Goal: Task Accomplishment & Management: Use online tool/utility

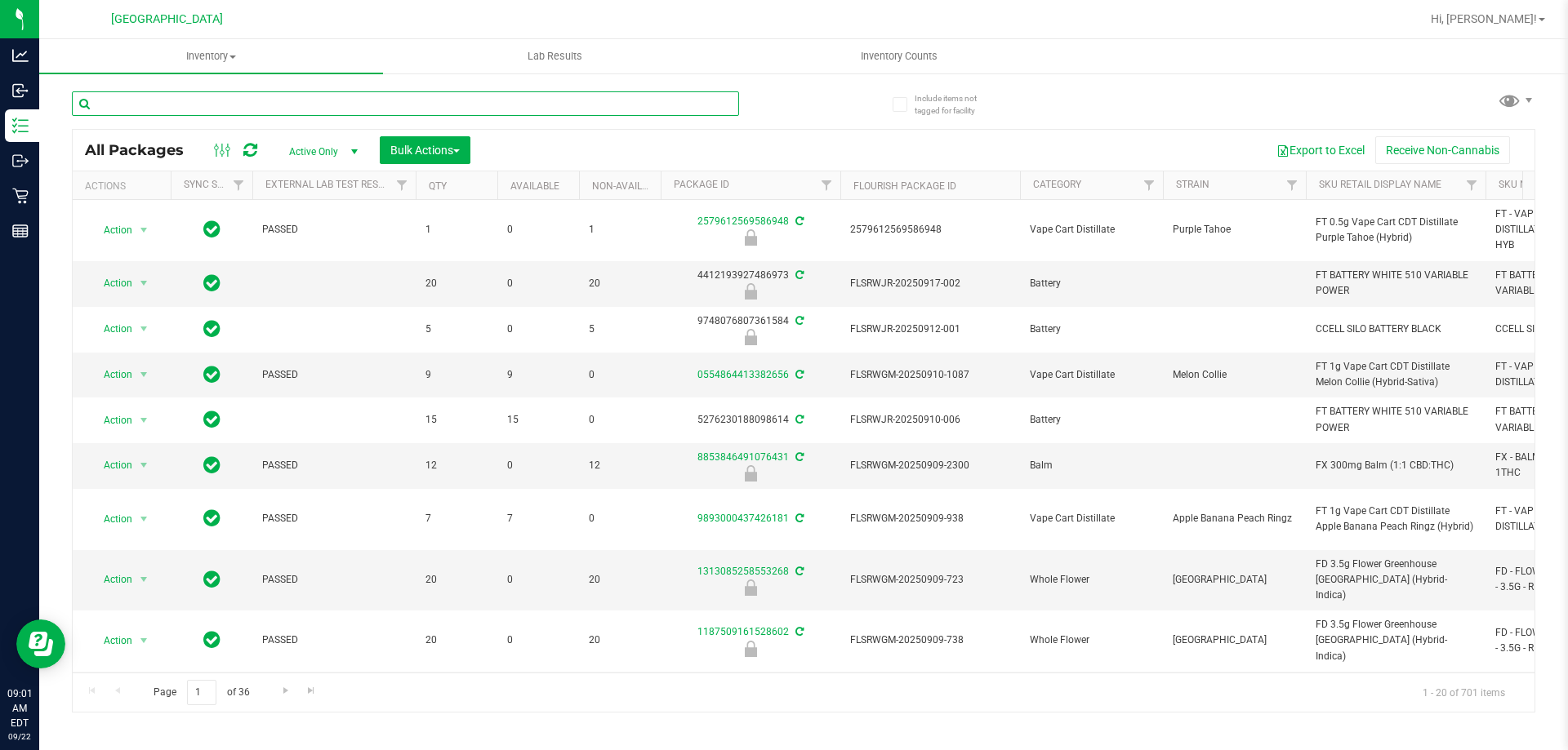
click at [234, 101] on input "text" at bounding box center [405, 104] width 667 height 25
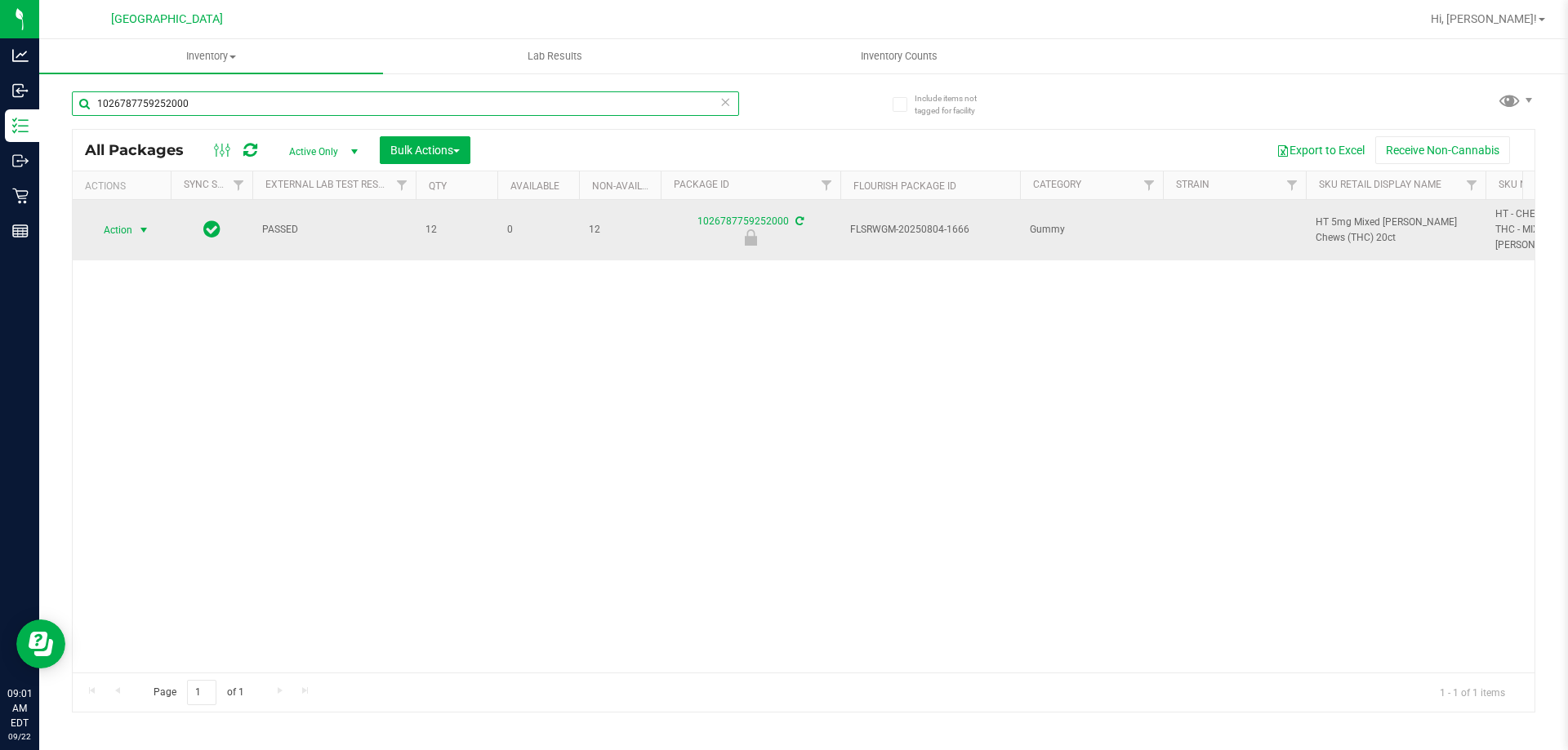
type input "1026787759252000"
click at [125, 228] on span "Action" at bounding box center [111, 229] width 44 height 23
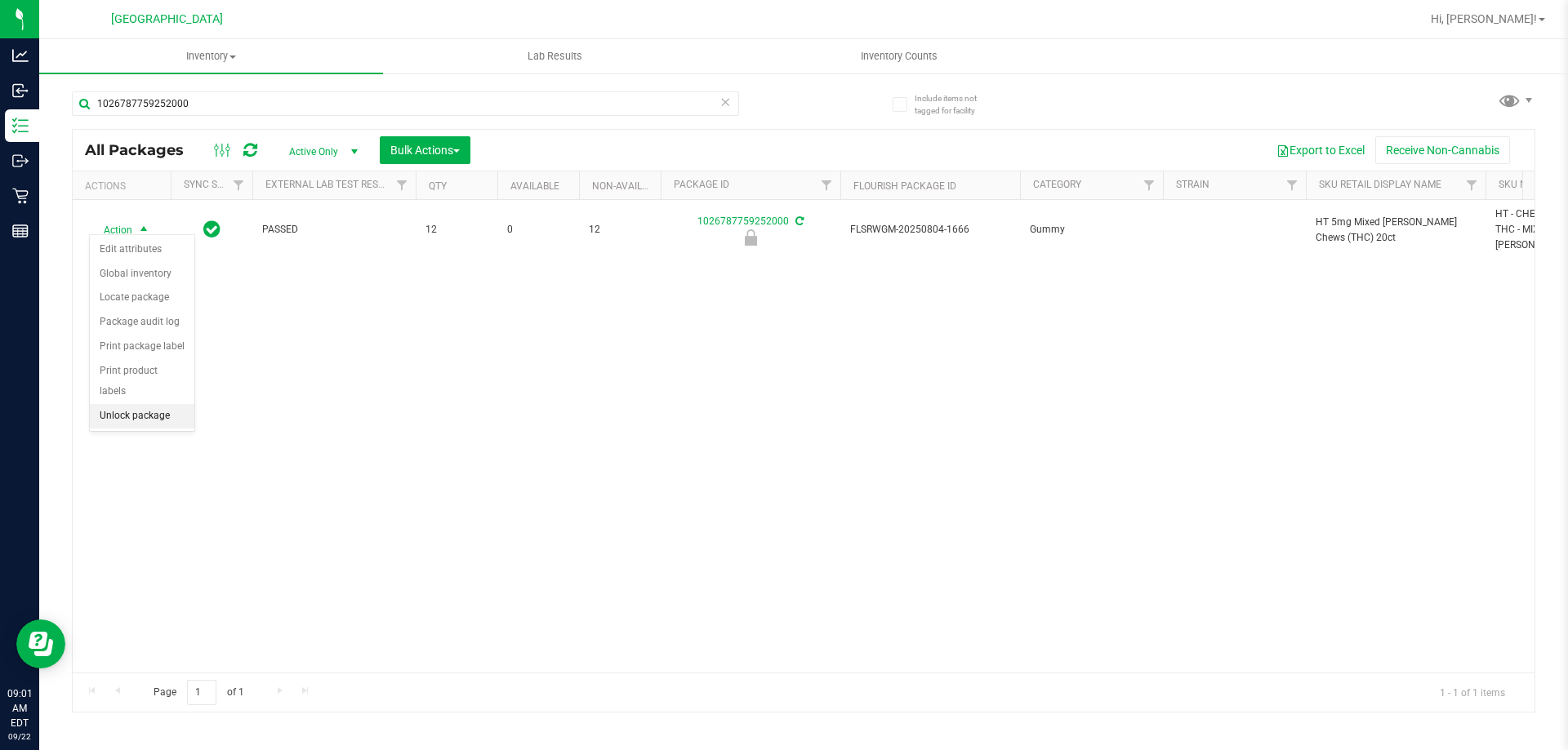
click at [115, 404] on li "Unlock package" at bounding box center [142, 416] width 105 height 25
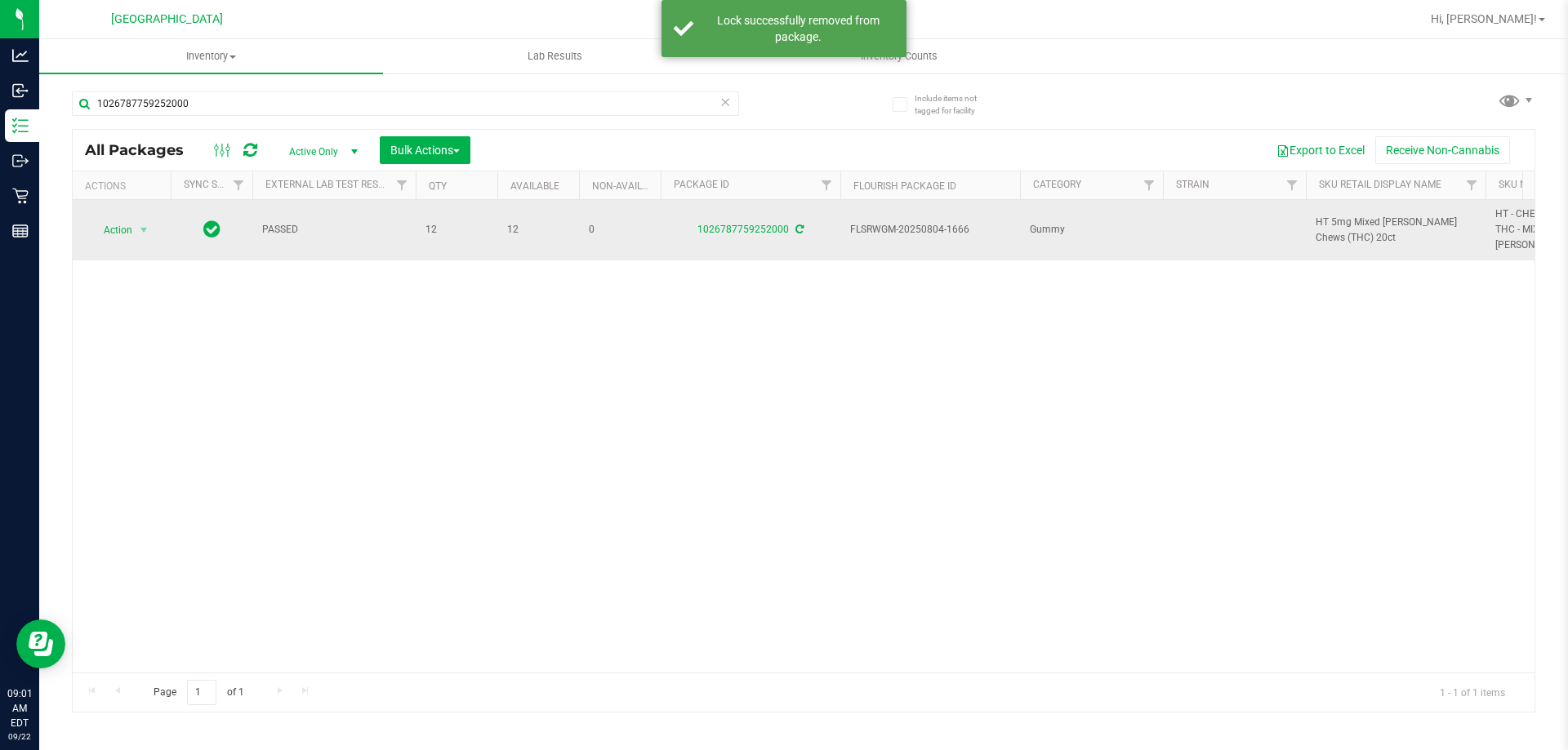
click at [1344, 214] on span "HT 5mg Mixed Berry Chews (THC) 20ct" at bounding box center [1396, 229] width 160 height 31
copy tr "HT 5mg Mixed Berry Chews (THC) 20ct"
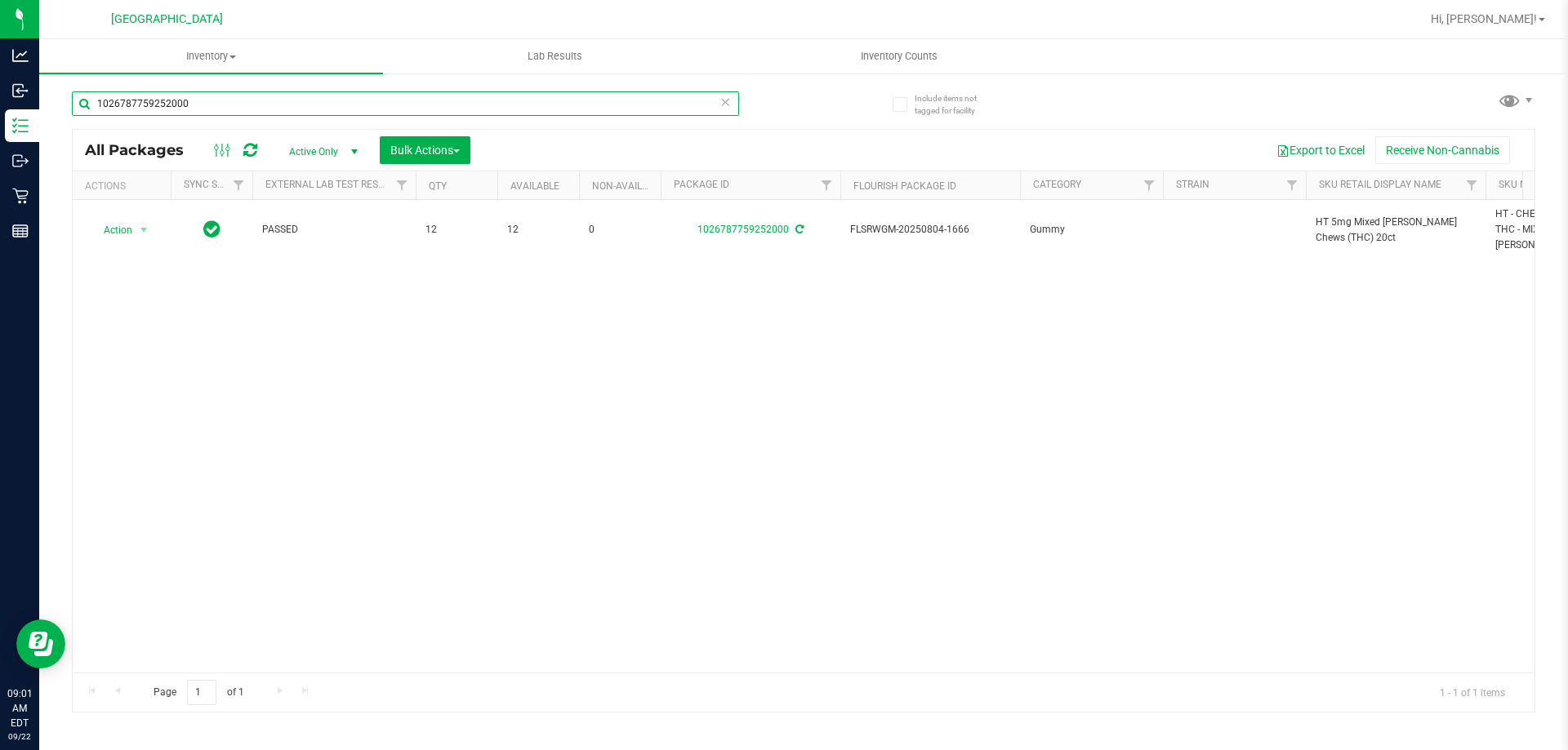
click at [640, 106] on input "1026787759252000" at bounding box center [405, 104] width 667 height 25
paste input "HT 5mg Mixed Berry Chews (THC) 20ct"
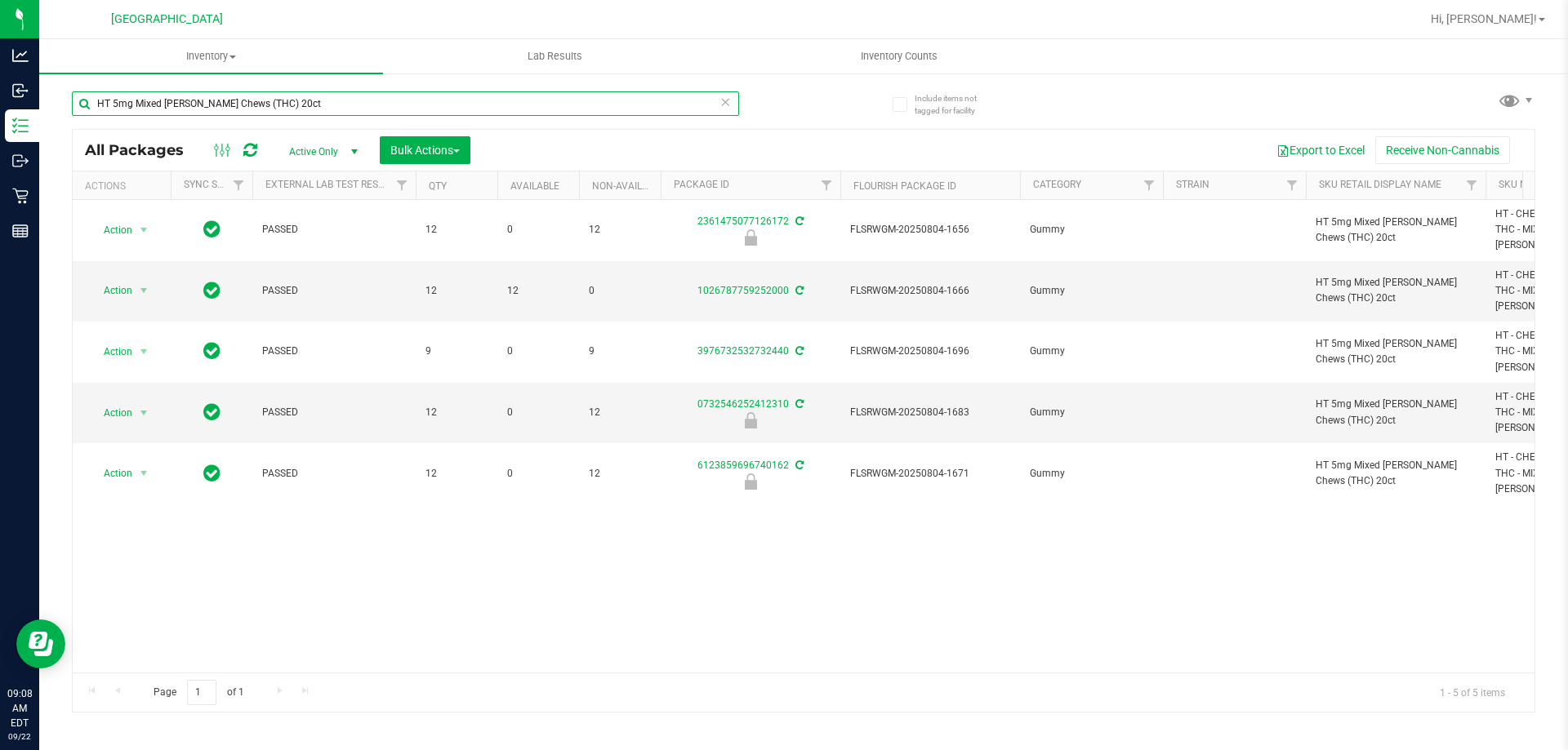
click at [528, 104] on input "HT 5mg Mixed Berry Chews (THC) 20ct" at bounding box center [405, 104] width 667 height 25
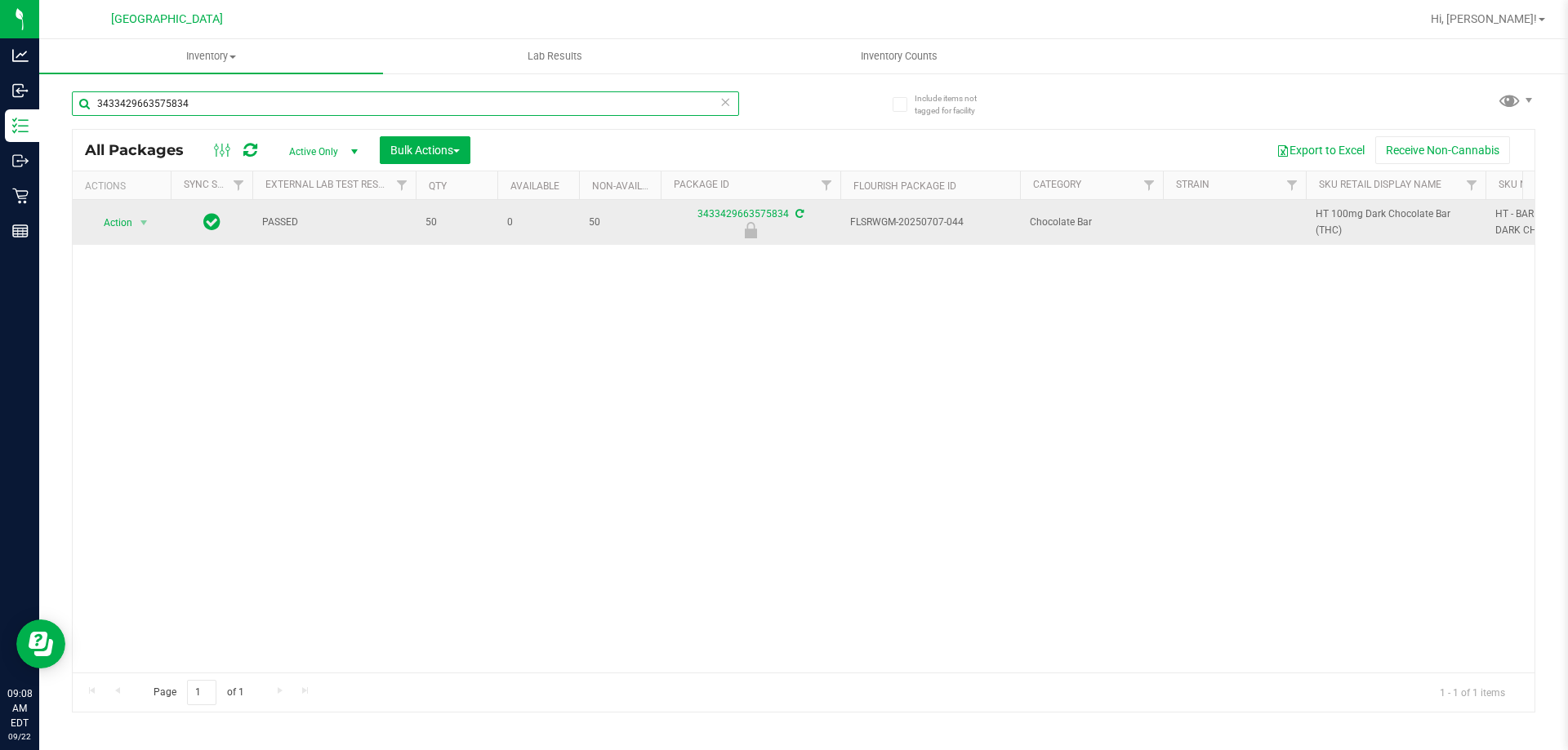
type input "3433429663575834"
click at [131, 217] on span "Action" at bounding box center [111, 222] width 44 height 23
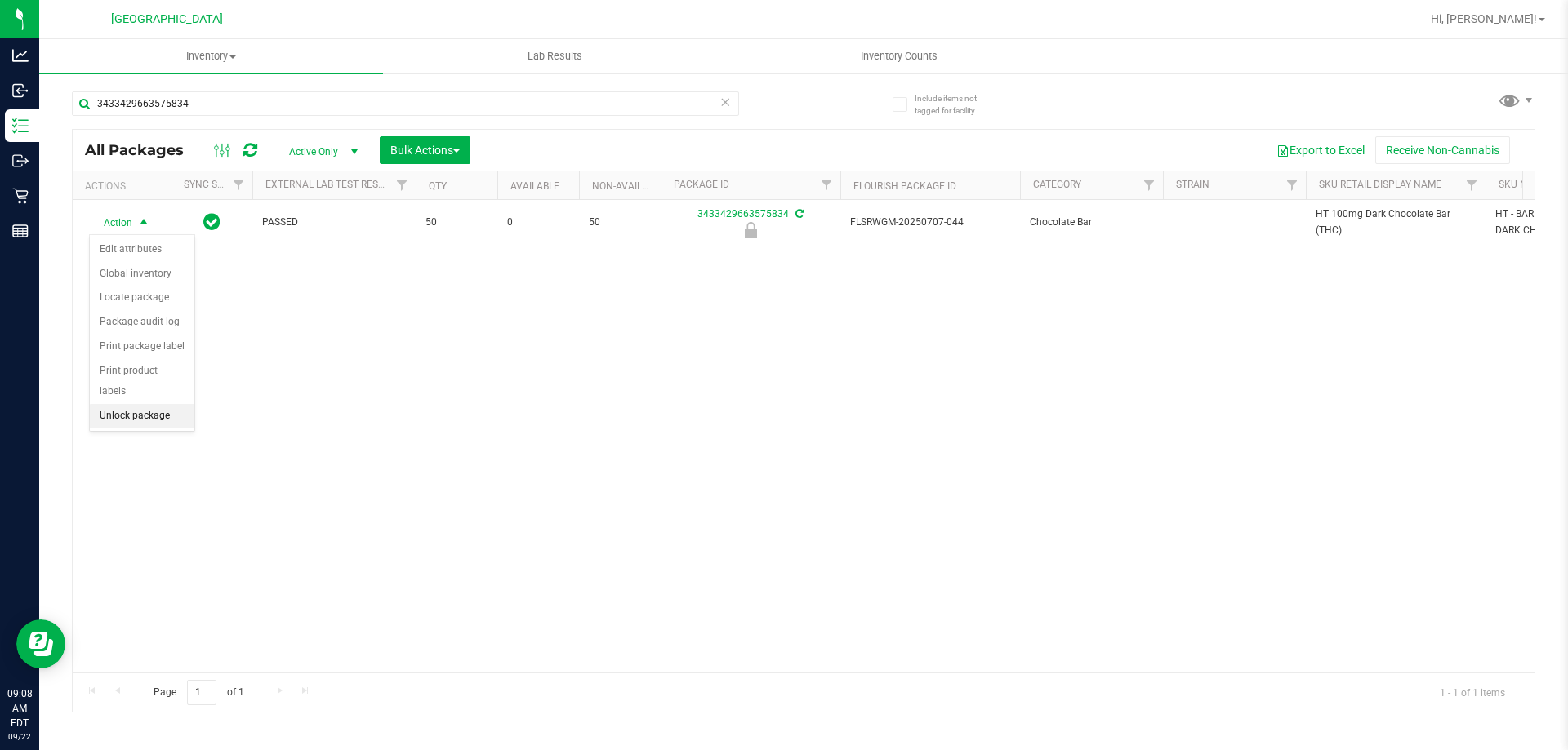
click at [160, 404] on li "Unlock package" at bounding box center [142, 416] width 105 height 25
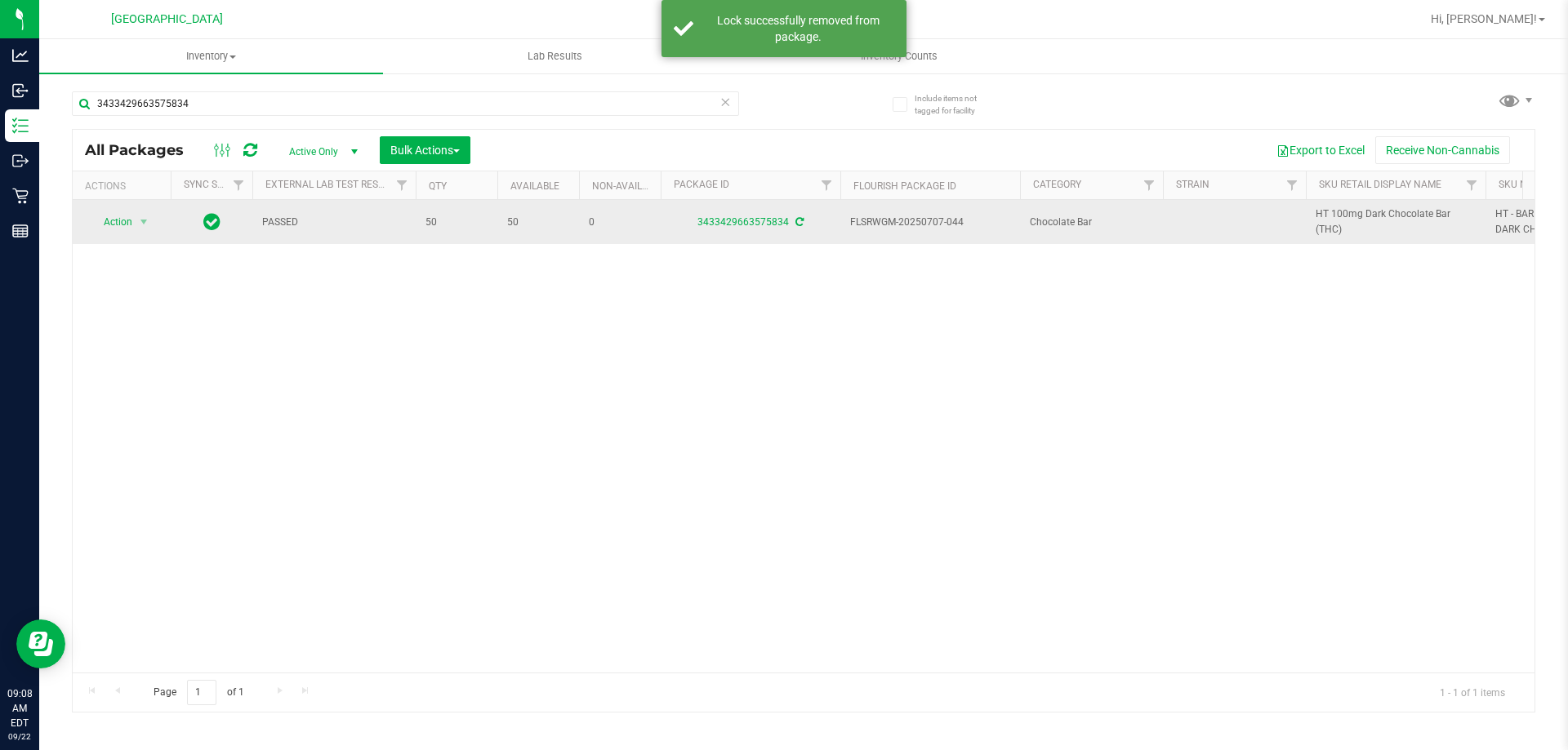
click at [1346, 215] on span "HT 100mg Dark Chocolate Bar (THC)" at bounding box center [1396, 221] width 160 height 31
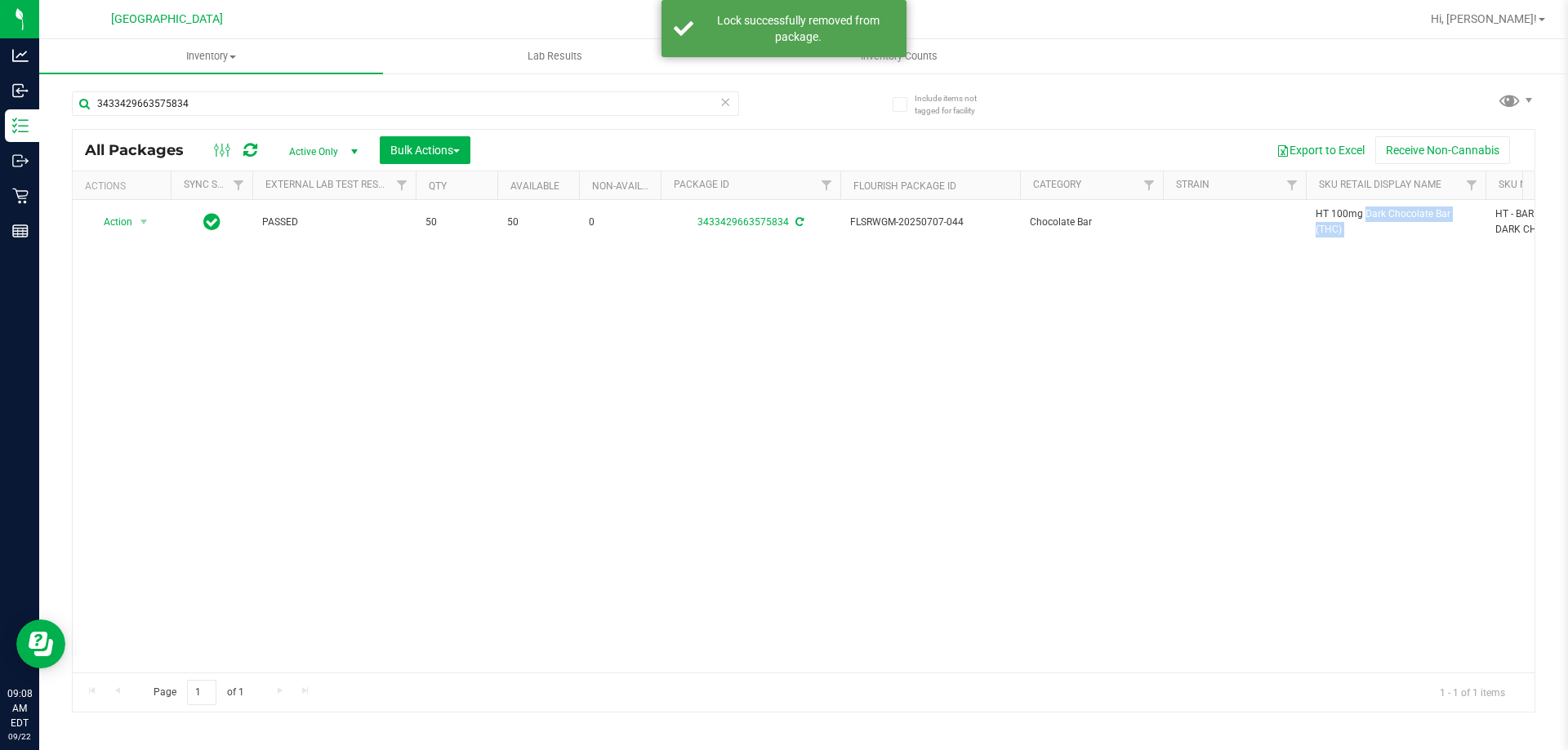
copy tr "HT 100mg Dark Chocolate Bar (THC)"
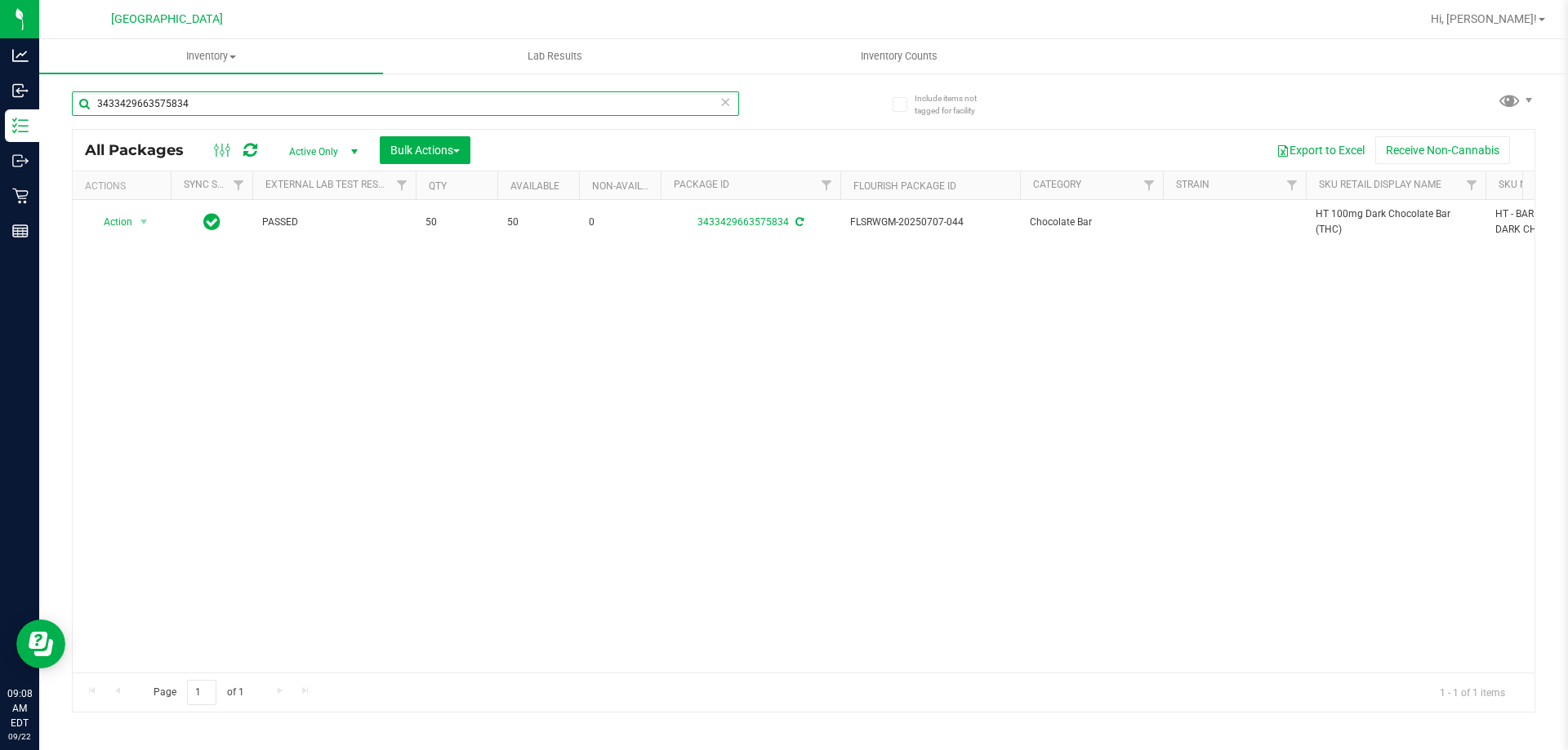
click at [654, 108] on input "3433429663575834" at bounding box center [405, 104] width 667 height 25
paste input "HT 100mg Dark Chocolate Bar (THC)"
click at [654, 108] on input "3433429663575834" at bounding box center [405, 104] width 667 height 25
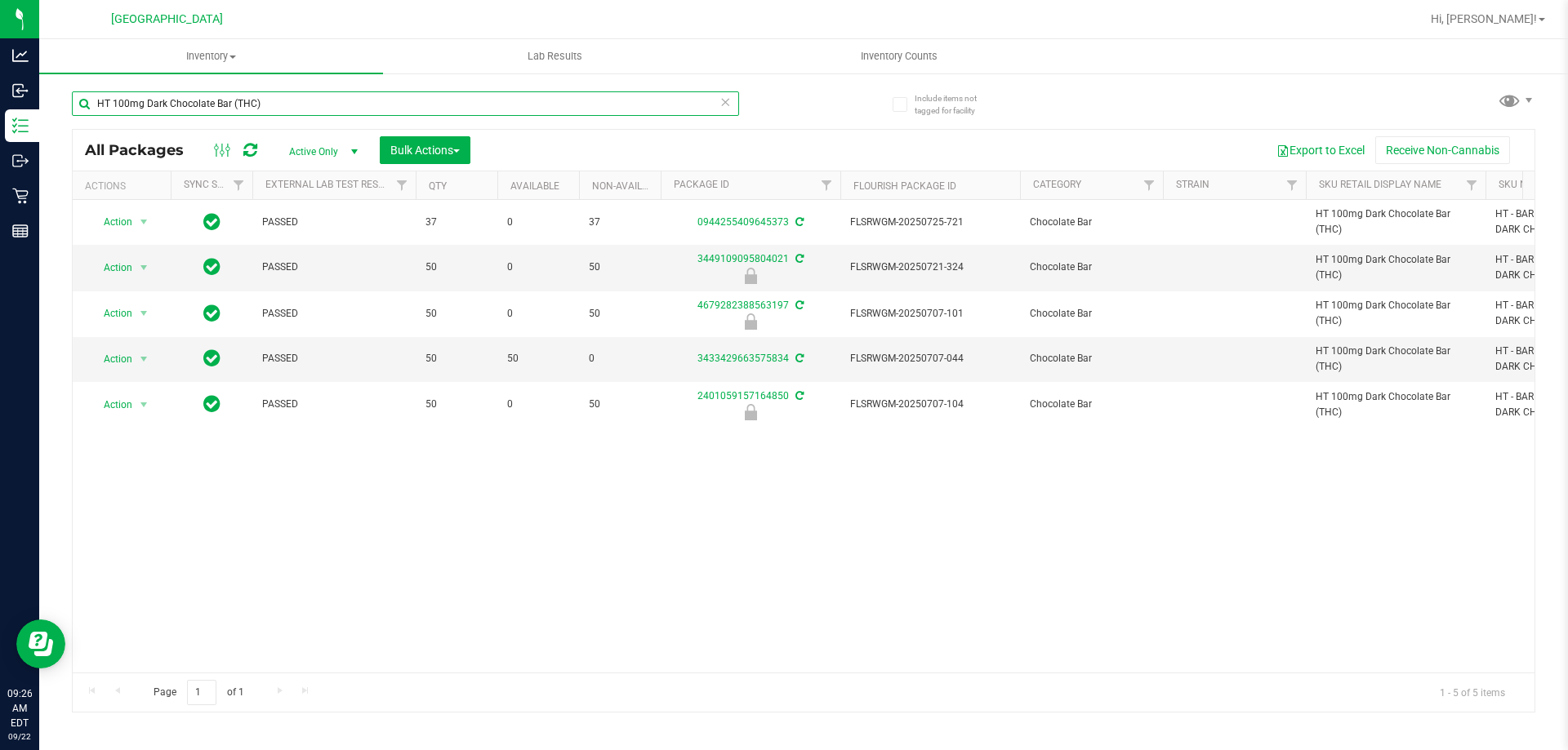
click at [654, 108] on input "HT 100mg Dark Chocolate Bar (THC)" at bounding box center [405, 104] width 667 height 25
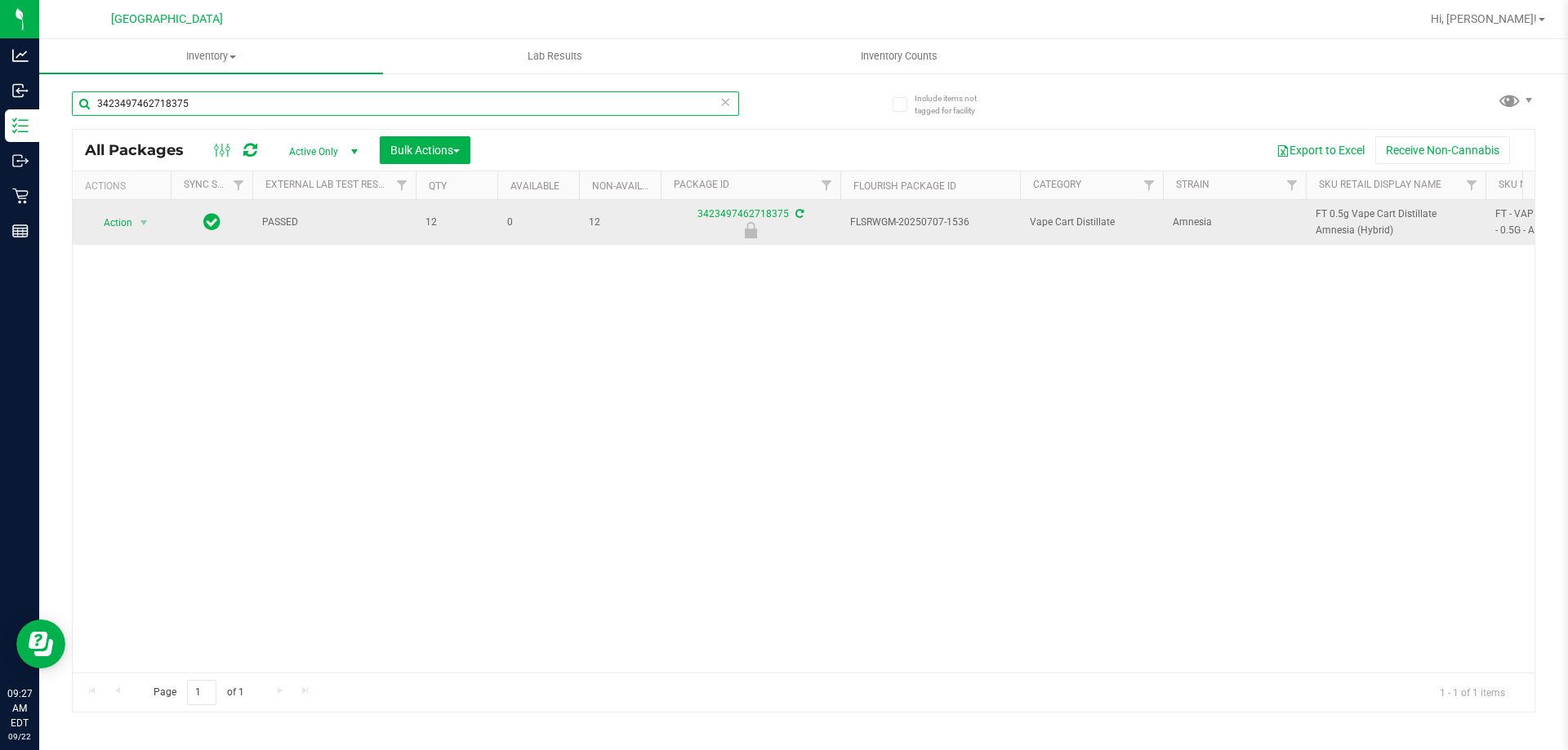
type input "3423497462718375"
click at [138, 231] on span "select" at bounding box center [144, 222] width 21 height 23
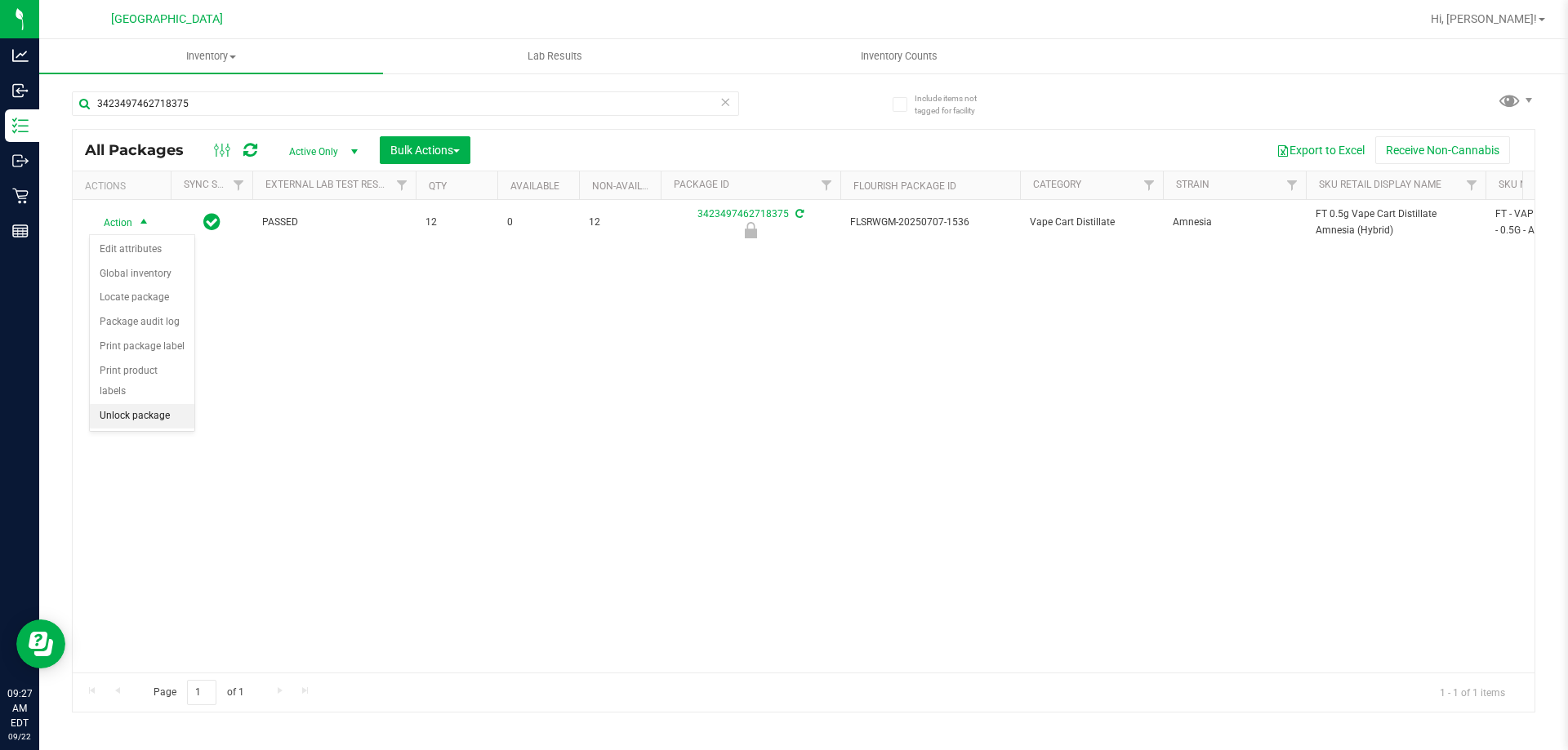
click at [141, 404] on li "Unlock package" at bounding box center [142, 416] width 105 height 25
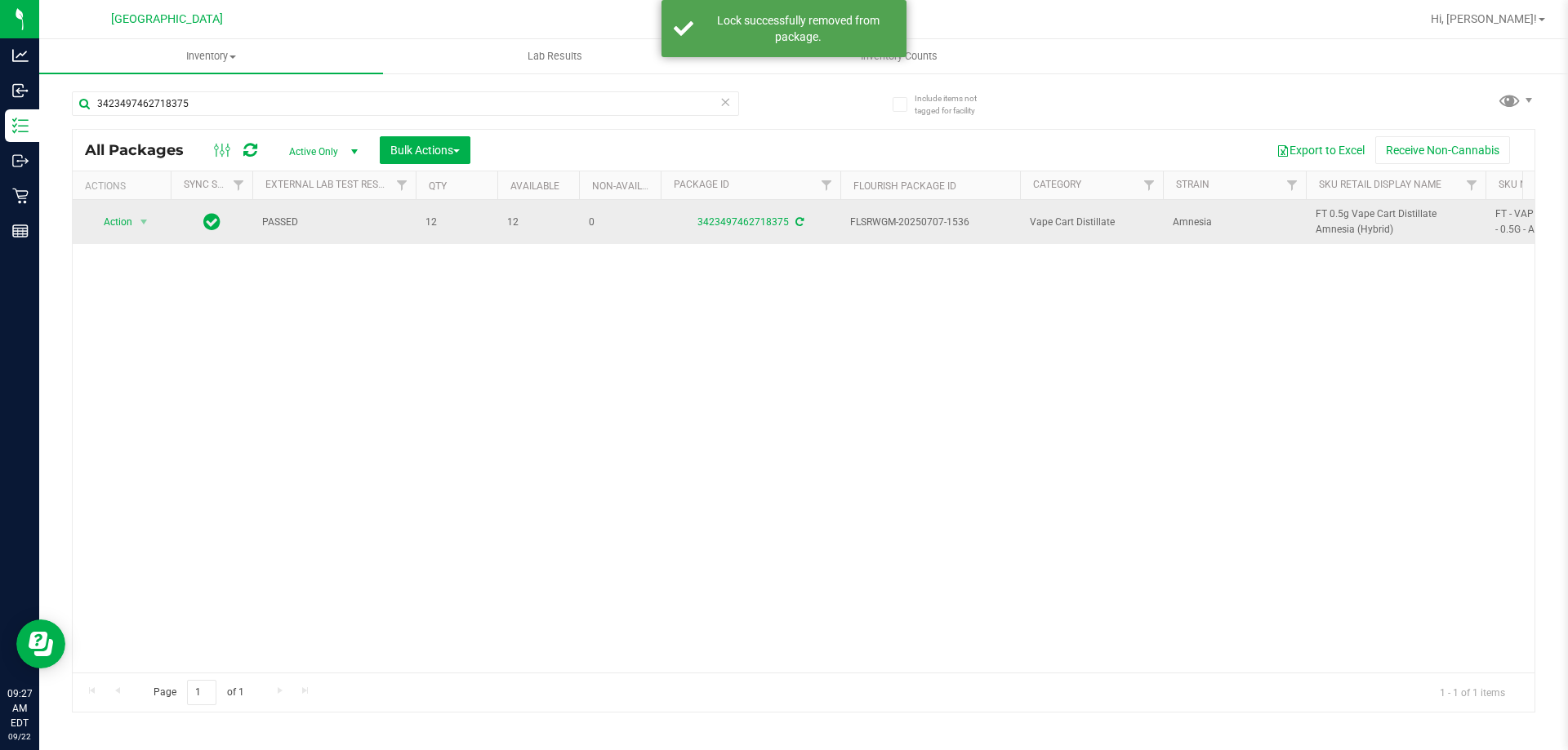
click at [1389, 215] on span "FT 0.5g Vape Cart Distillate Amnesia (Hybrid)" at bounding box center [1396, 221] width 160 height 31
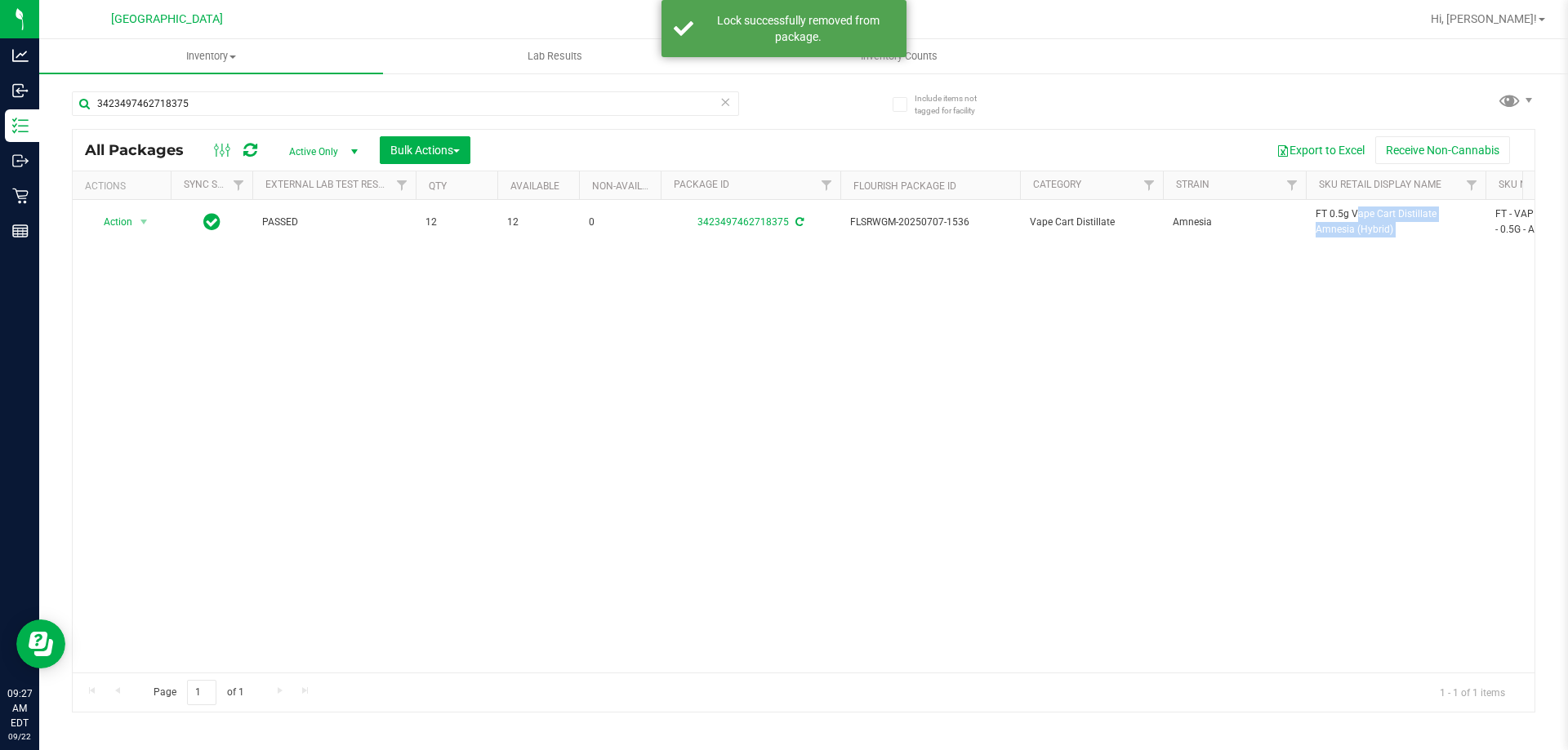
copy tr "FT 0.5g Vape Cart Distillate Amnesia (Hybrid)"
click at [495, 103] on input "3423497462718375" at bounding box center [405, 104] width 667 height 25
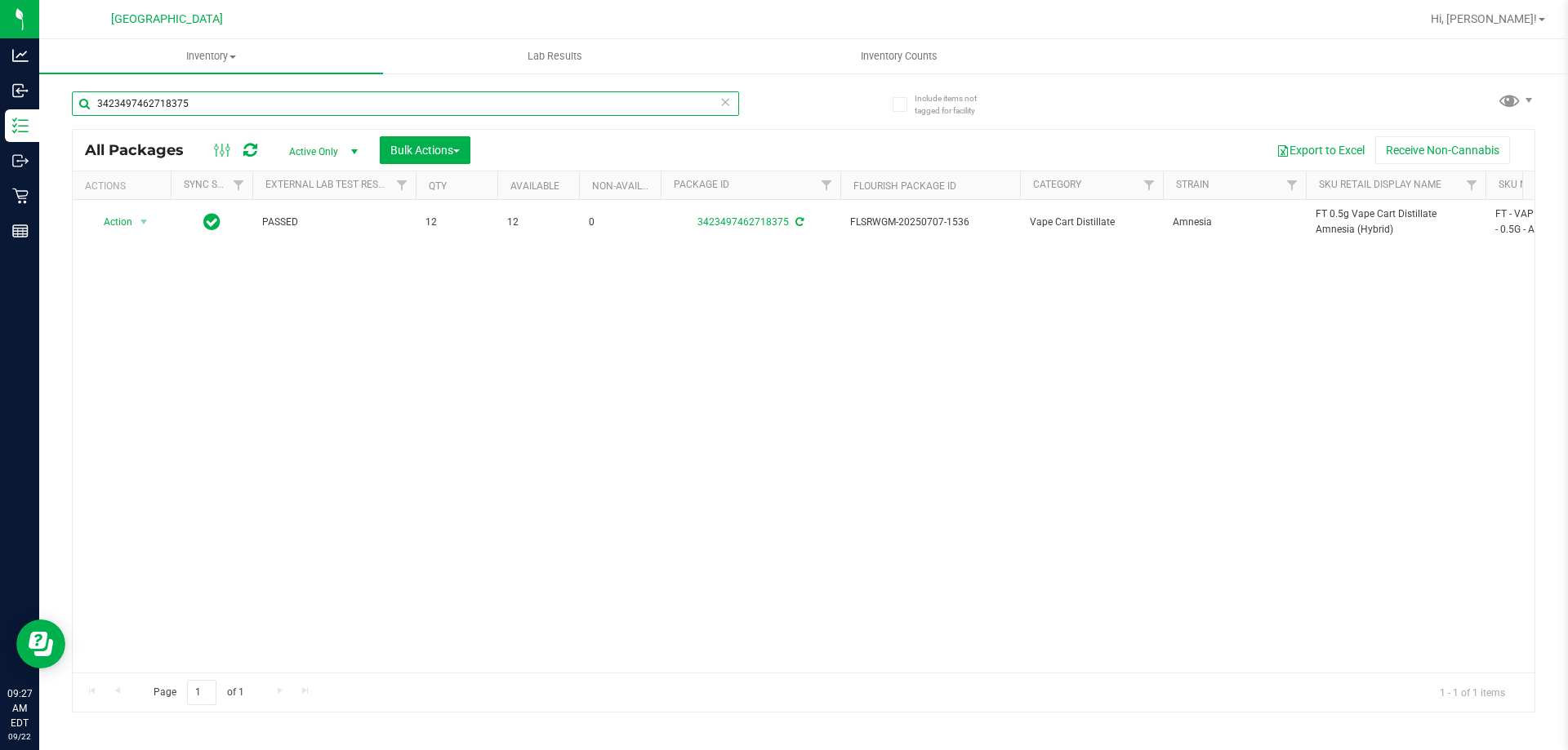
paste input "FT 0.5g Vape Cart Distillate Amnesia (Hybrid)"
click at [495, 103] on input "FT 0.5g Vape Cart Distillate Amnesia (Hybrid)" at bounding box center [405, 104] width 667 height 25
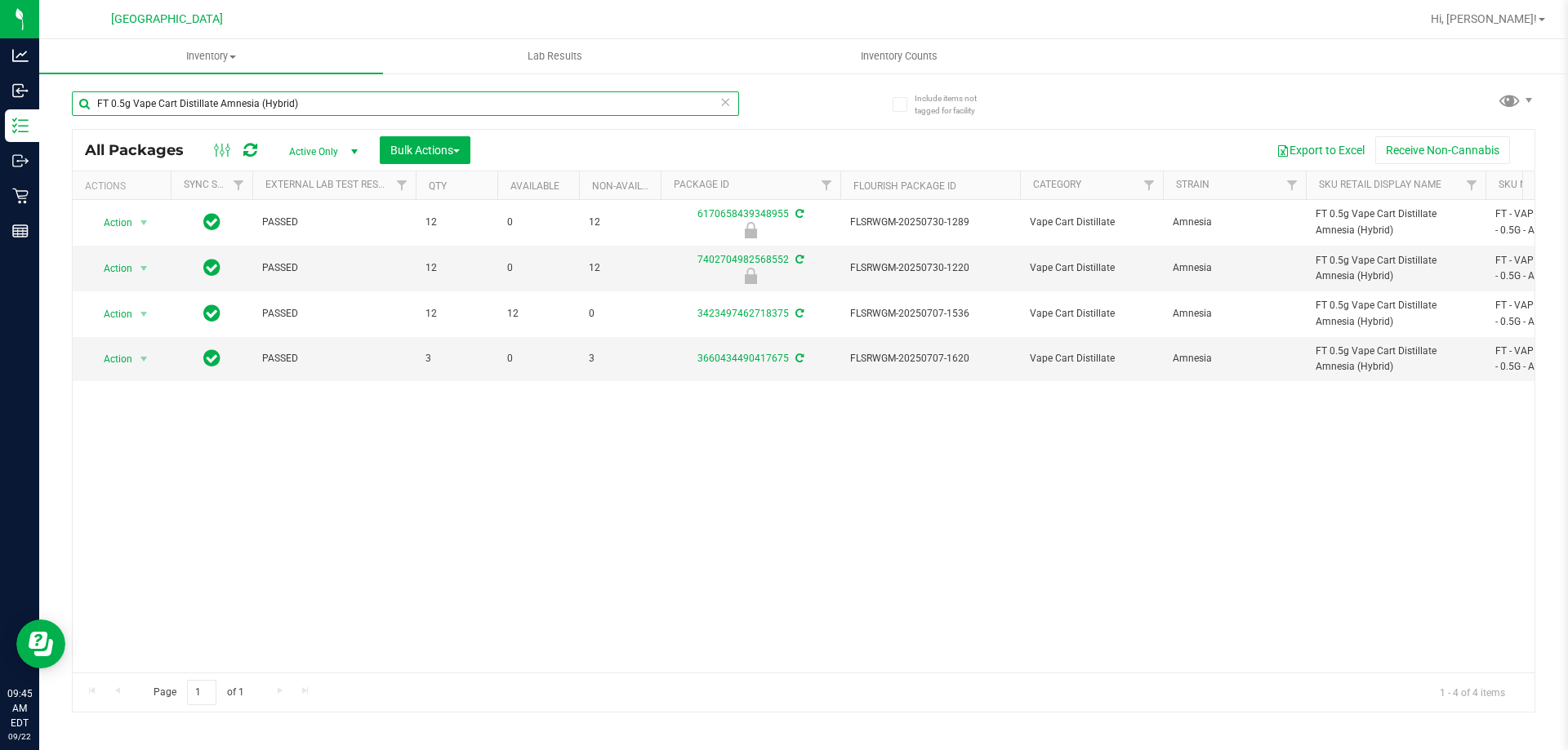
click at [242, 108] on input "FT 0.5g Vape Cart Distillate Amnesia (Hybrid)" at bounding box center [405, 104] width 667 height 25
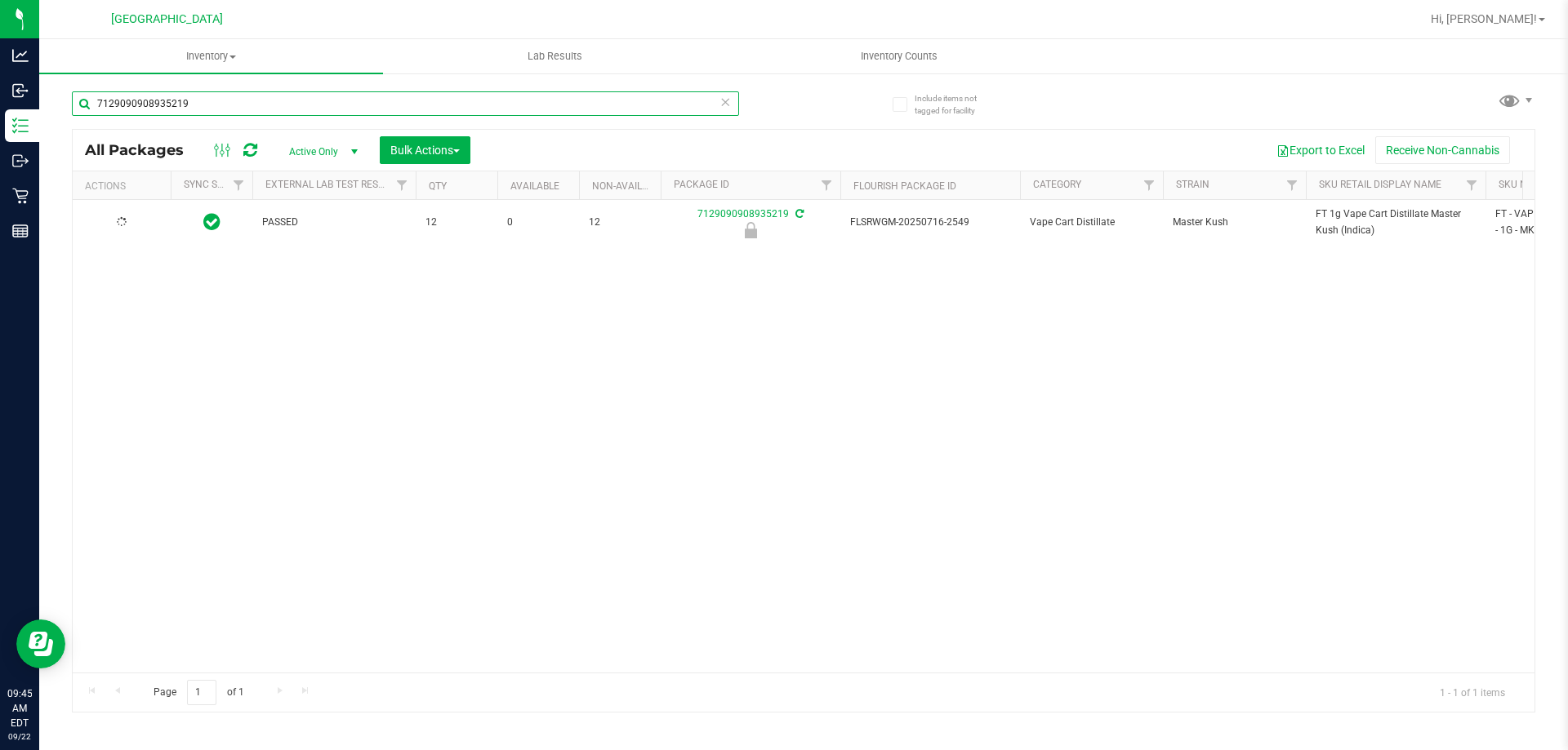
type input "7129090908935219"
click at [134, 223] on span "select" at bounding box center [144, 222] width 21 height 23
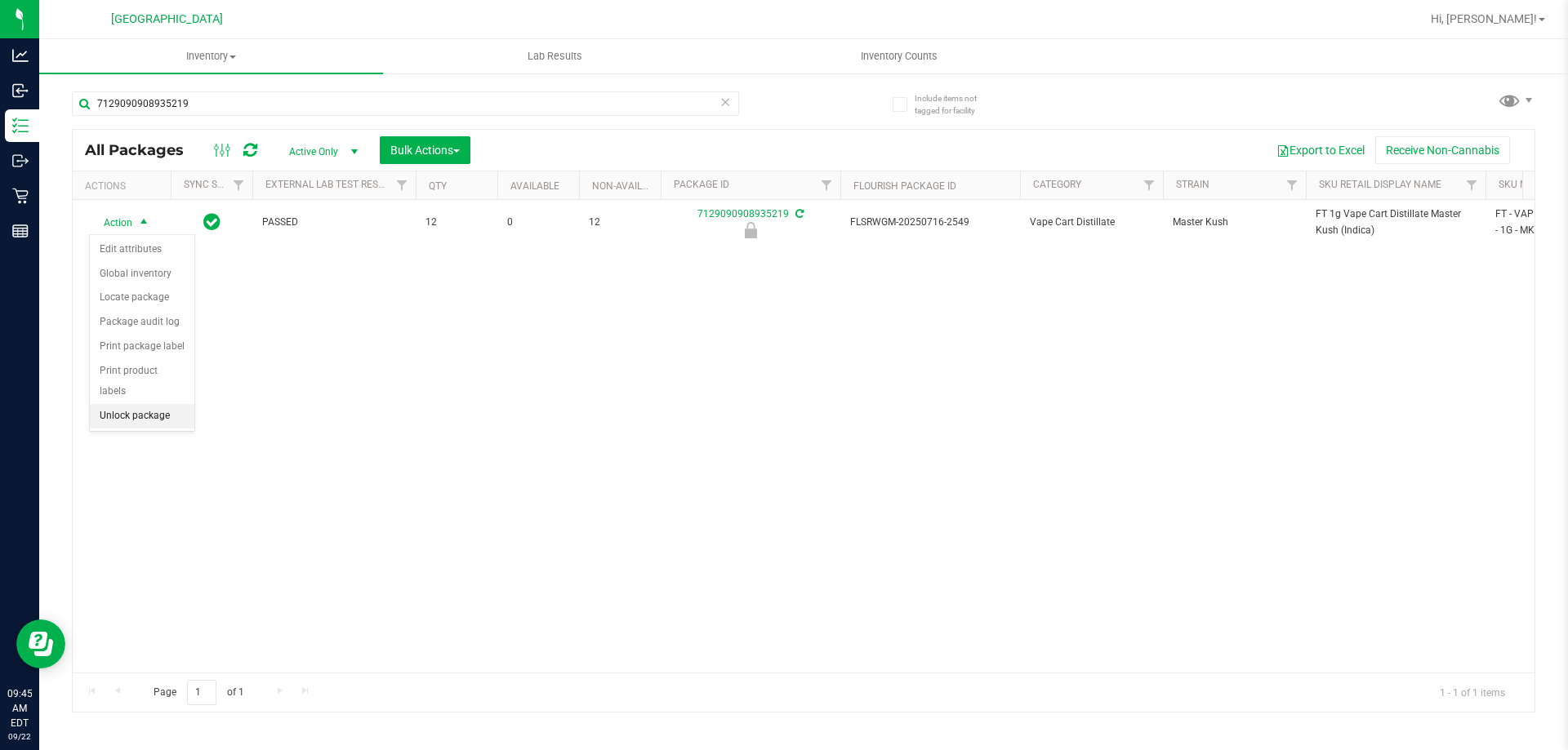
click at [151, 404] on li "Unlock package" at bounding box center [142, 416] width 105 height 25
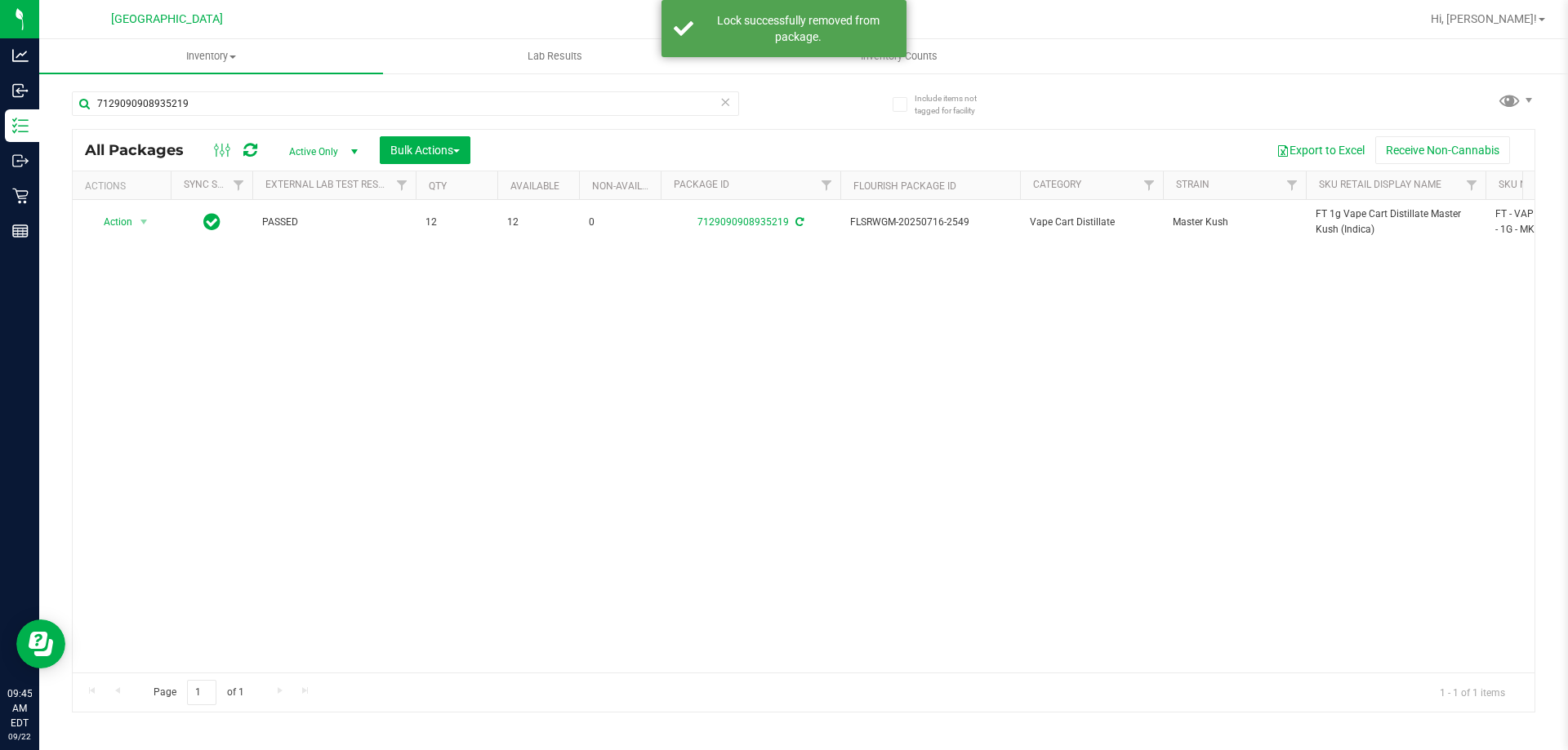
click at [1348, 216] on span "FT 1g Vape Cart Distillate Master Kush (Indica)" at bounding box center [1396, 221] width 160 height 31
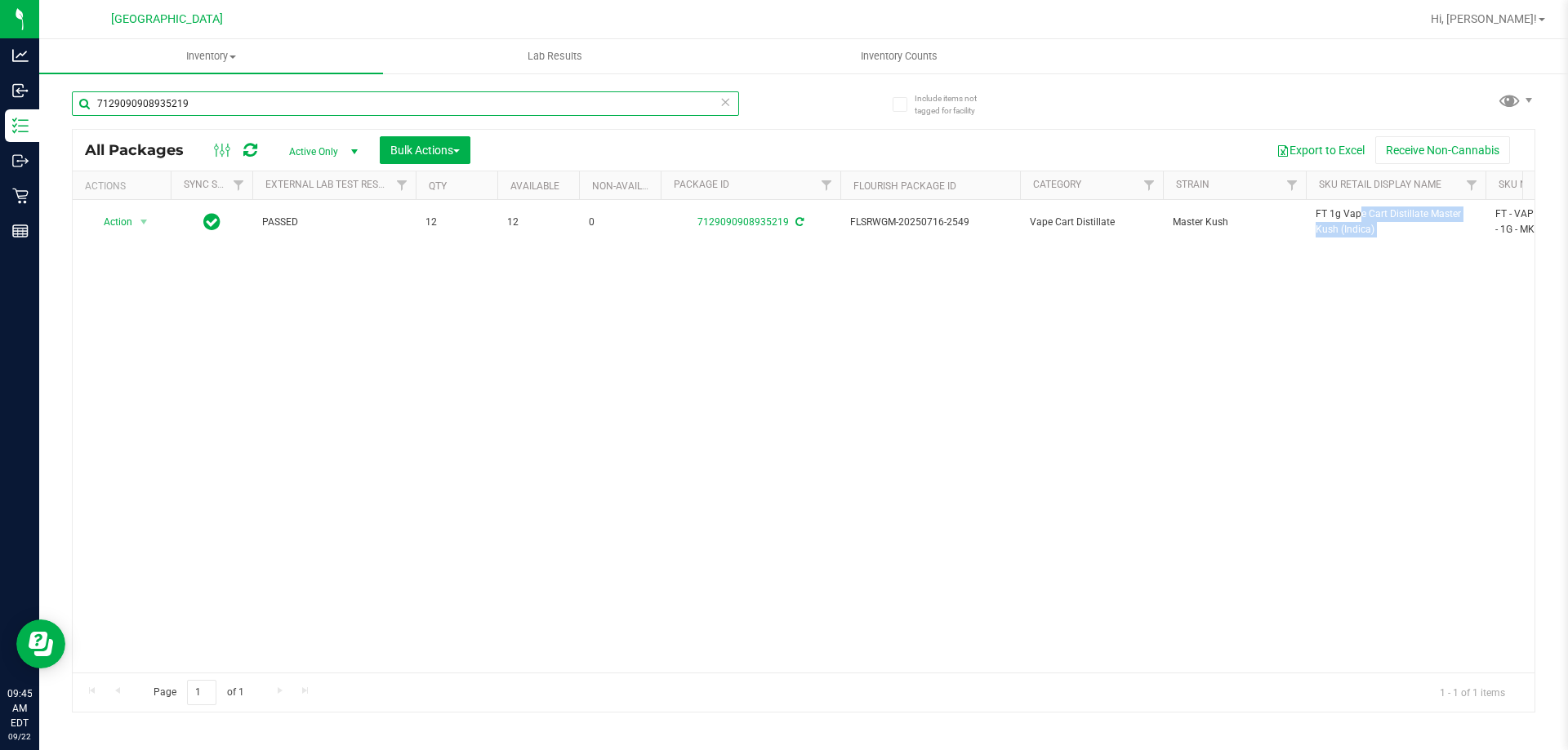
click at [540, 99] on input "7129090908935219" at bounding box center [405, 104] width 667 height 25
paste input "FT 1g Vape Cart Distillate Master Kush (Indica)"
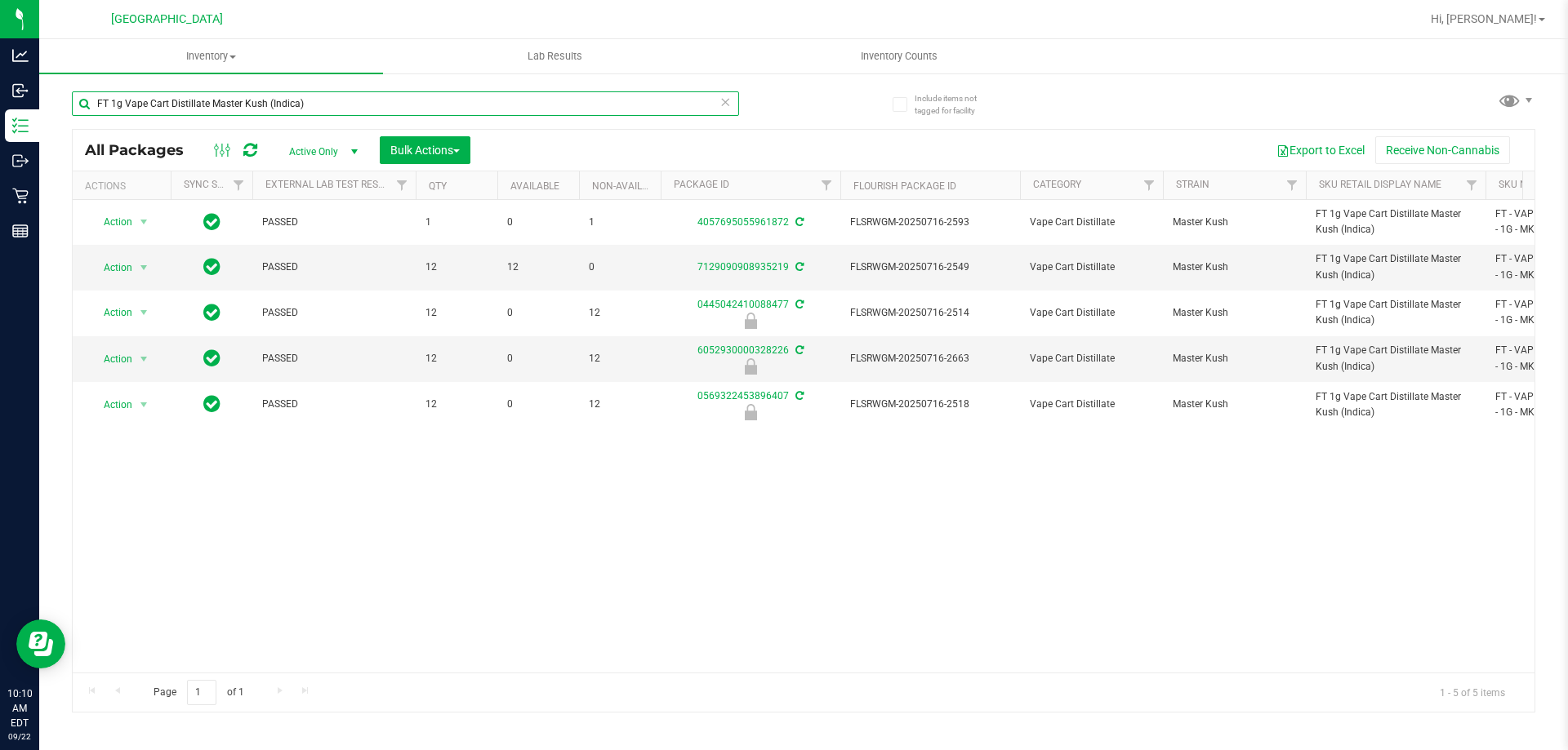
click at [260, 99] on input "FT 1g Vape Cart Distillate Master Kush (Indica)" at bounding box center [405, 104] width 667 height 25
type input "srn"
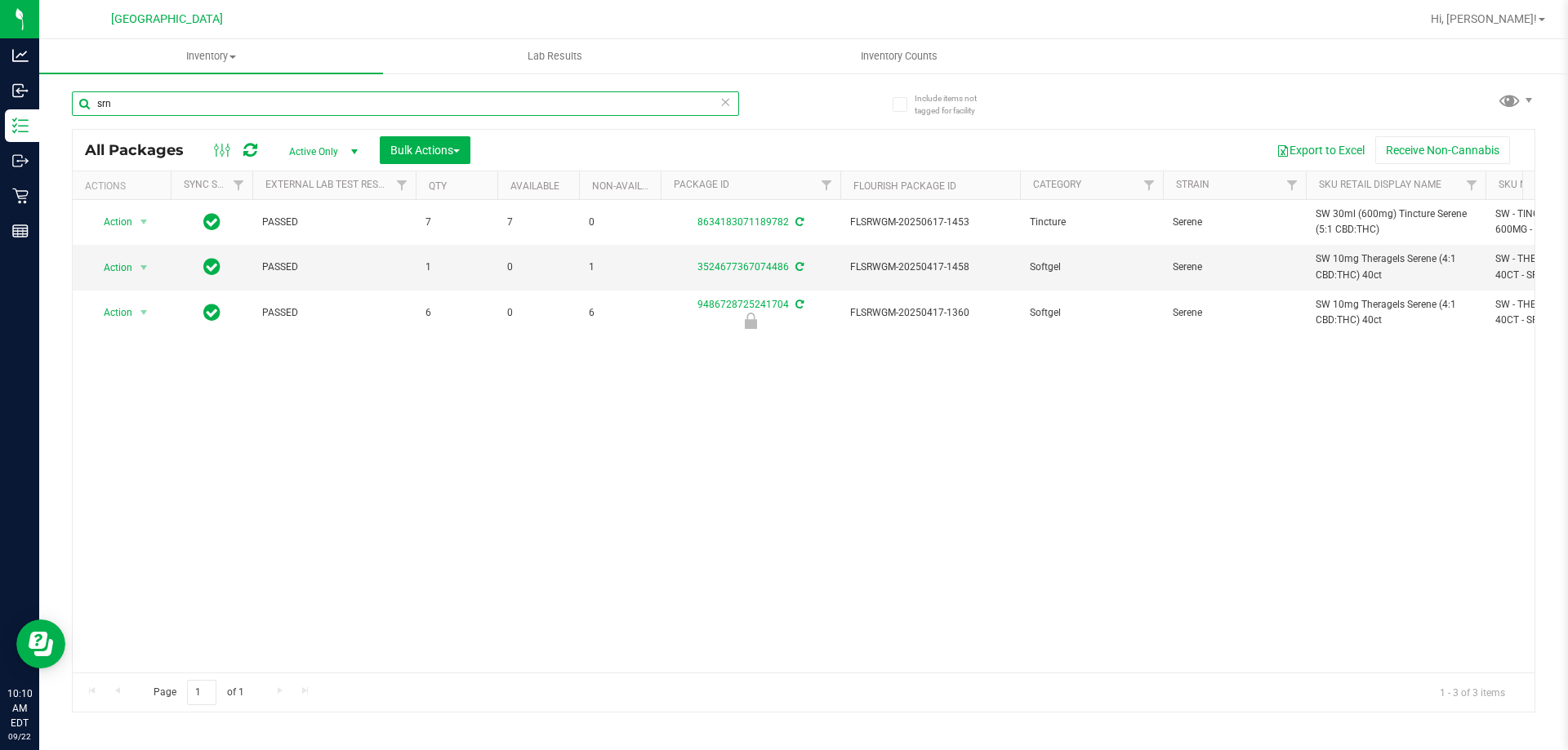
drag, startPoint x: 211, startPoint y: 296, endPoint x: 419, endPoint y: 443, distance: 254.7
click at [354, 435] on div "srn All Packages Active Only Active Only Lab Samples Locked All External Intern…" at bounding box center [804, 394] width 1464 height 636
click at [479, 508] on div "Action Action Adjust qty Create package Edit attributes Global inventory Locate…" at bounding box center [804, 436] width 1462 height 472
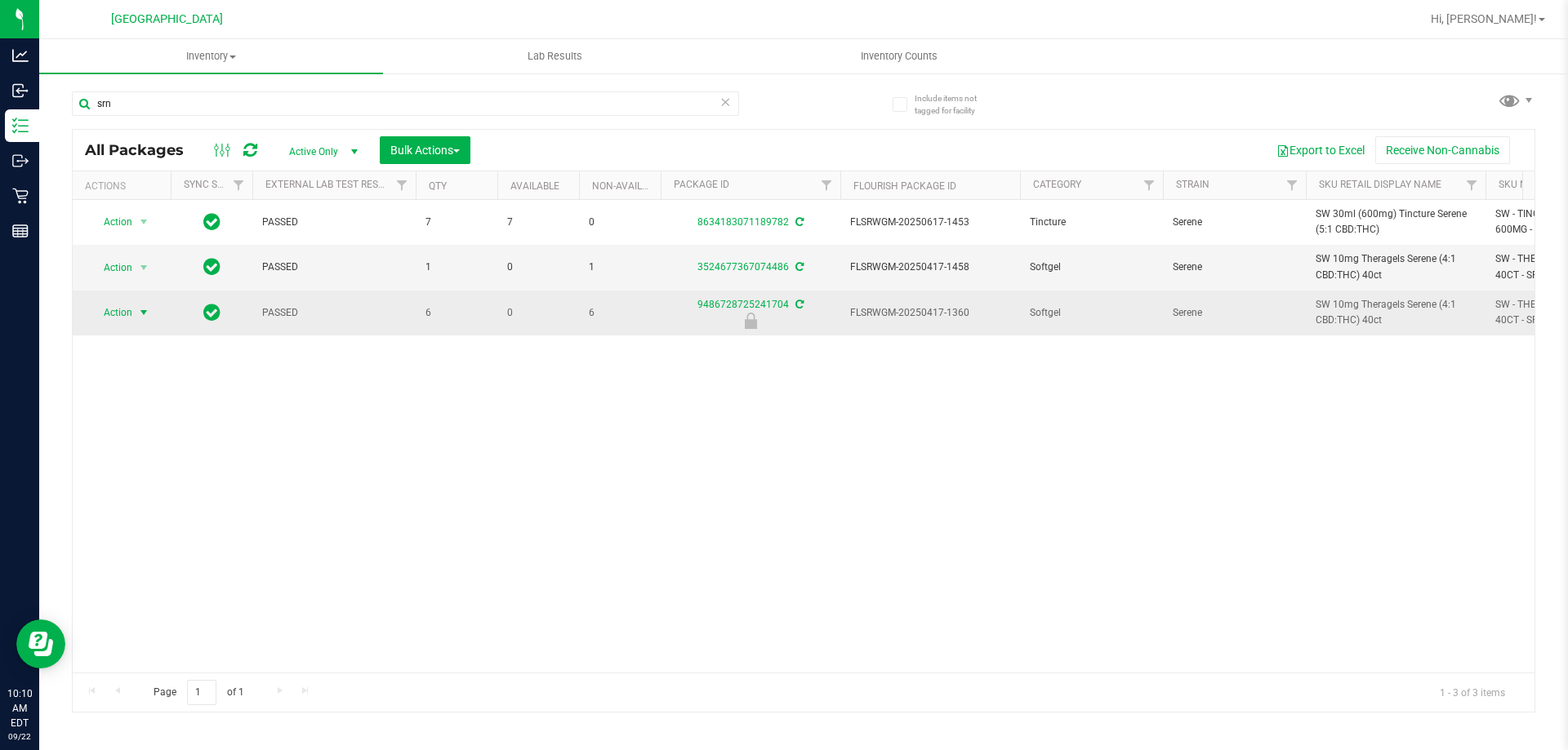
click at [115, 316] on span "Action" at bounding box center [111, 312] width 44 height 23
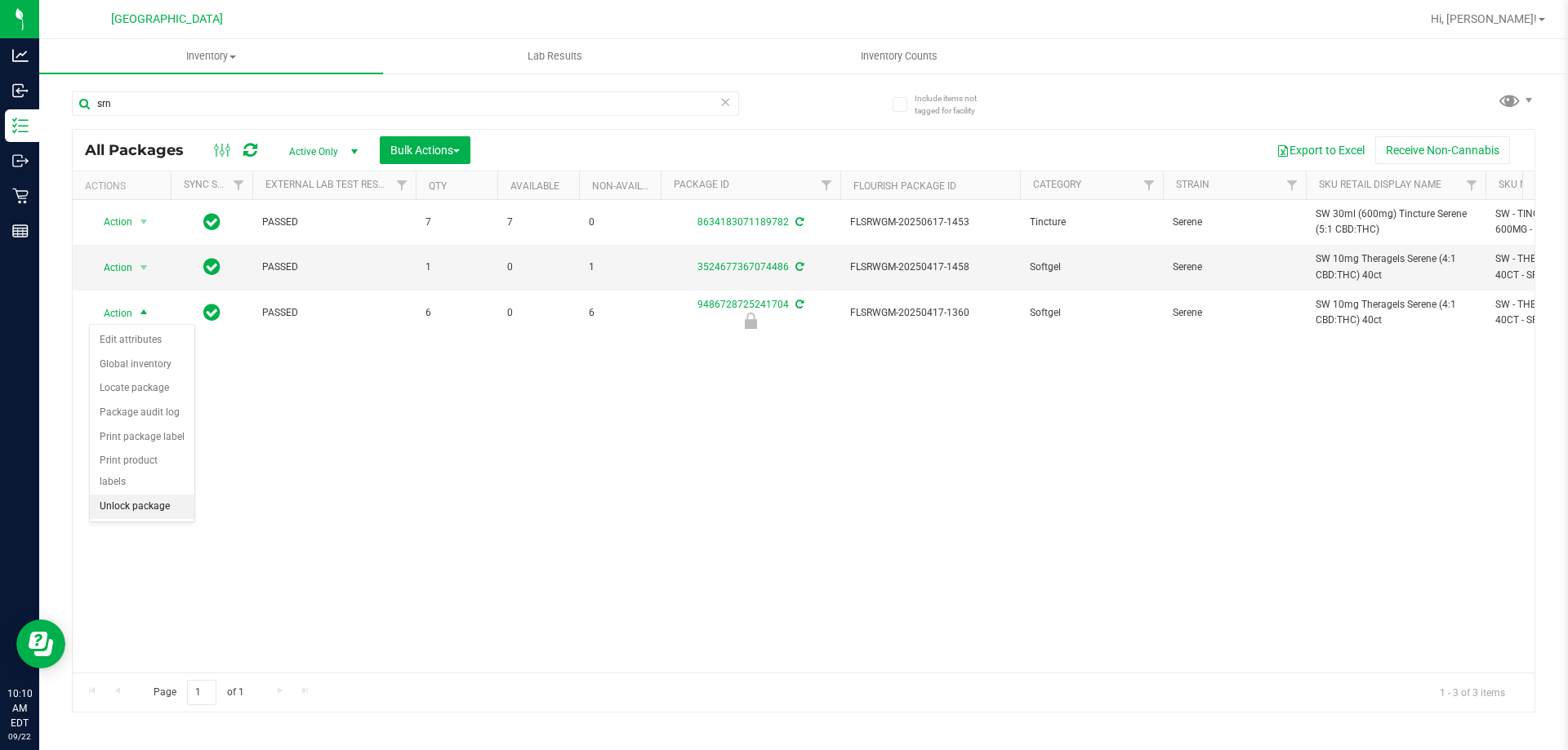
click at [125, 495] on li "Unlock package" at bounding box center [142, 507] width 105 height 25
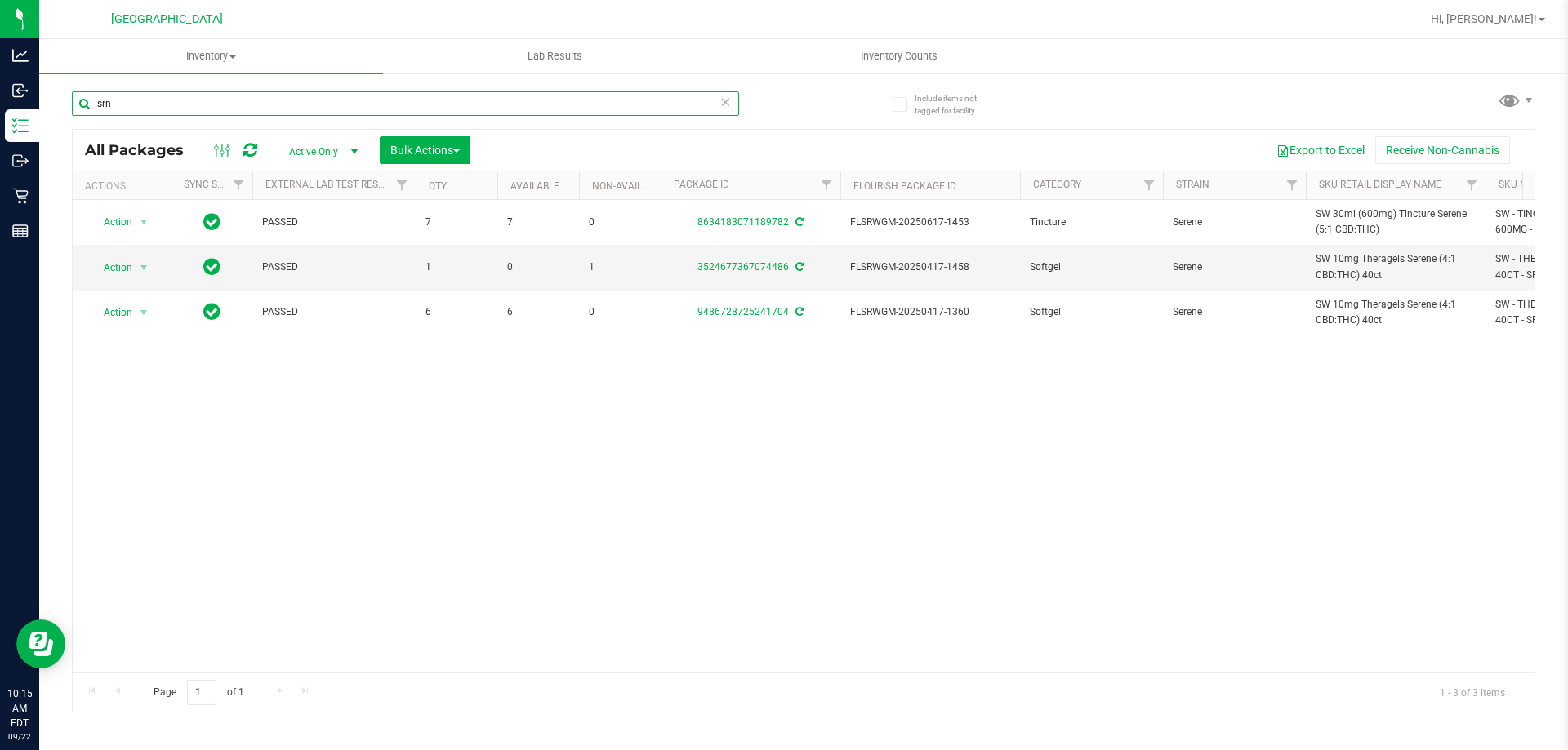
click at [181, 109] on input "srn" at bounding box center [405, 104] width 667 height 25
click at [181, 108] on input "srn" at bounding box center [405, 104] width 667 height 25
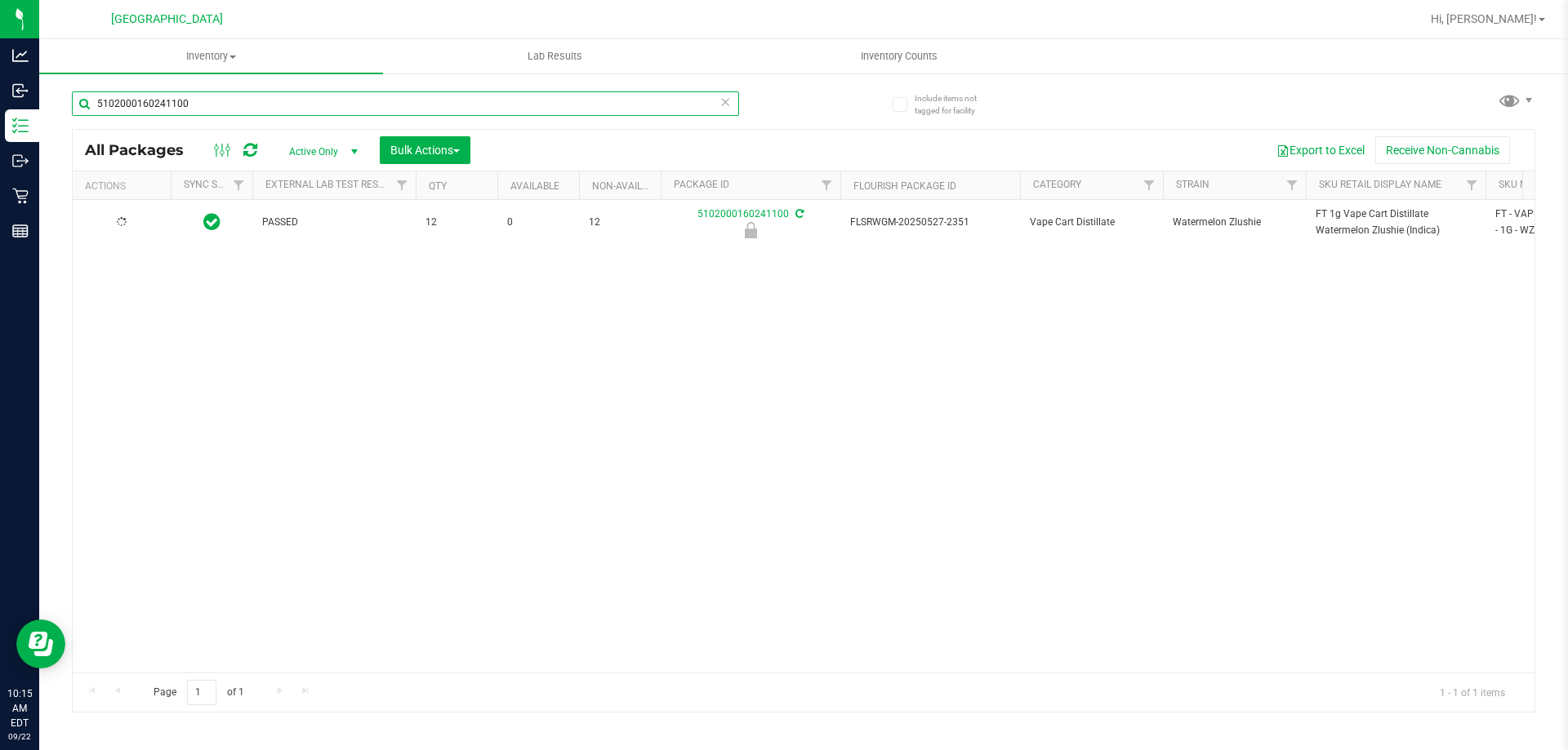
type input "5102000160241100"
click at [145, 222] on span "select" at bounding box center [143, 222] width 13 height 13
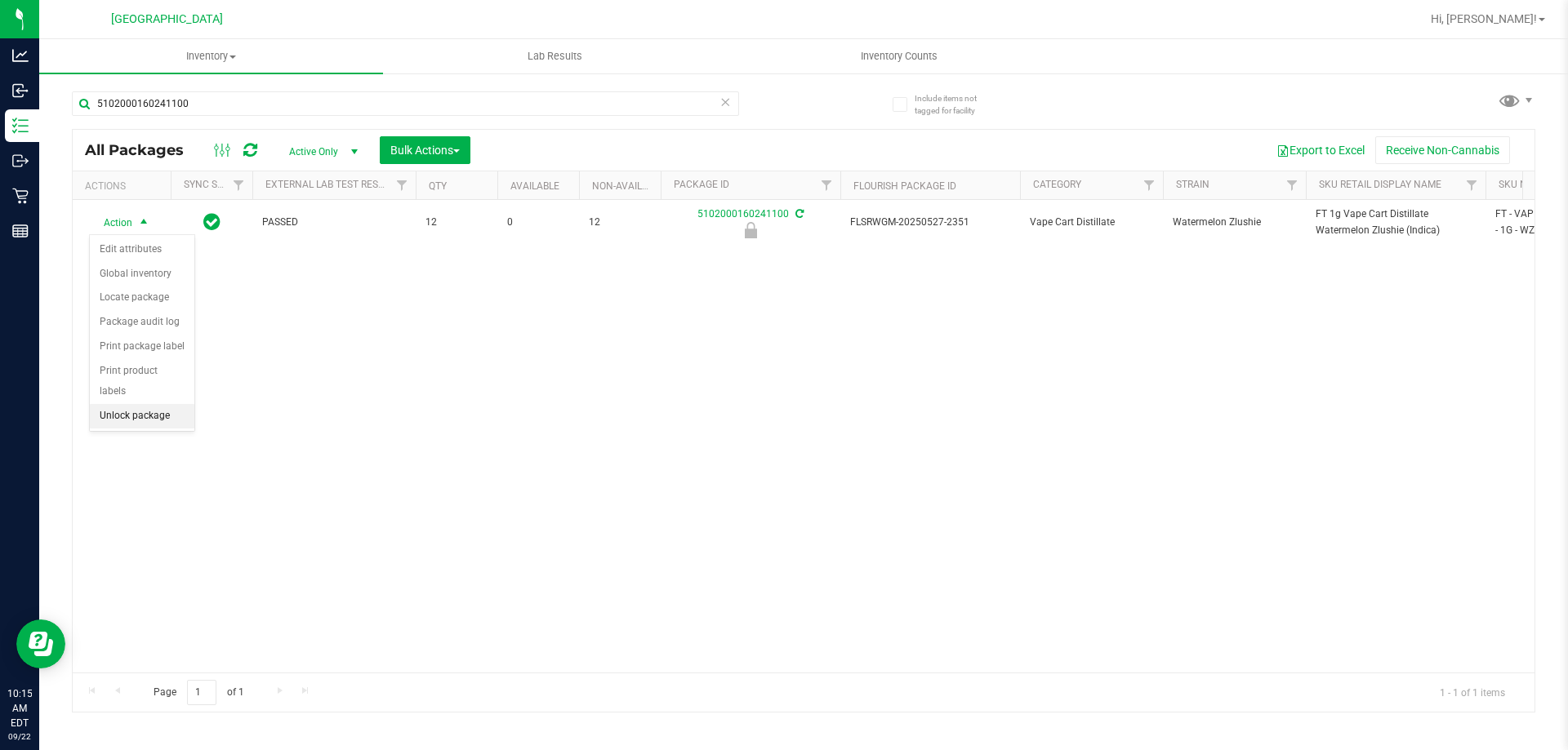
click at [120, 404] on li "Unlock package" at bounding box center [142, 416] width 105 height 25
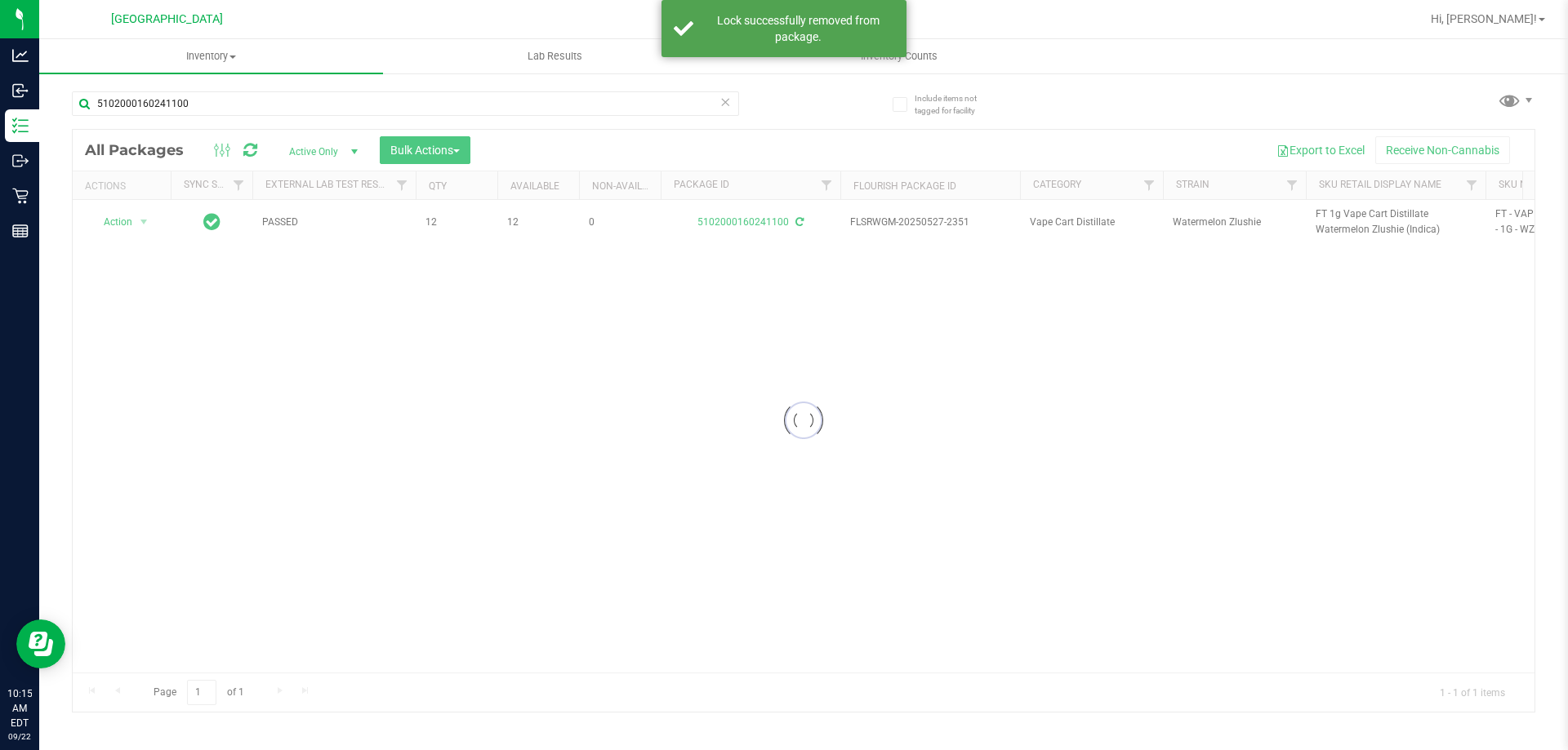
click at [1368, 210] on div at bounding box center [804, 420] width 1462 height 582
click at [1368, 210] on span "FT 1g Vape Cart Distillate Watermelon Zlushie (Indica)" at bounding box center [1396, 221] width 160 height 31
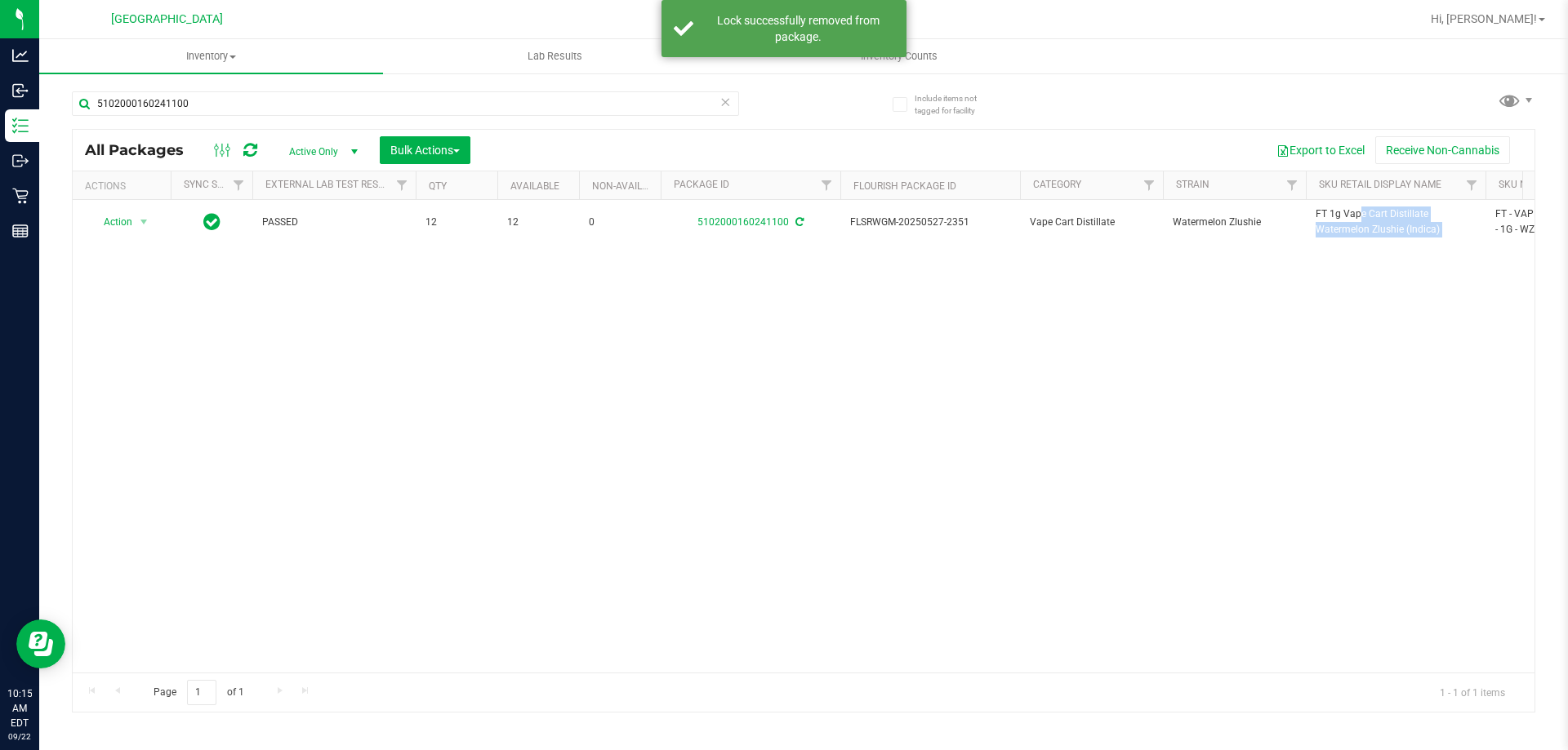
click at [1368, 210] on span "FT 1g Vape Cart Distillate Watermelon Zlushie (Indica)" at bounding box center [1396, 221] width 160 height 31
copy tr "FT 1g Vape Cart Distillate Watermelon Zlushie (Indica)"
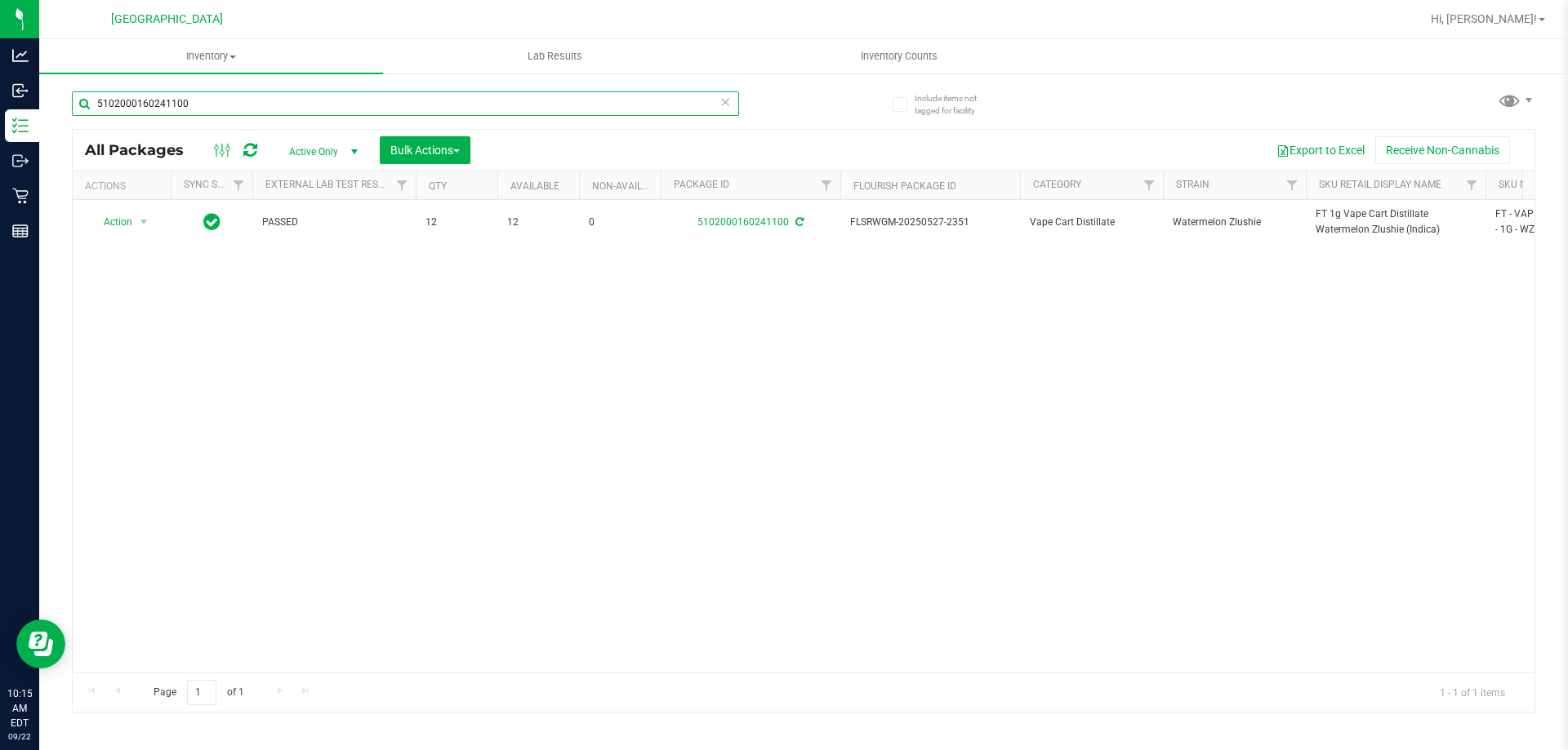
click at [218, 102] on input "5102000160241100" at bounding box center [405, 104] width 667 height 25
paste input "FT 1g Vape Cart Distillate Watermelon Zlushie (Indica)"
click at [311, 104] on input "FT 1g Vape Cart Distillate Watermelon Zlushie (Indica)" at bounding box center [405, 104] width 667 height 25
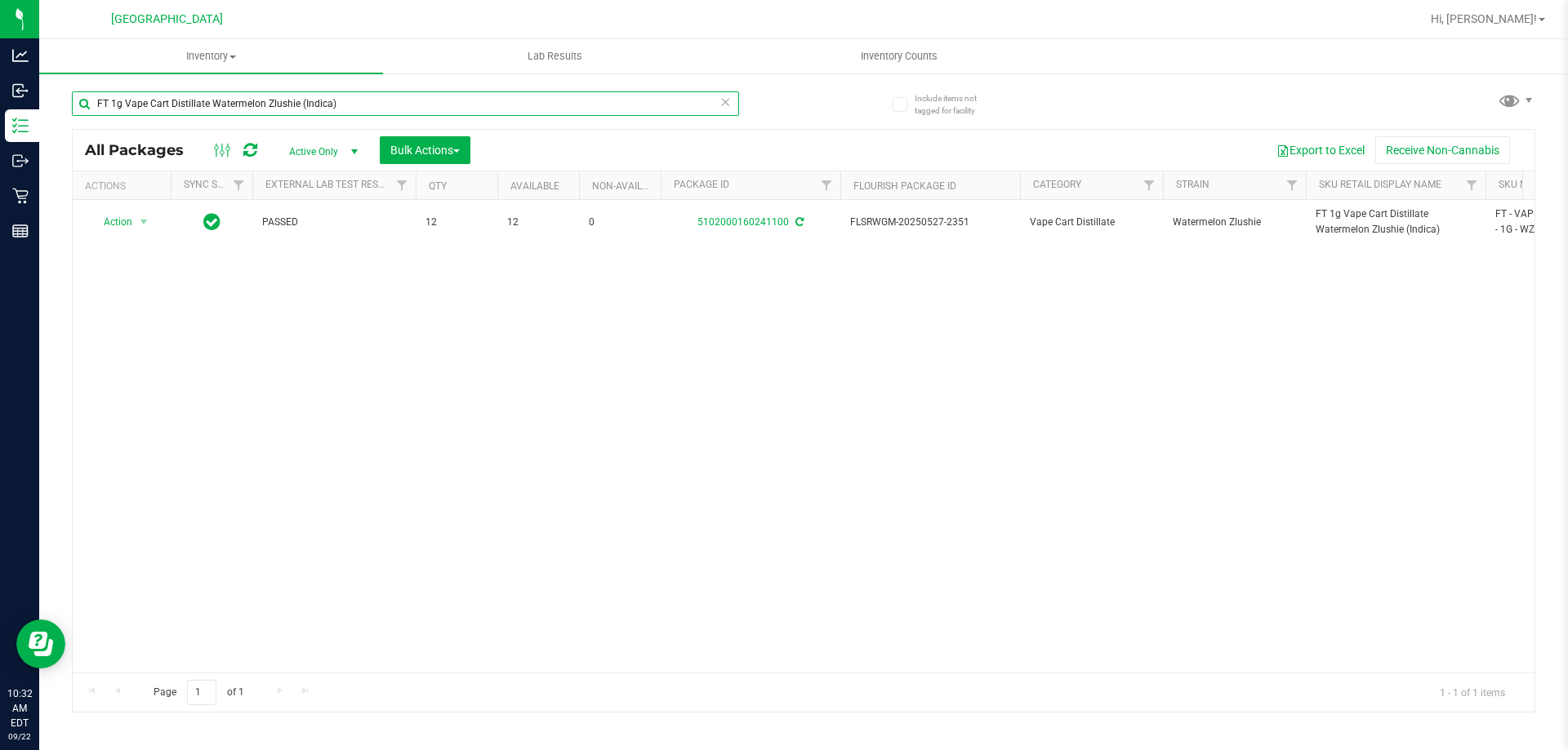
click at [311, 104] on input "FT 1g Vape Cart Distillate Watermelon Zlushie (Indica)" at bounding box center [405, 104] width 667 height 25
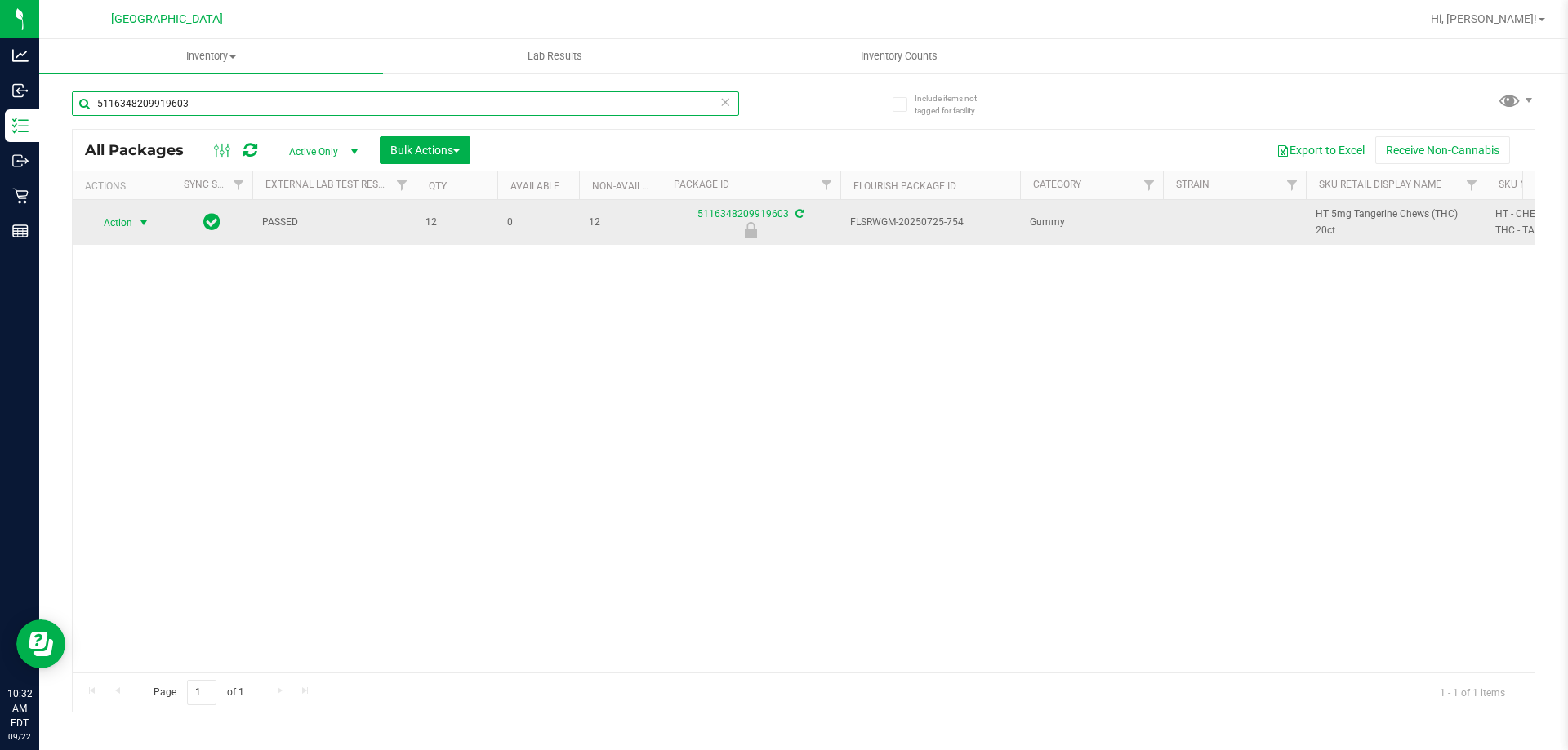
type input "5116348209919603"
click at [117, 224] on span "Action" at bounding box center [111, 222] width 44 height 23
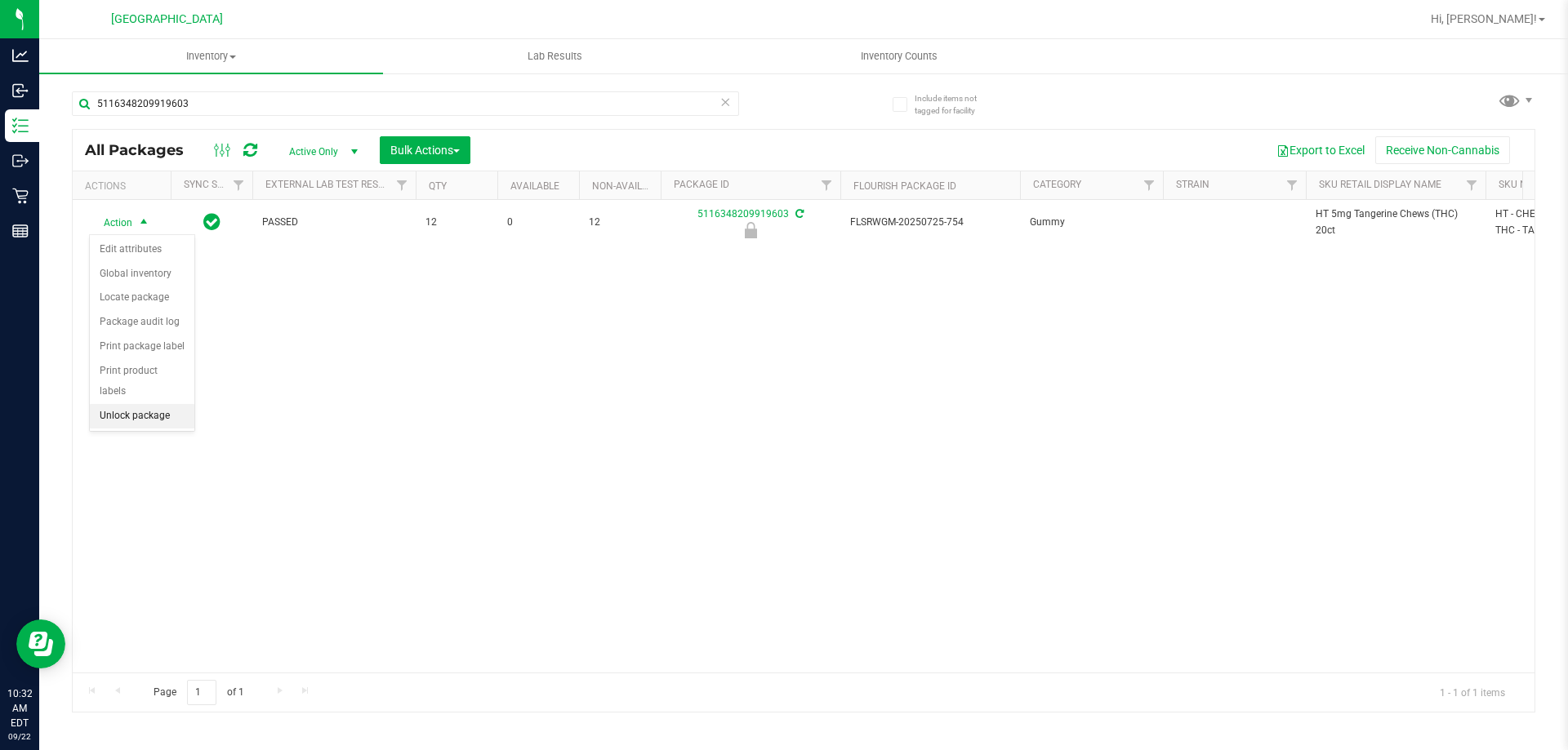
click at [135, 404] on li "Unlock package" at bounding box center [142, 416] width 105 height 25
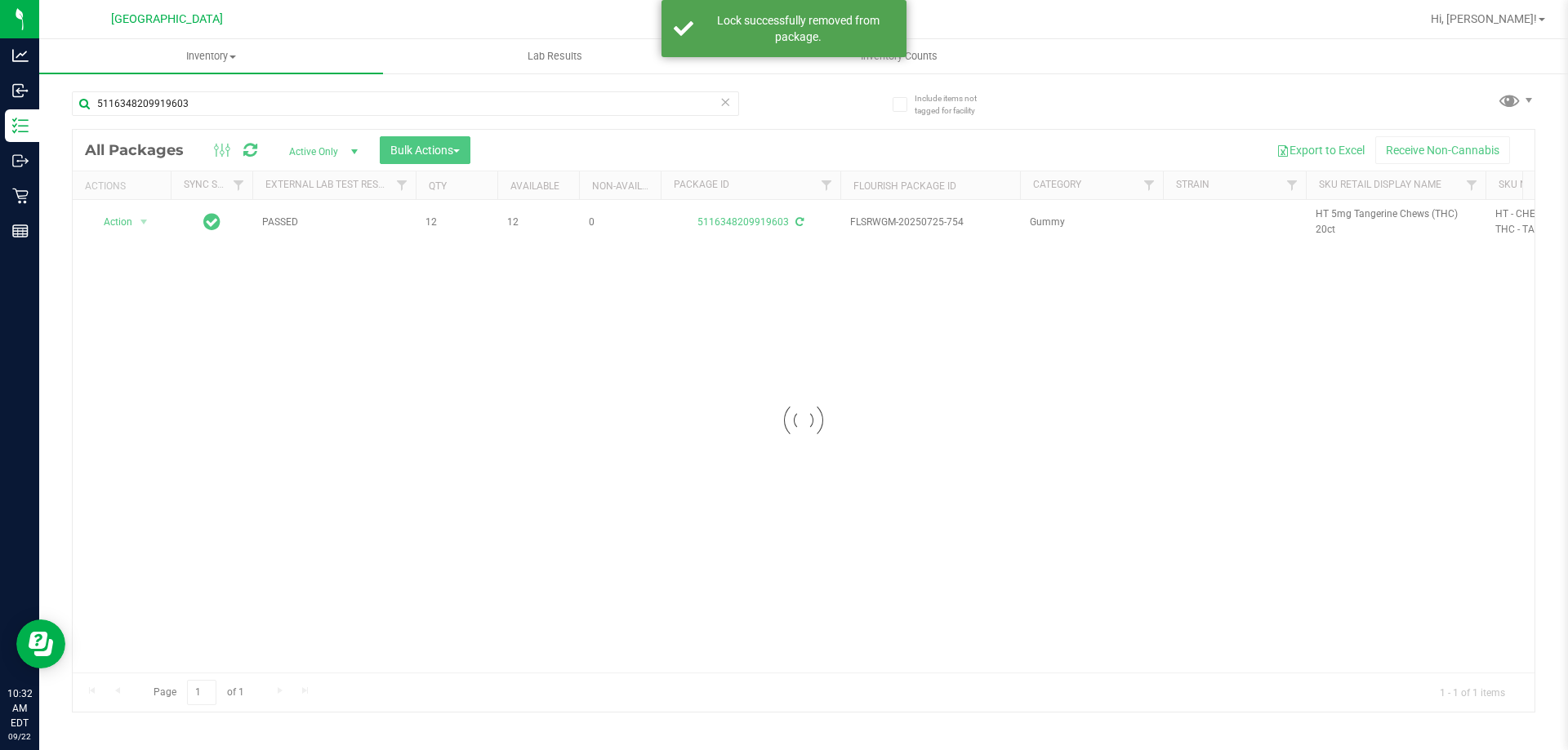
click at [1324, 220] on div at bounding box center [804, 420] width 1462 height 582
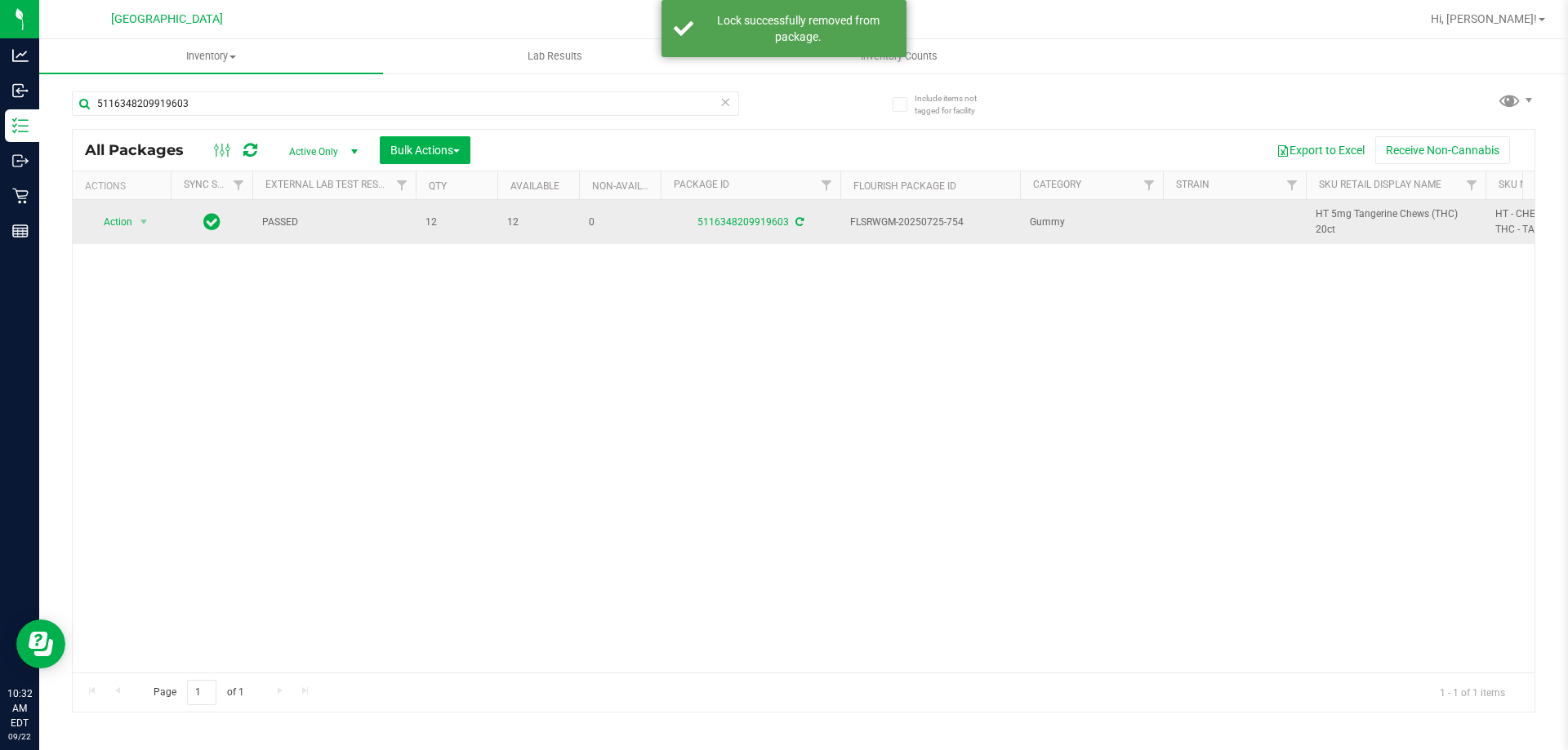
click at [1333, 210] on span "HT 5mg Tangerine Chews (THC) 20ct" at bounding box center [1396, 221] width 160 height 31
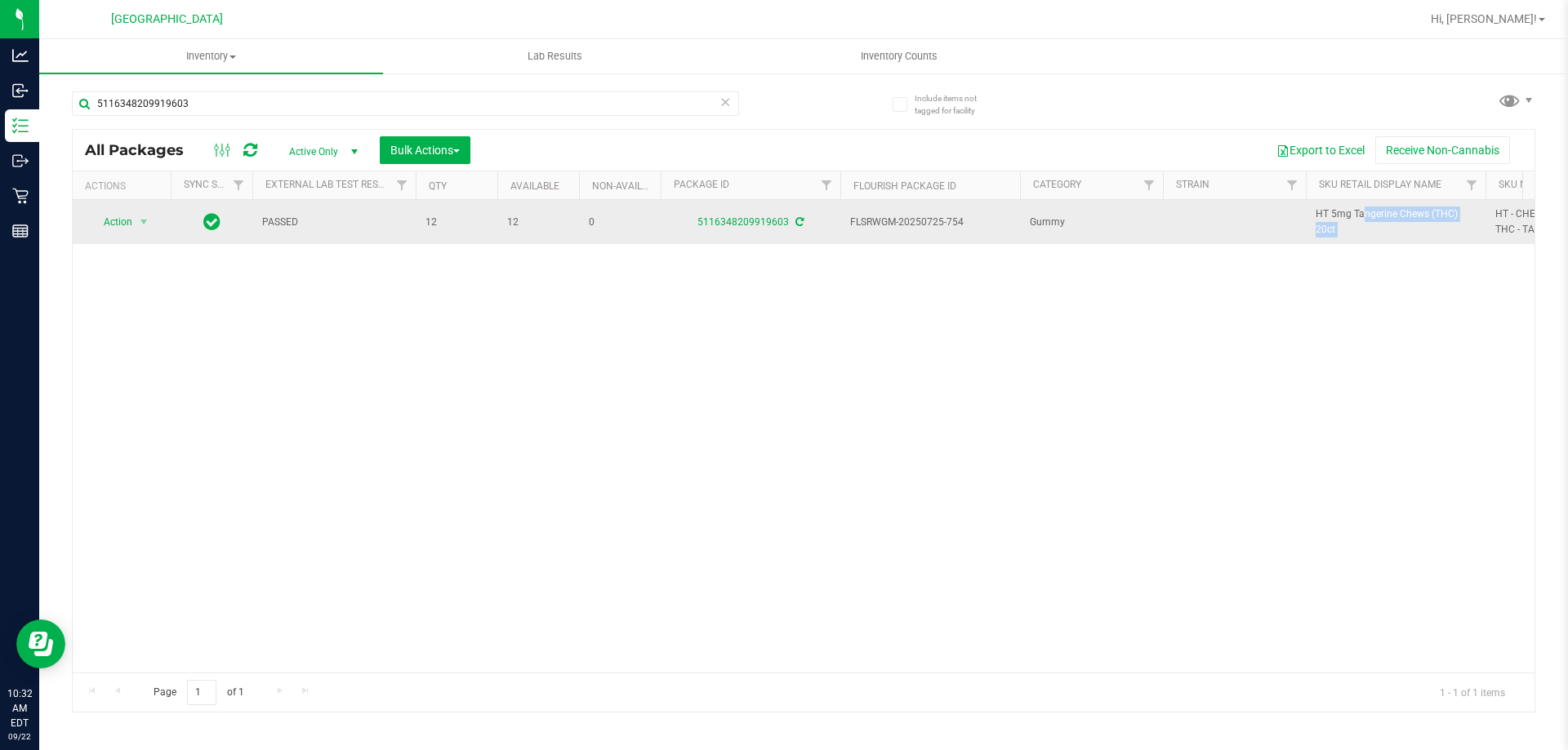
copy tr "HT 5mg Tangerine Chews (THC) 20ct"
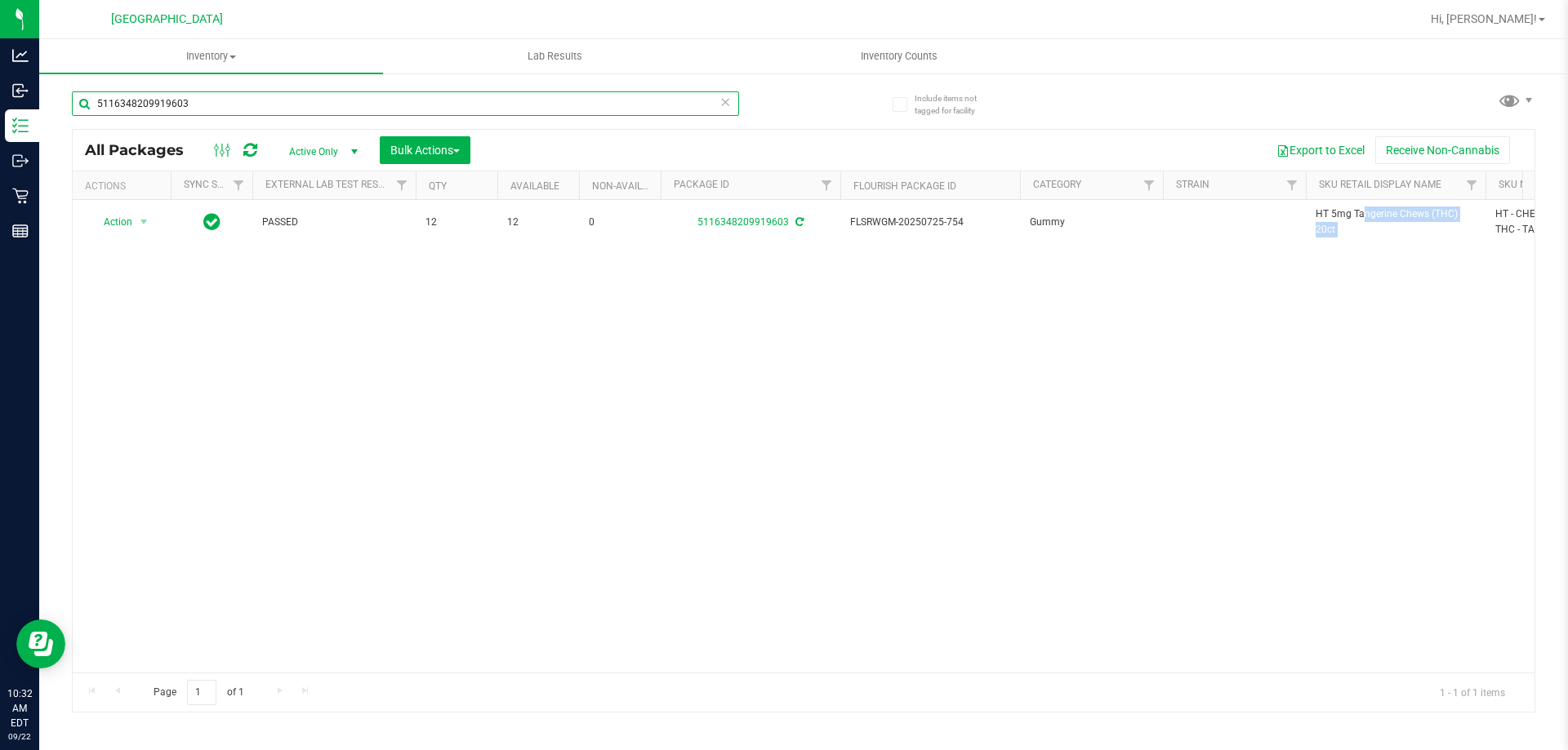
click at [552, 107] on input "5116348209919603" at bounding box center [405, 104] width 667 height 25
paste input "HT 5mg Tangerine Chews (THC) 20ct"
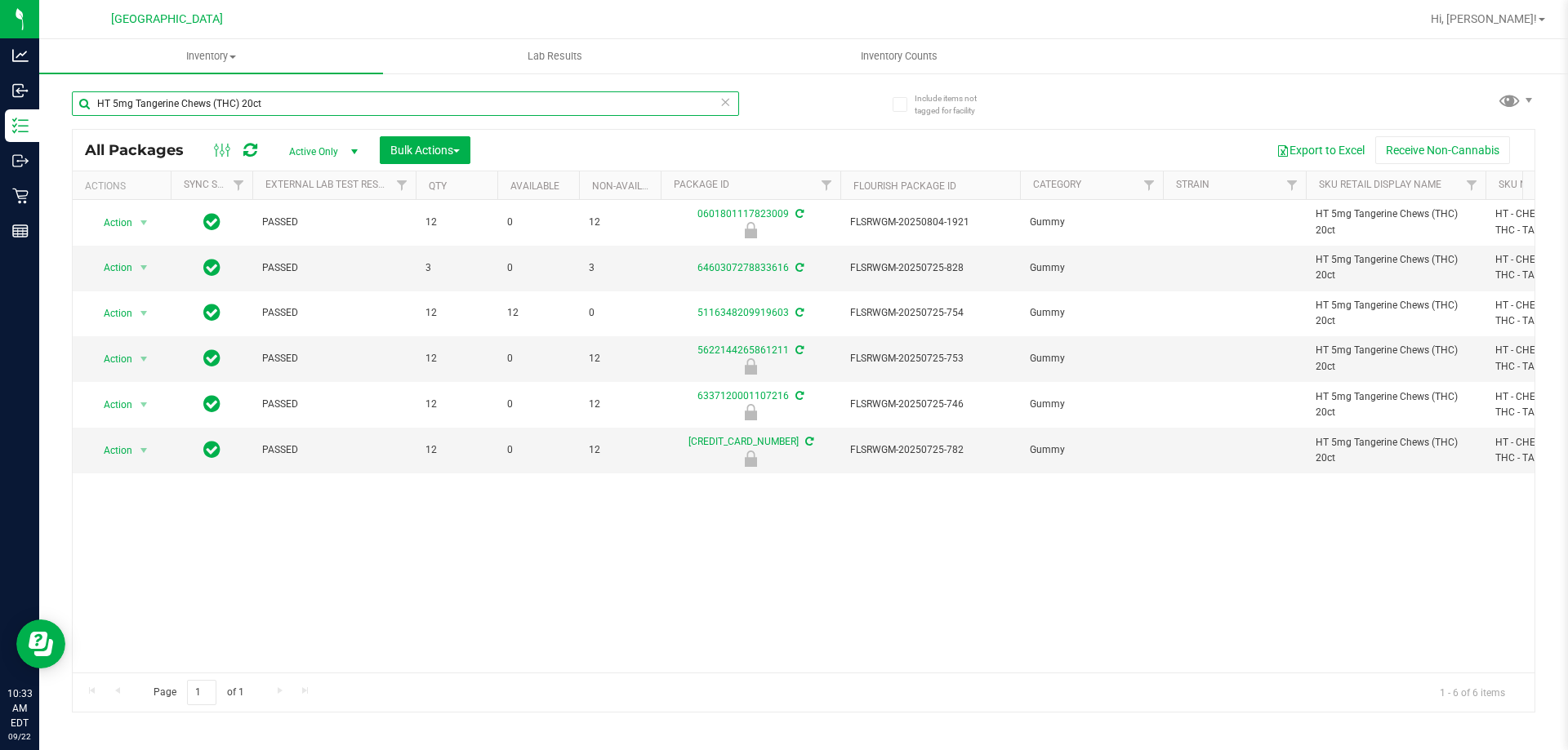
click at [635, 100] on input "HT 5mg Tangerine Chews (THC) 20ct" at bounding box center [405, 104] width 667 height 25
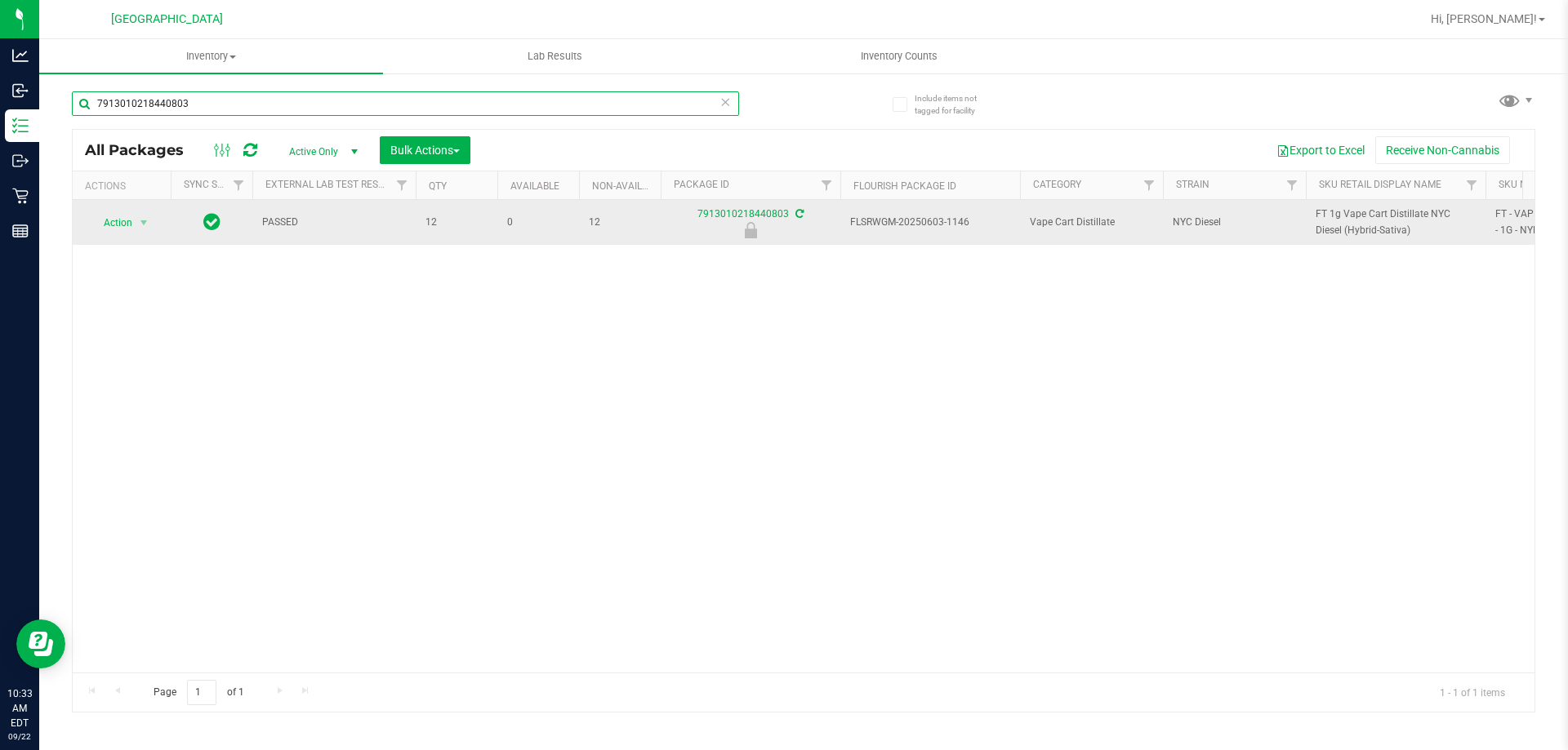
type input "7913010218440803"
click at [134, 229] on span "select" at bounding box center [144, 222] width 21 height 23
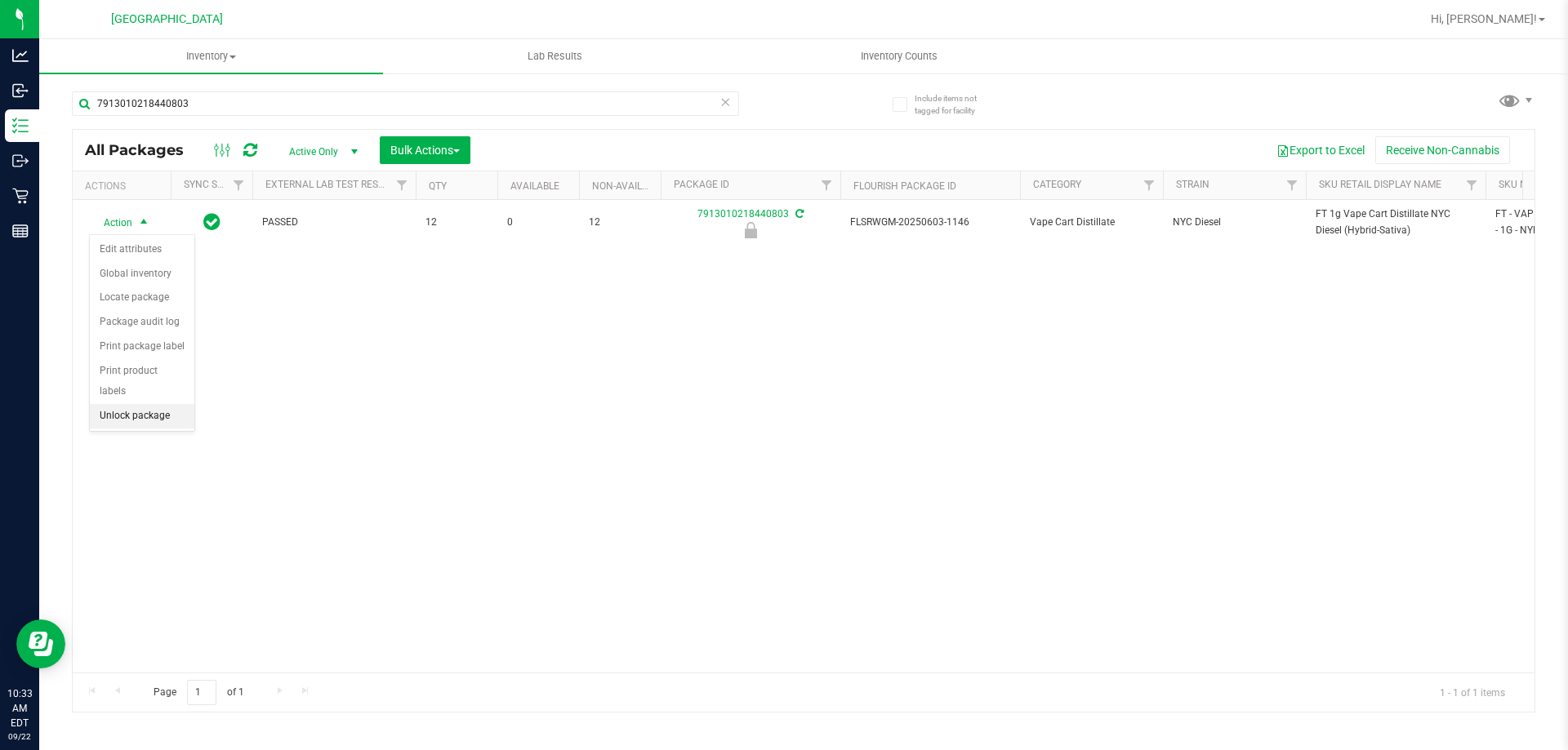
click at [144, 404] on li "Unlock package" at bounding box center [142, 416] width 105 height 25
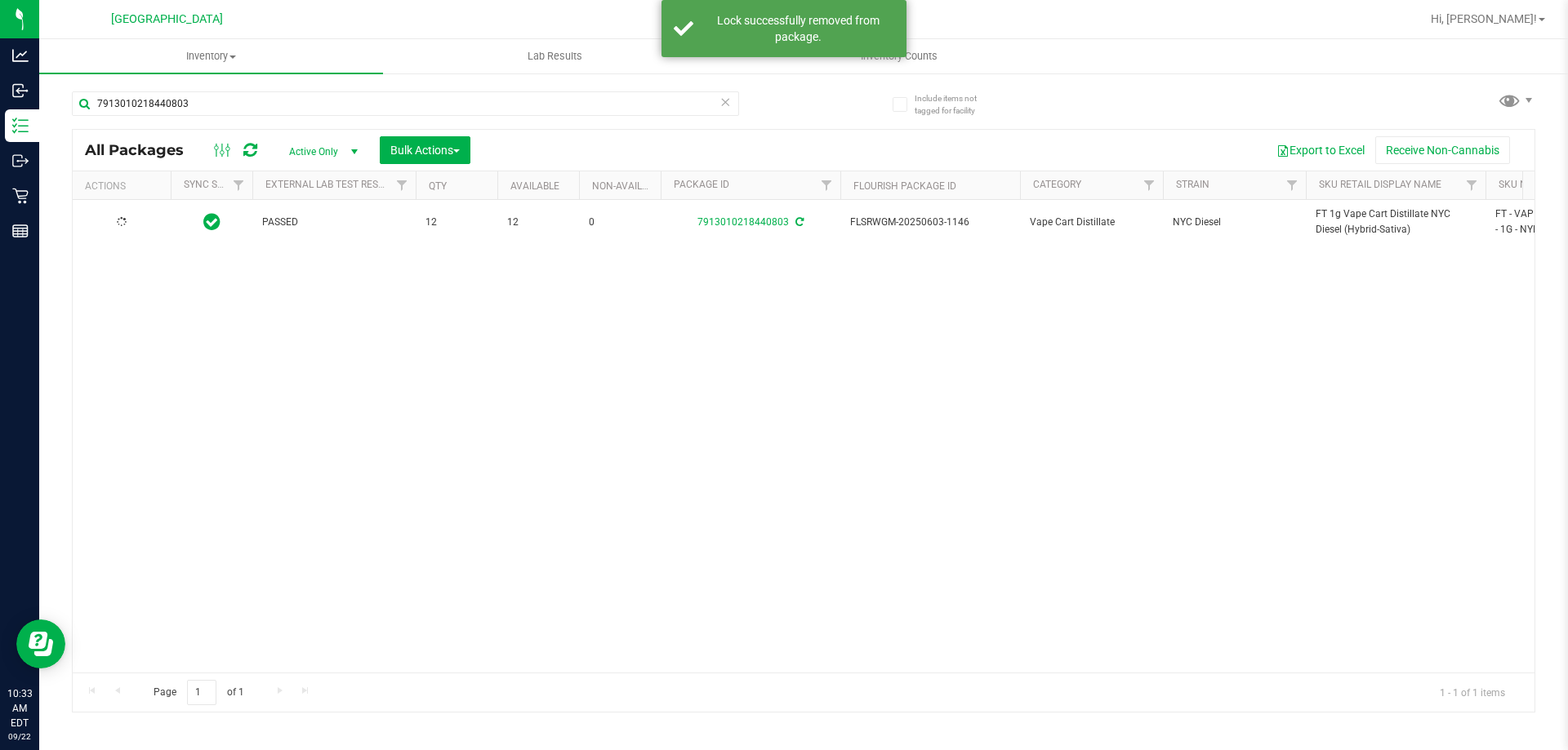
click at [1312, 221] on td "FT 1g Vape Cart Distillate NYC Diesel (Hybrid-Sativa)" at bounding box center [1396, 221] width 180 height 44
copy tr "FT 1g Vape Cart Distillate NYC Diesel (Hybrid-Sativa)"
click at [517, 104] on input "7913010218440803" at bounding box center [405, 104] width 667 height 25
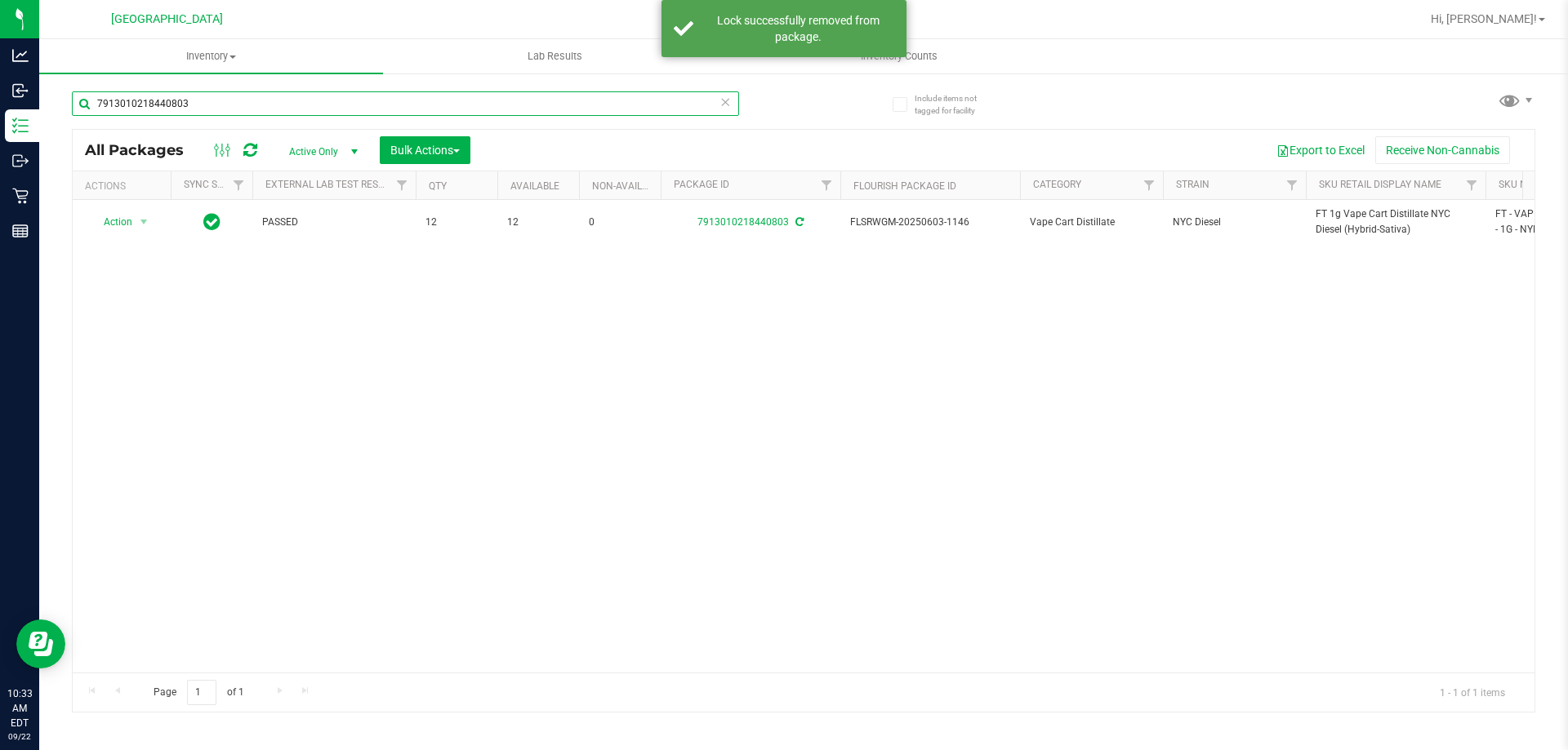
paste input "FT 1g Vape Cart Distillate NYC Diesel (Hybrid-Sativa)"
click at [516, 104] on input "FT 1g Vape Cart Distillate NYC Diesel (Hybrid-Sativa)" at bounding box center [405, 104] width 667 height 25
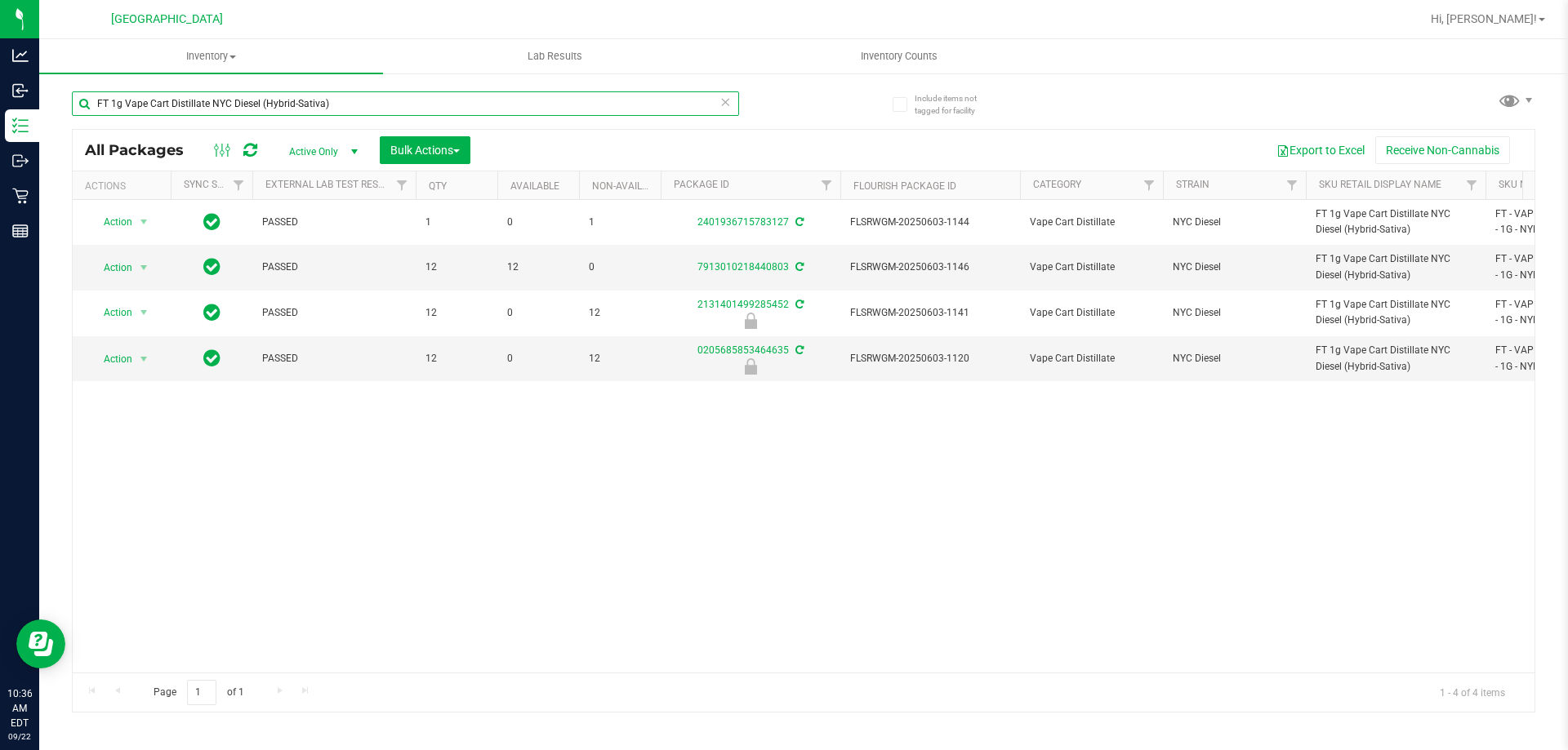
click at [330, 103] on input "FT 1g Vape Cart Distillate NYC Diesel (Hybrid-Sativa)" at bounding box center [405, 104] width 667 height 25
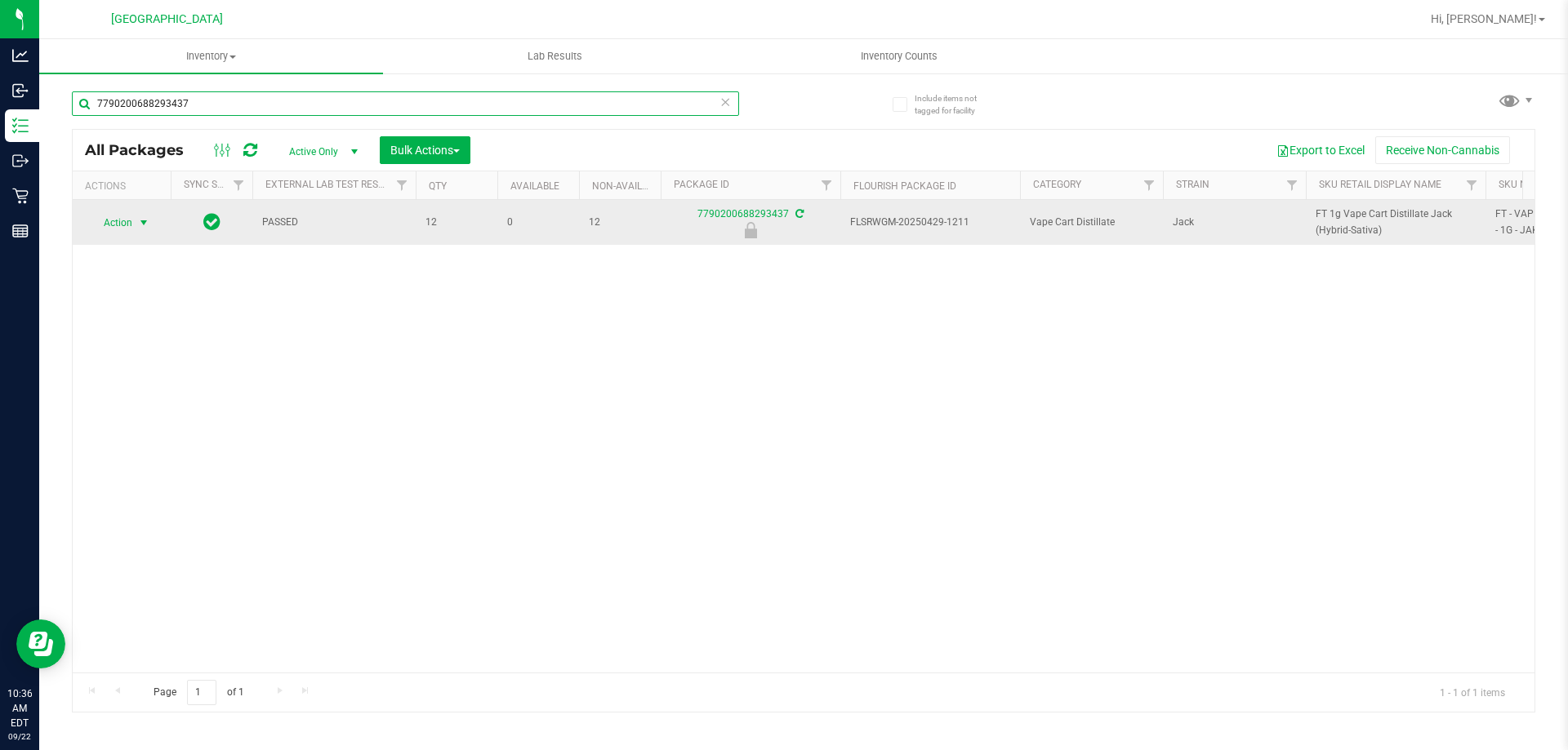
type input "7790200688293437"
click at [143, 224] on span "select" at bounding box center [143, 222] width 13 height 13
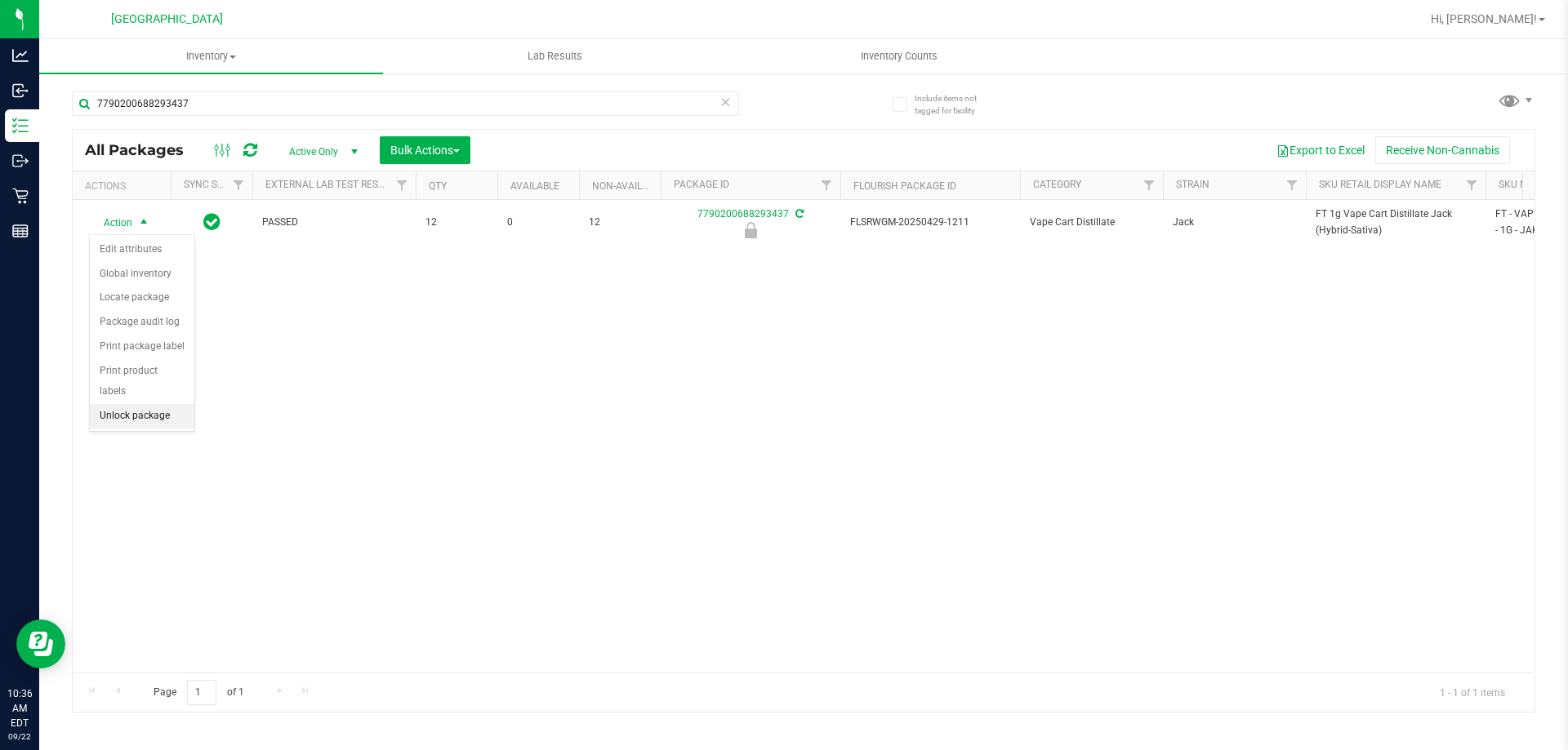
click at [121, 404] on li "Unlock package" at bounding box center [142, 416] width 105 height 25
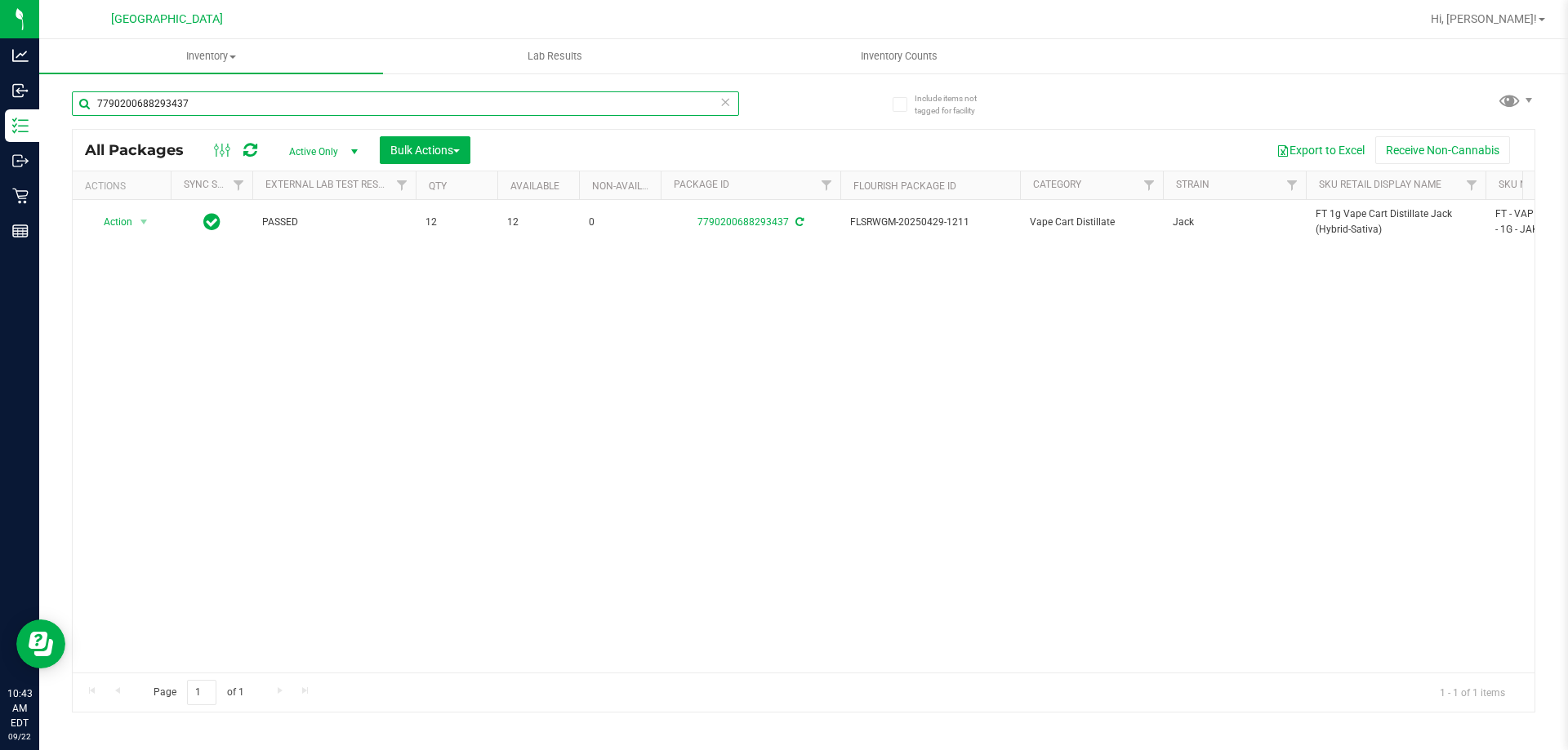
click at [573, 104] on input "7790200688293437" at bounding box center [405, 104] width 667 height 25
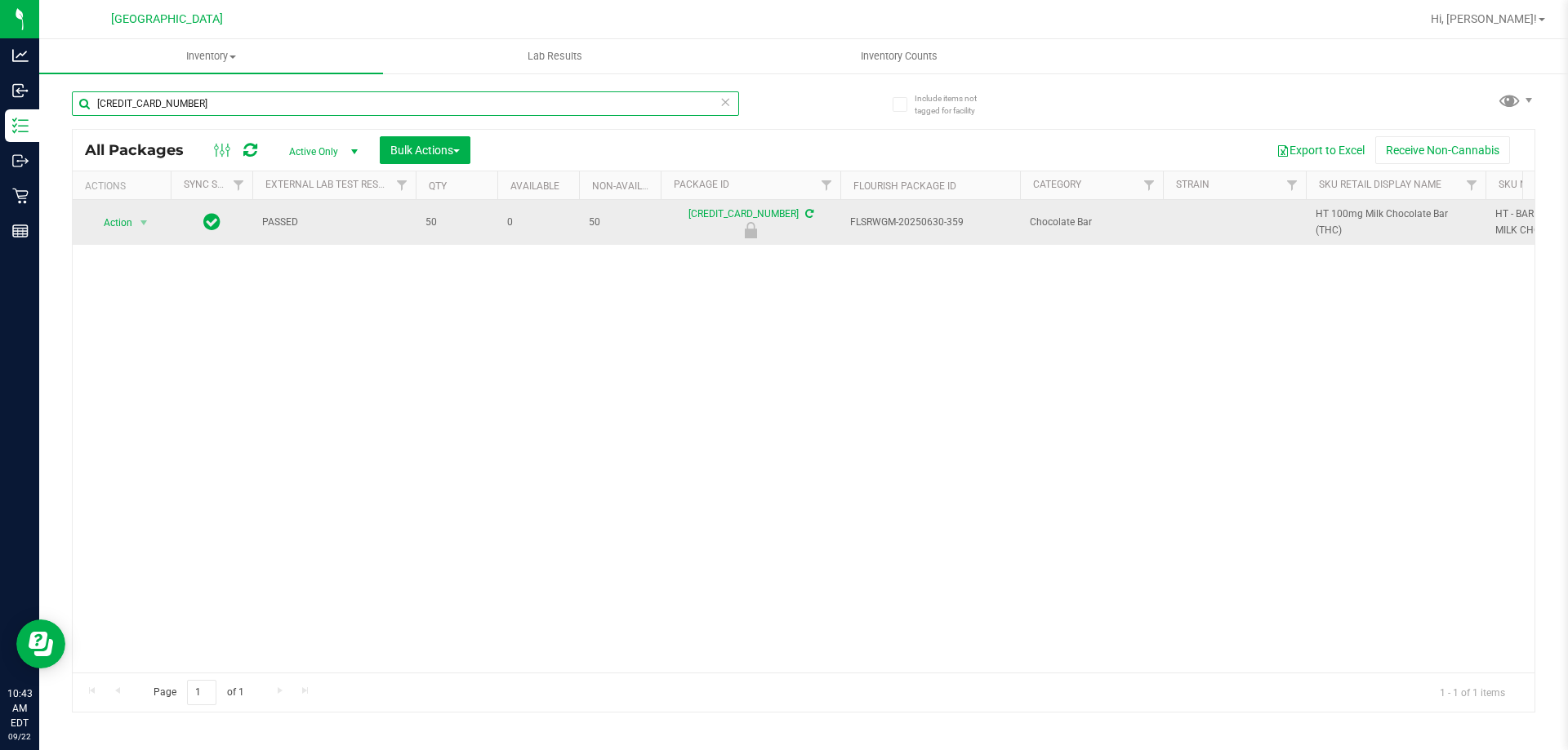
type input "5291509894114419"
click at [132, 237] on td "Action Action Edit attributes Global inventory Locate package Package audit log…" at bounding box center [122, 221] width 98 height 44
click at [131, 228] on span "Action" at bounding box center [111, 222] width 44 height 23
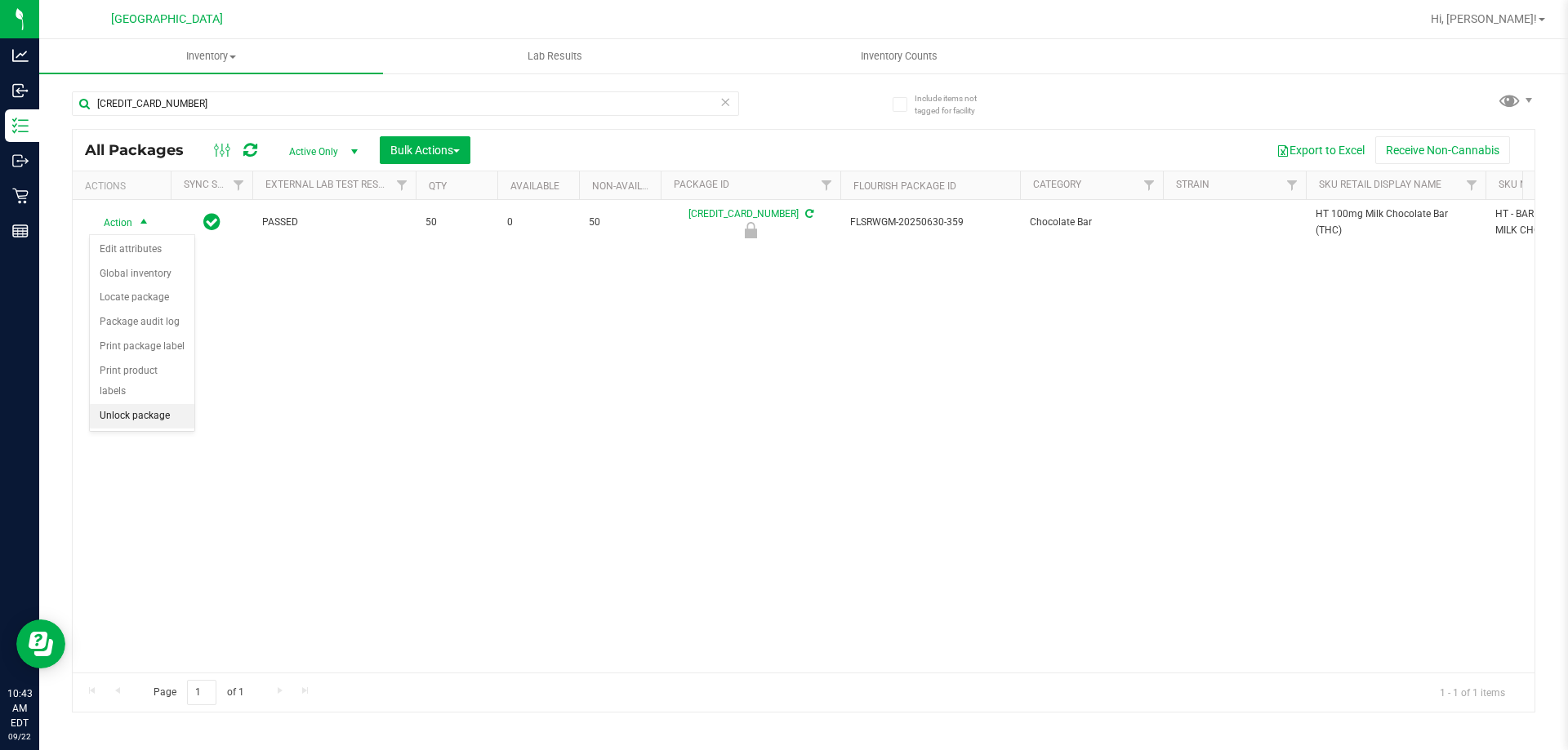
click at [144, 404] on li "Unlock package" at bounding box center [142, 416] width 105 height 25
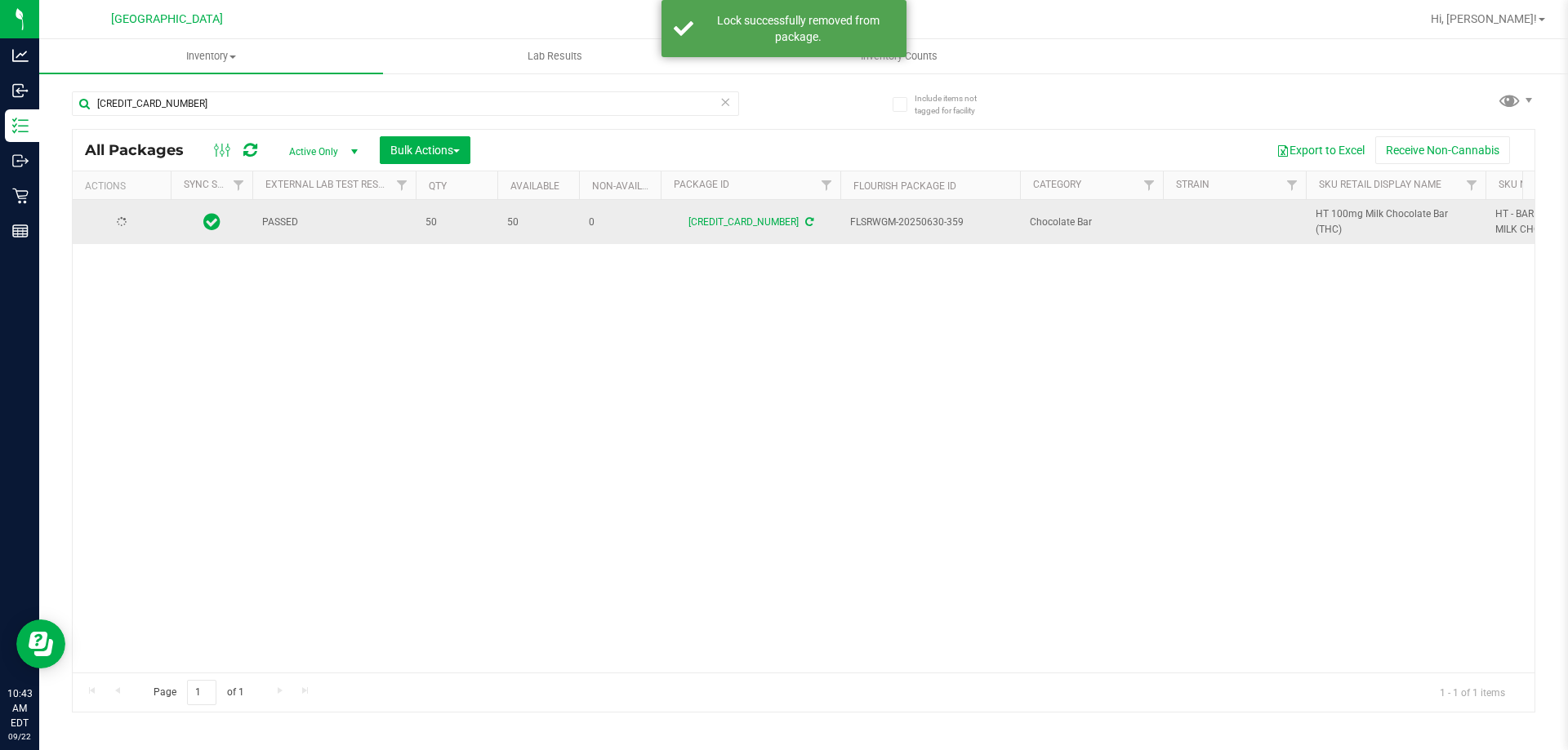
click at [1366, 223] on span "HT 100mg Milk Chocolate Bar (THC)" at bounding box center [1396, 221] width 160 height 31
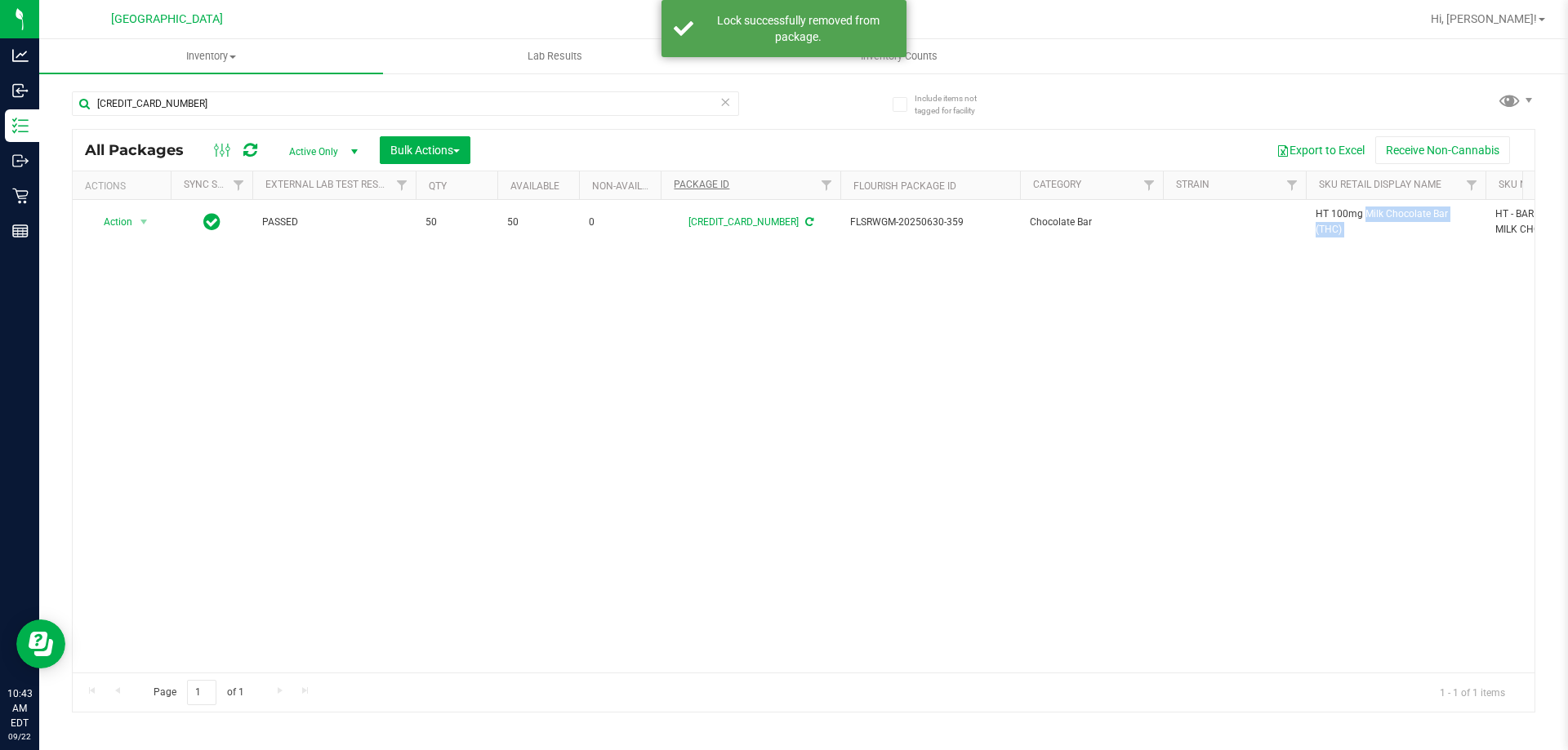
copy tr "HT 100mg Milk Chocolate Bar (THC)"
click at [670, 111] on input "5291509894114419" at bounding box center [405, 104] width 667 height 25
paste input "HT 100mg Milk Chocolate Bar (THC)"
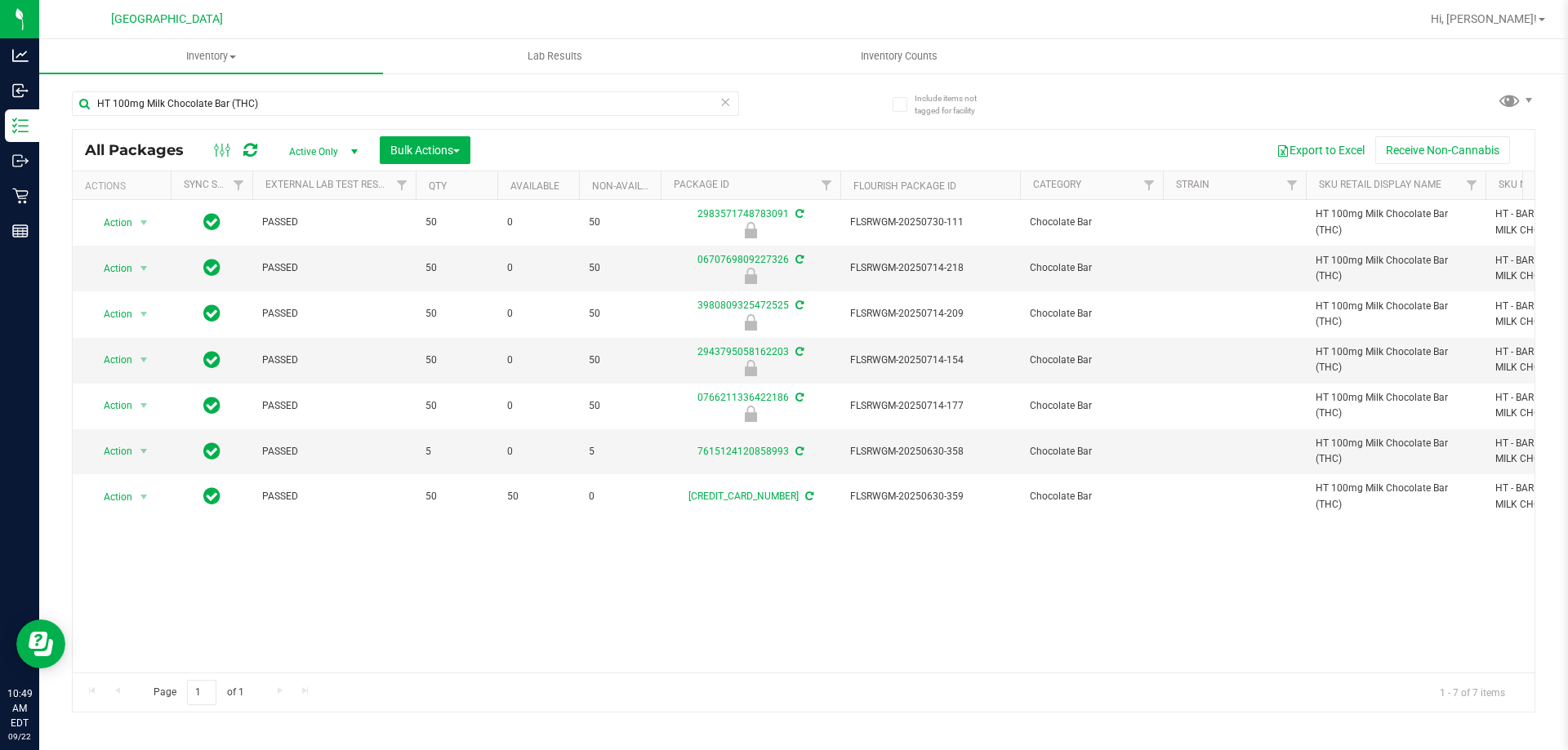
click at [375, 89] on div "HT 100mg Milk Chocolate Bar (THC)" at bounding box center [438, 103] width 732 height 52
click at [492, 94] on input "HT 100mg Milk Chocolate Bar (THC)" at bounding box center [405, 104] width 667 height 25
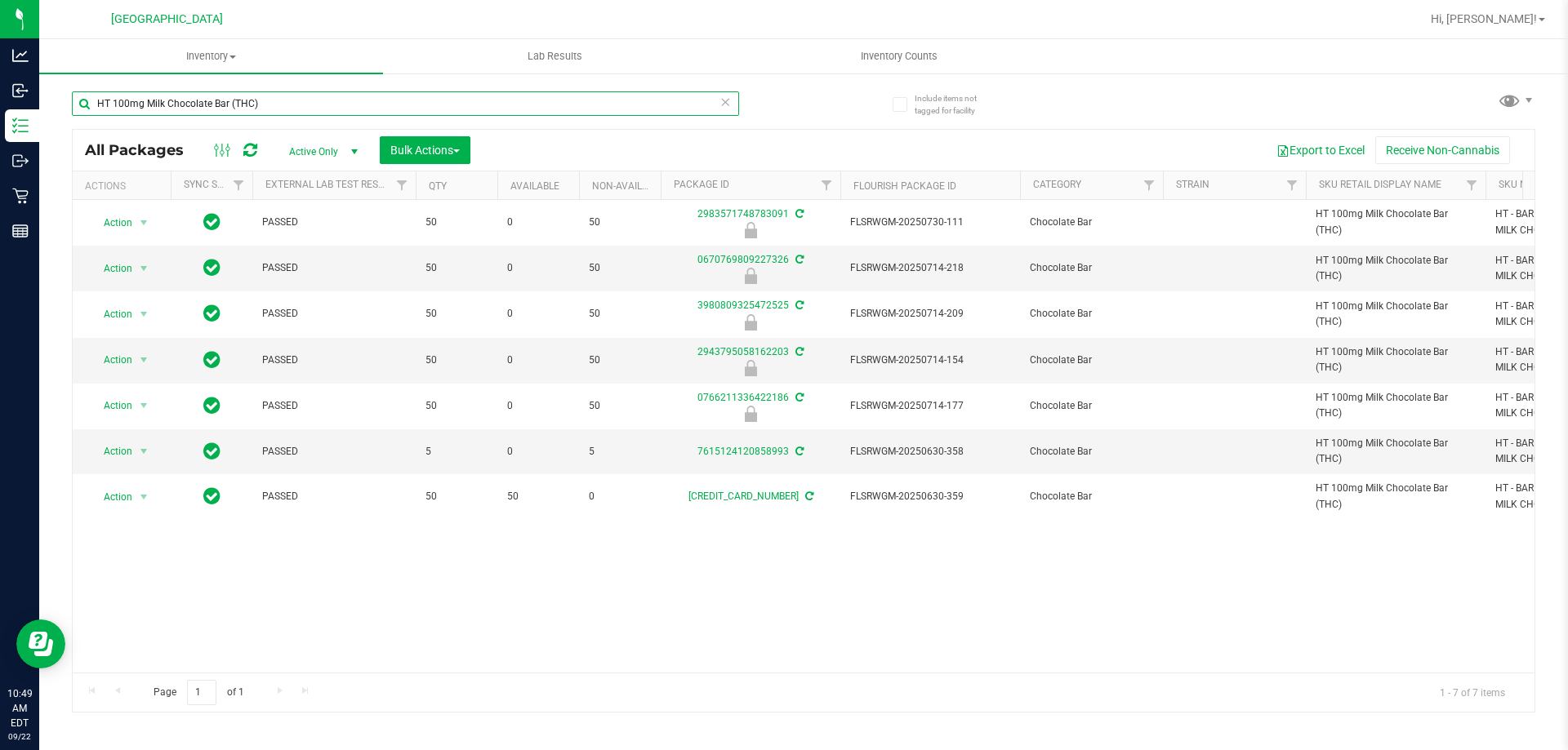
click at [492, 94] on input "HT 100mg Milk Chocolate Bar (THC)" at bounding box center [405, 104] width 667 height 25
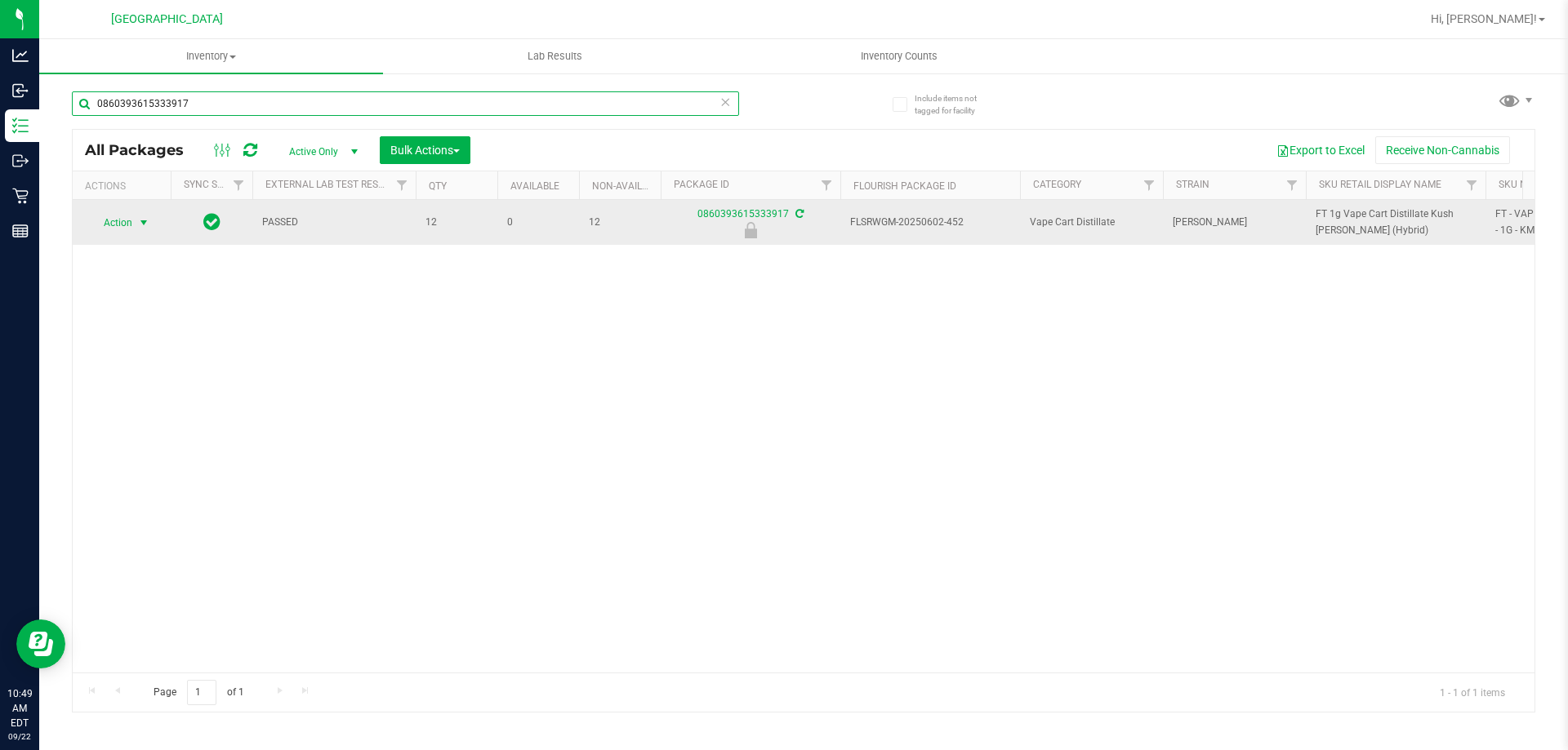
type input "0860393615333917"
click at [119, 226] on span "Action" at bounding box center [111, 222] width 44 height 23
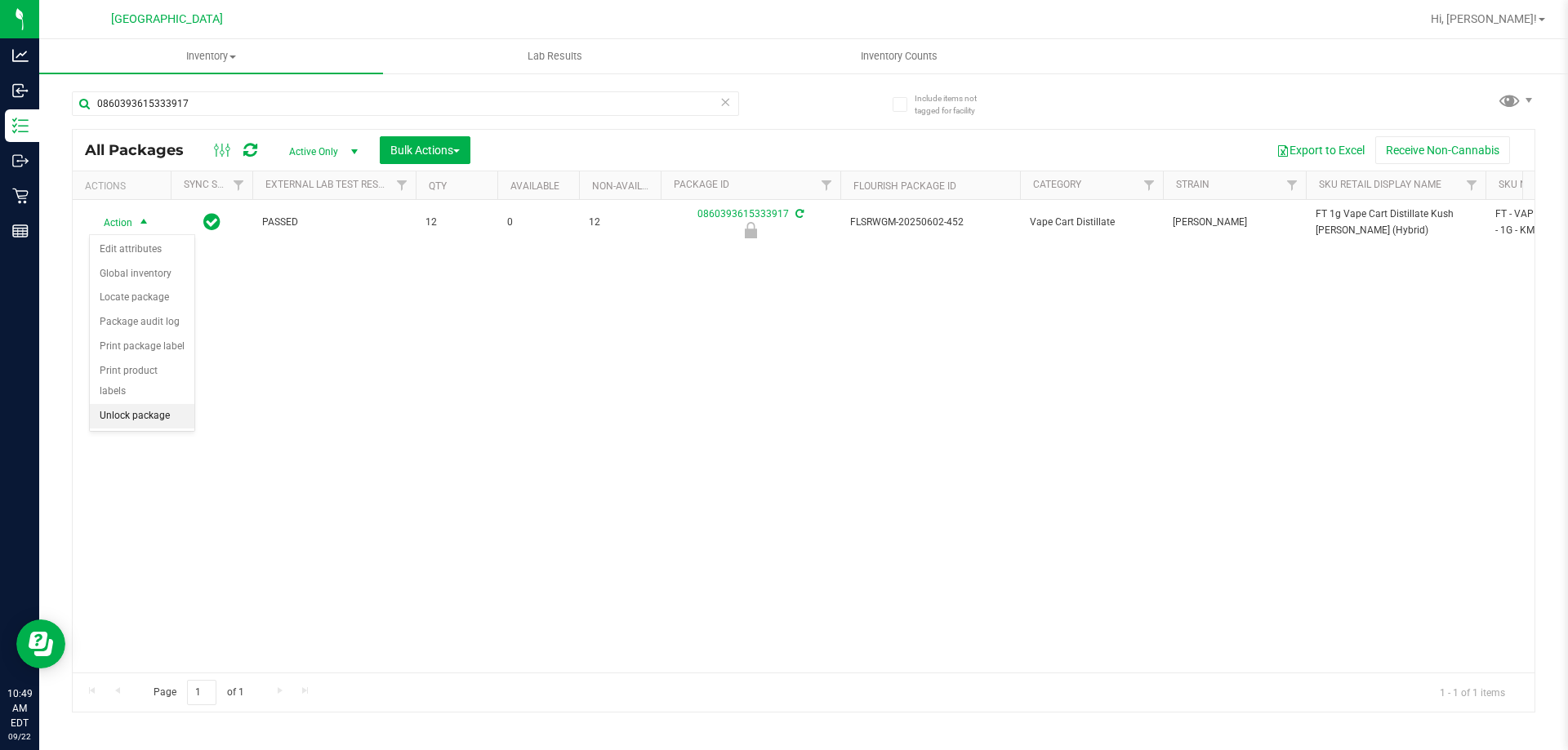
click at [161, 404] on li "Unlock package" at bounding box center [142, 416] width 105 height 25
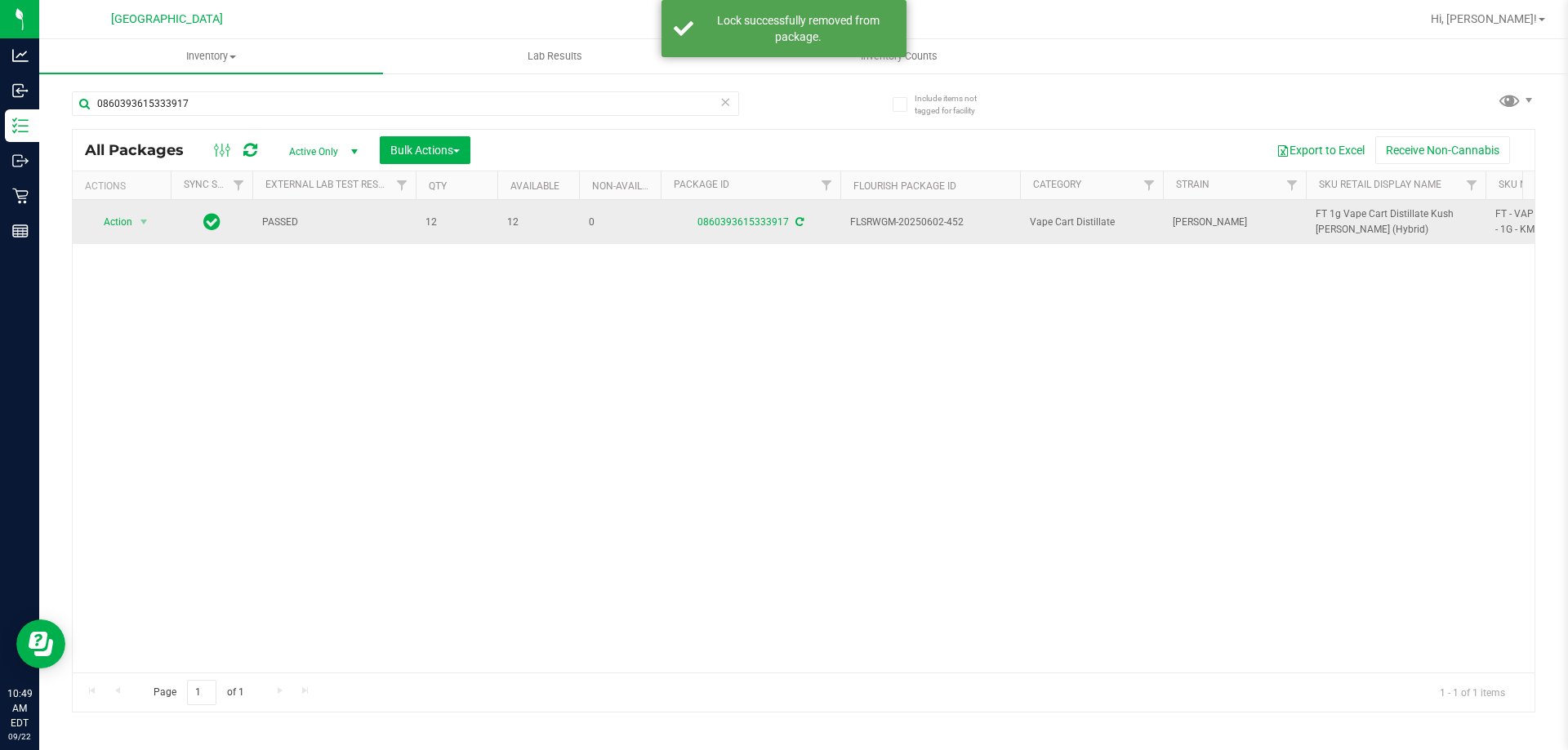
click at [1323, 216] on span "FT 1g Vape Cart Distillate Kush Mintz (Hybrid)" at bounding box center [1396, 221] width 160 height 31
click at [1324, 215] on span "FT 1g Vape Cart Distillate Kush Mintz (Hybrid)" at bounding box center [1396, 221] width 160 height 31
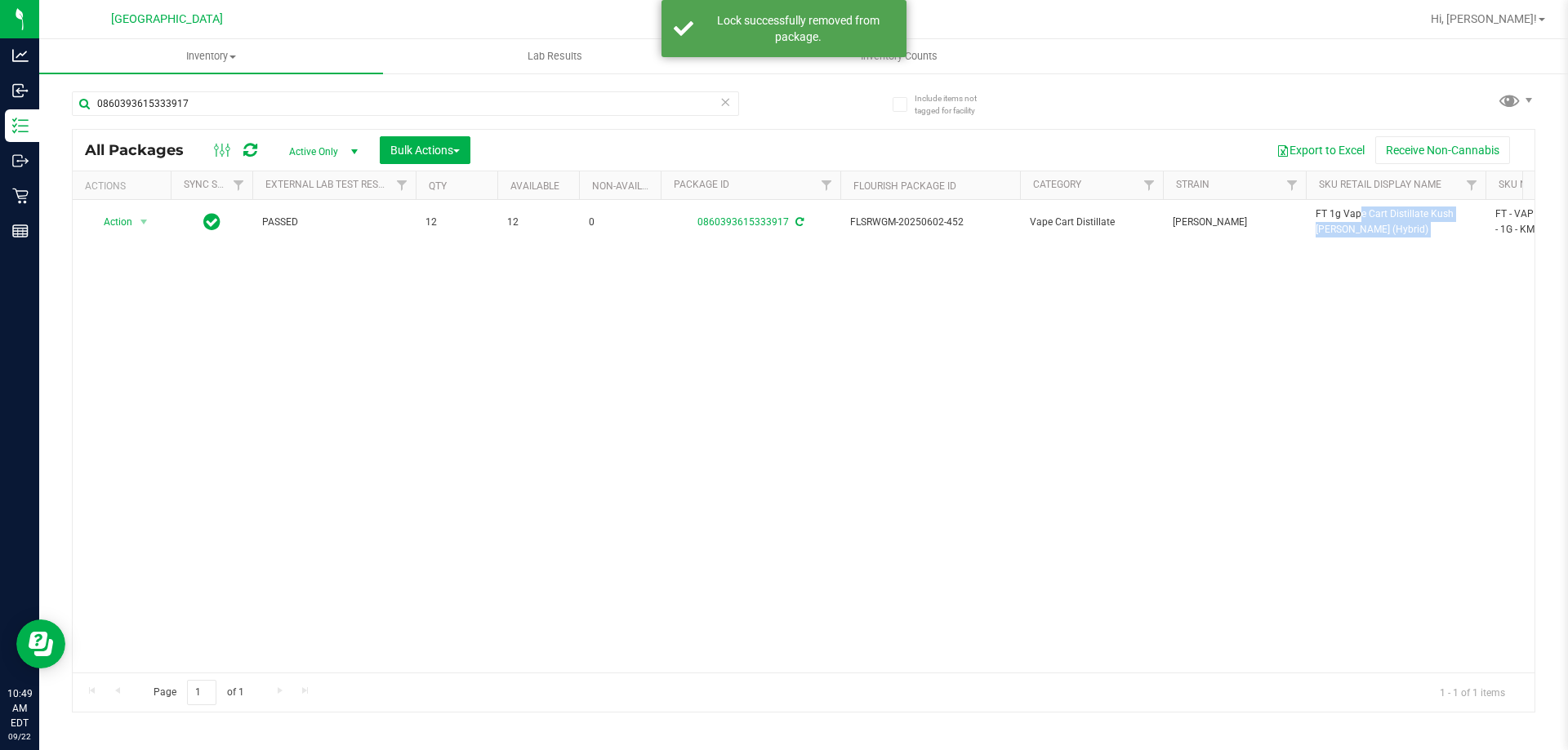
copy tr "FT 1g Vape Cart Distillate Kush Mintz (Hybrid)"
click at [567, 103] on input "0860393615333917" at bounding box center [405, 104] width 667 height 25
paste input "FT 1g Vape Cart Distillate Kush Mintz (Hybrid)"
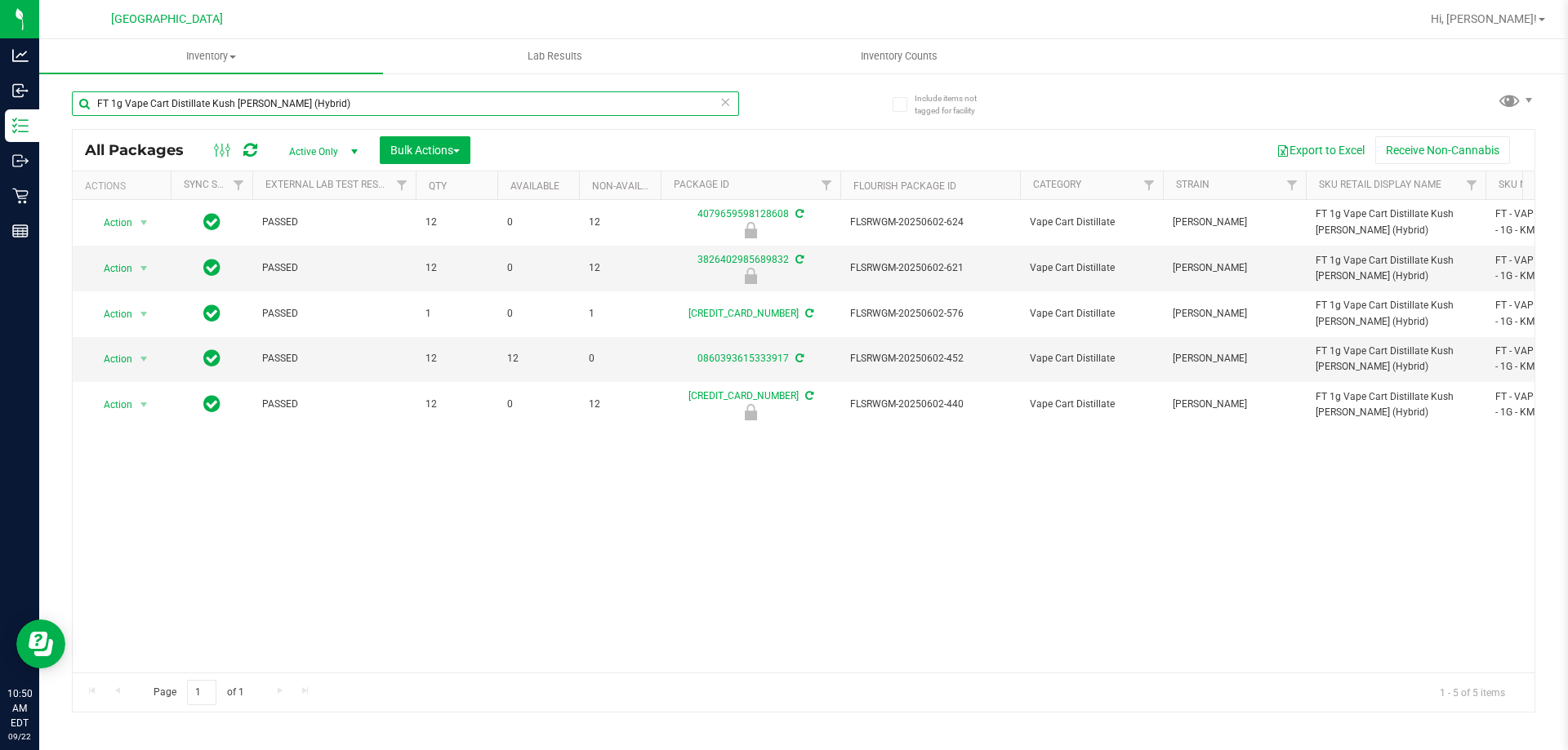
click at [472, 98] on input "FT 1g Vape Cart Distillate Kush Mintz (Hybrid)" at bounding box center [405, 104] width 667 height 25
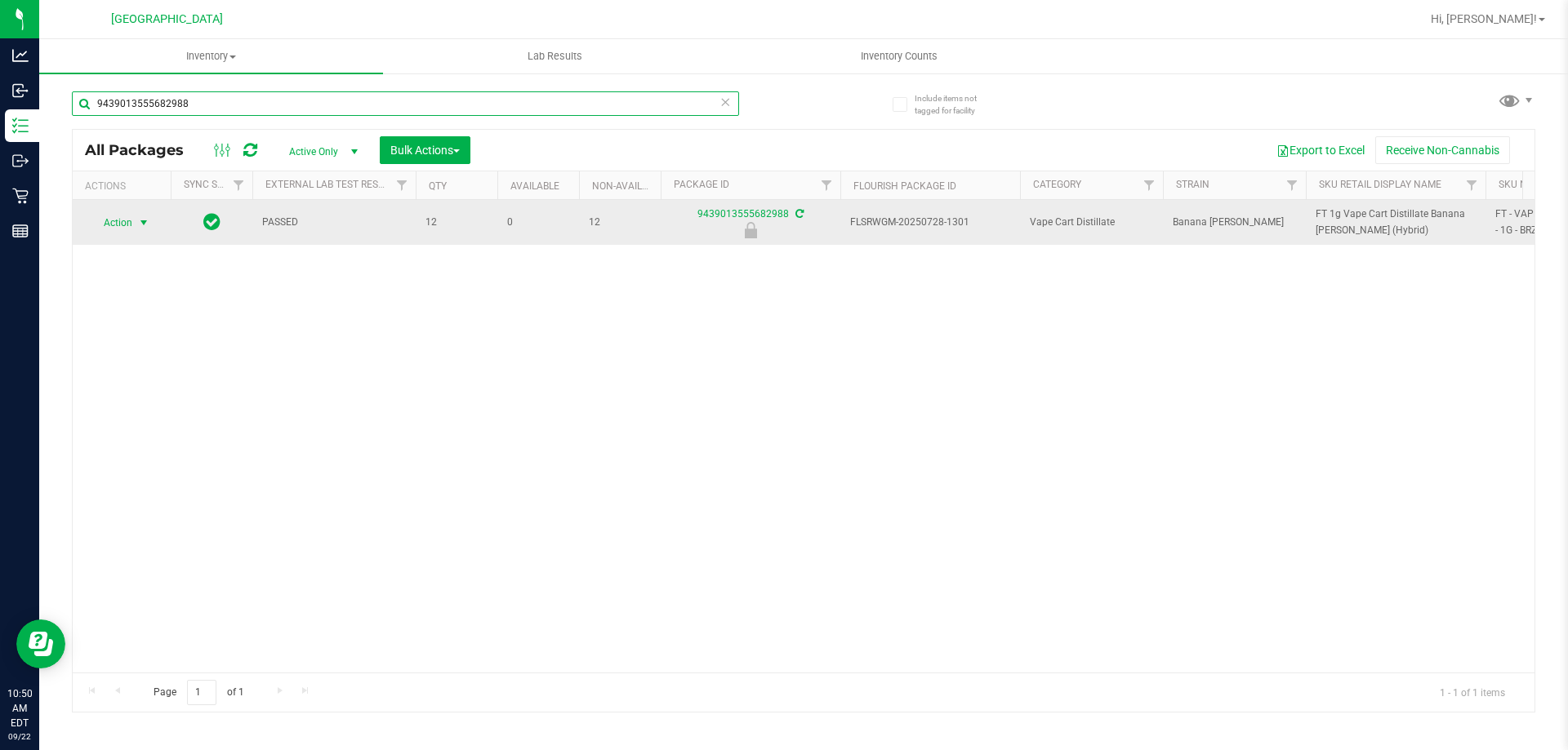
type input "9439013555682988"
click at [125, 228] on span "Action" at bounding box center [111, 222] width 44 height 23
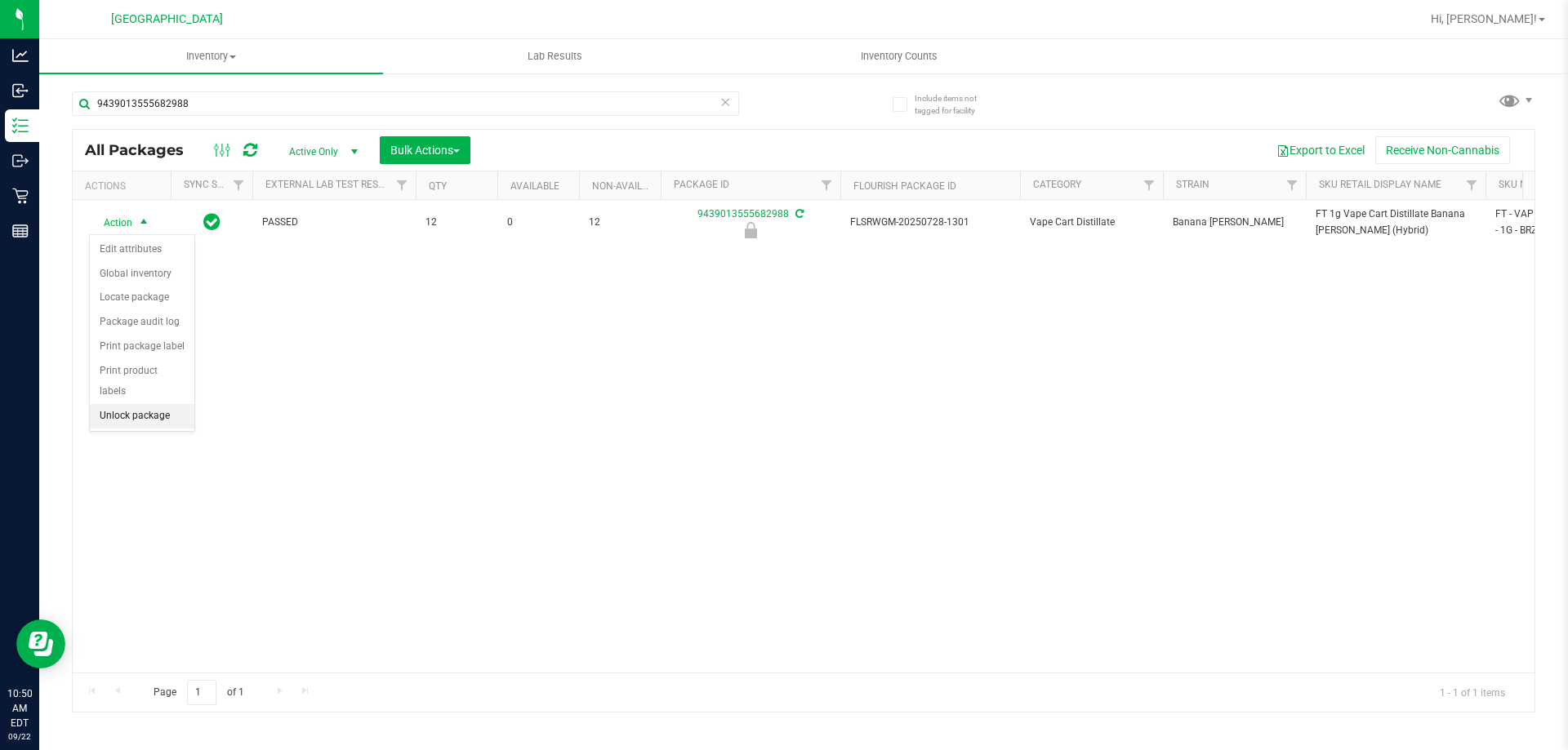
click at [121, 404] on li "Unlock package" at bounding box center [142, 416] width 105 height 25
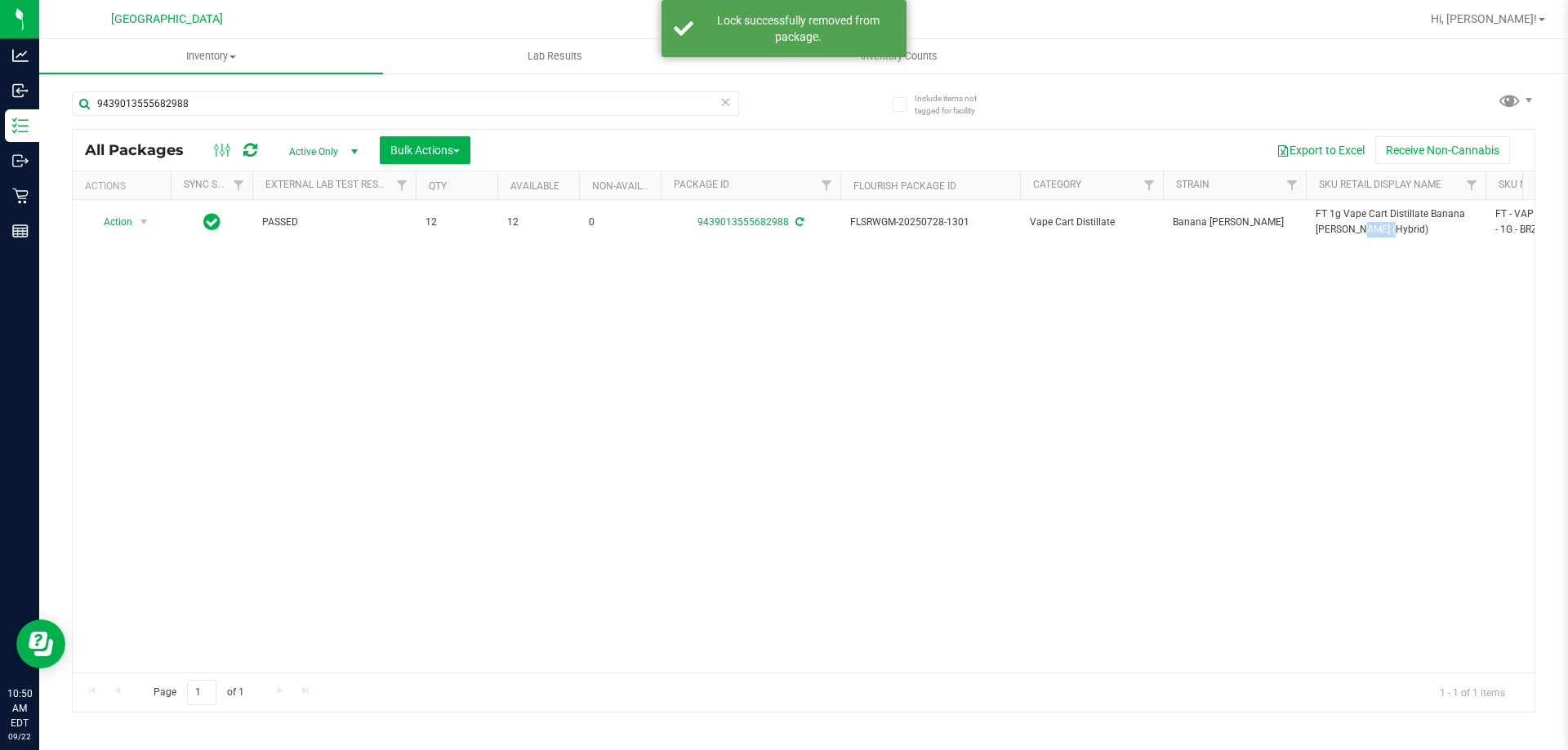
click at [1338, 223] on span "FT 1g Vape Cart Distillate Banana Runtz (Hybrid)" at bounding box center [1396, 221] width 160 height 31
copy tr "FT 1g Vape Cart Distillate Banana Runtz (Hybrid)"
click at [441, 108] on input "9439013555682988" at bounding box center [405, 104] width 667 height 25
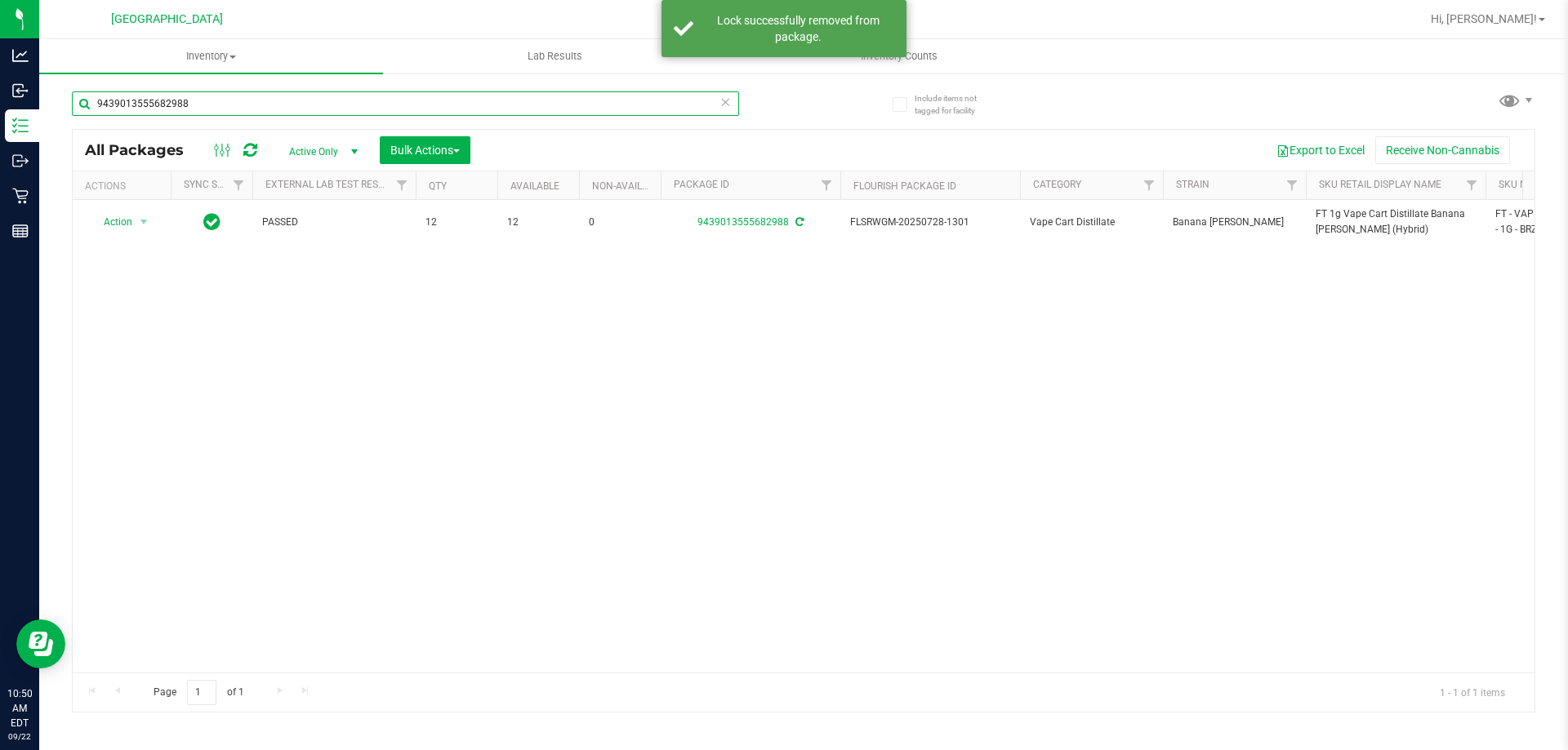
paste input "FT 1g Vape Cart Distillate Banana Runtz (Hybrid)"
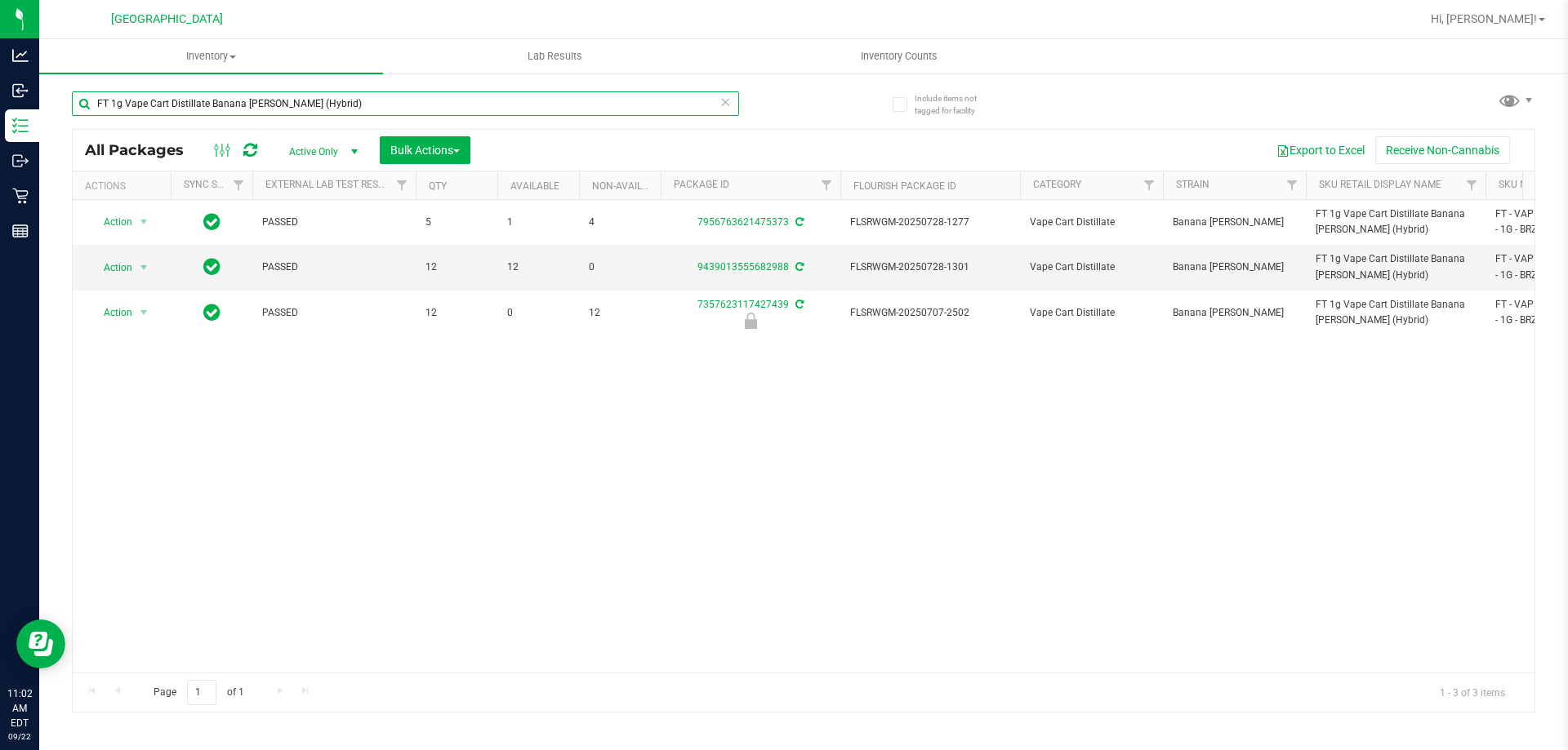
click at [434, 102] on input "FT 1g Vape Cart Distillate Banana Runtz (Hybrid)" at bounding box center [405, 104] width 667 height 25
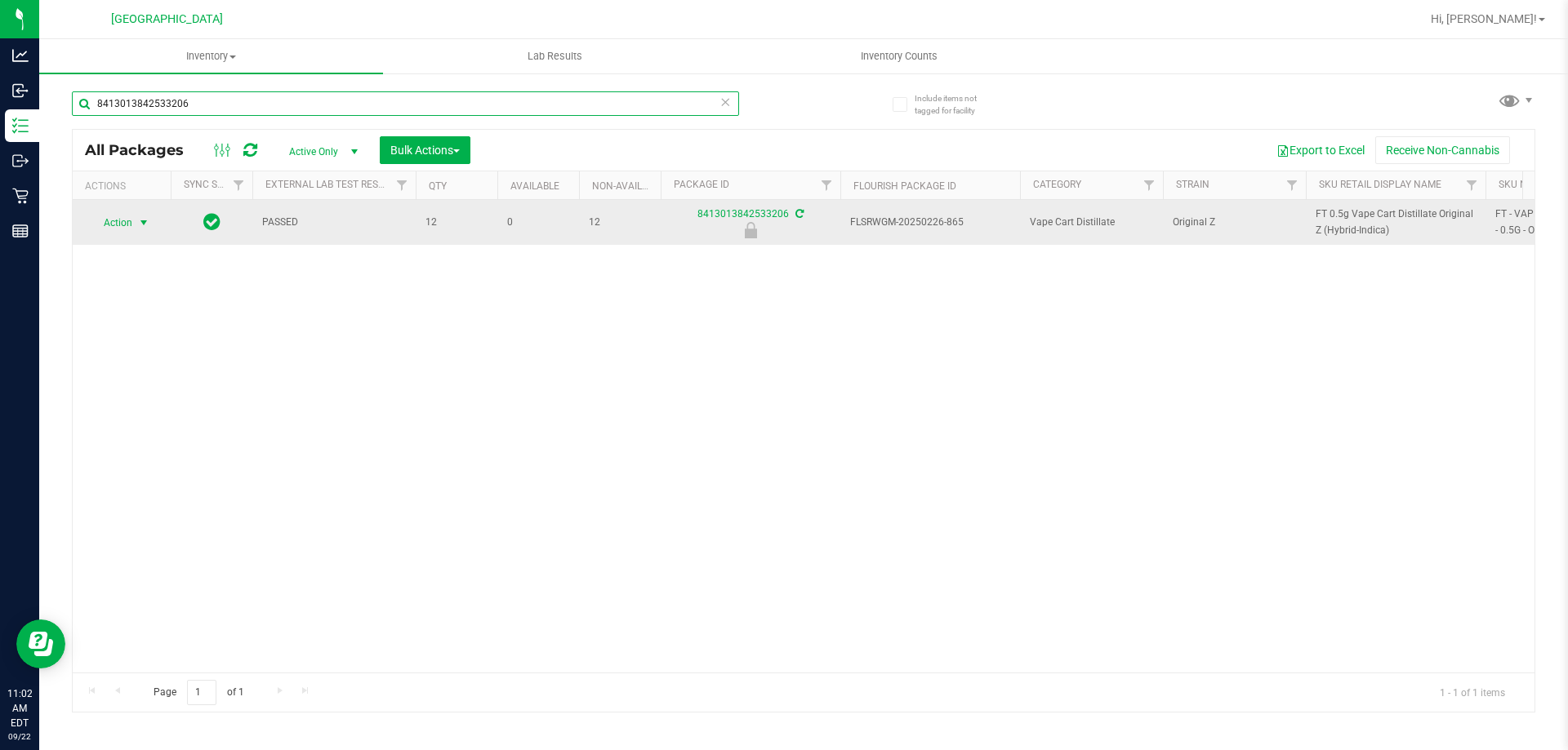
type input "8413013842533206"
click at [144, 227] on span "select" at bounding box center [143, 222] width 13 height 13
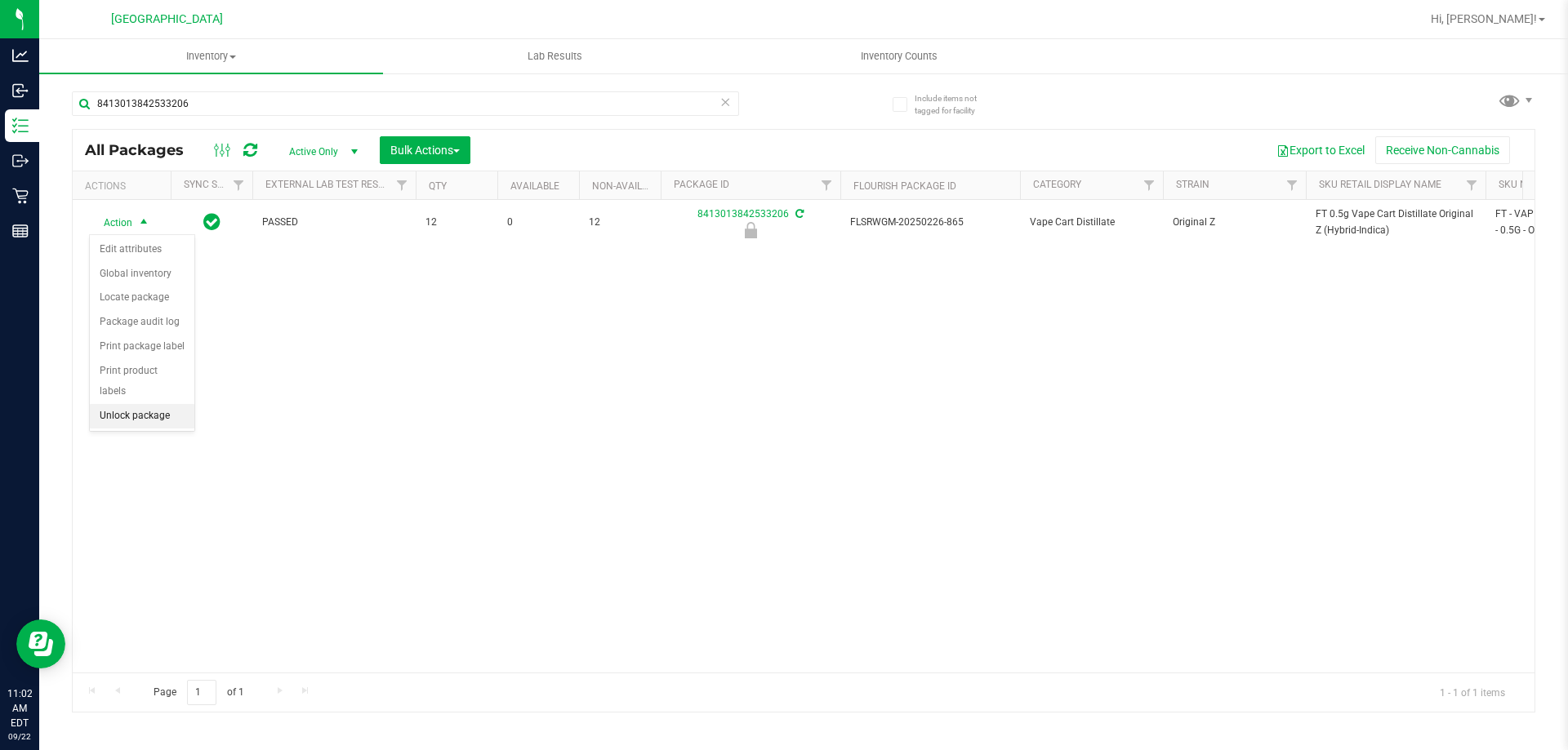
click at [139, 404] on li "Unlock package" at bounding box center [142, 416] width 105 height 25
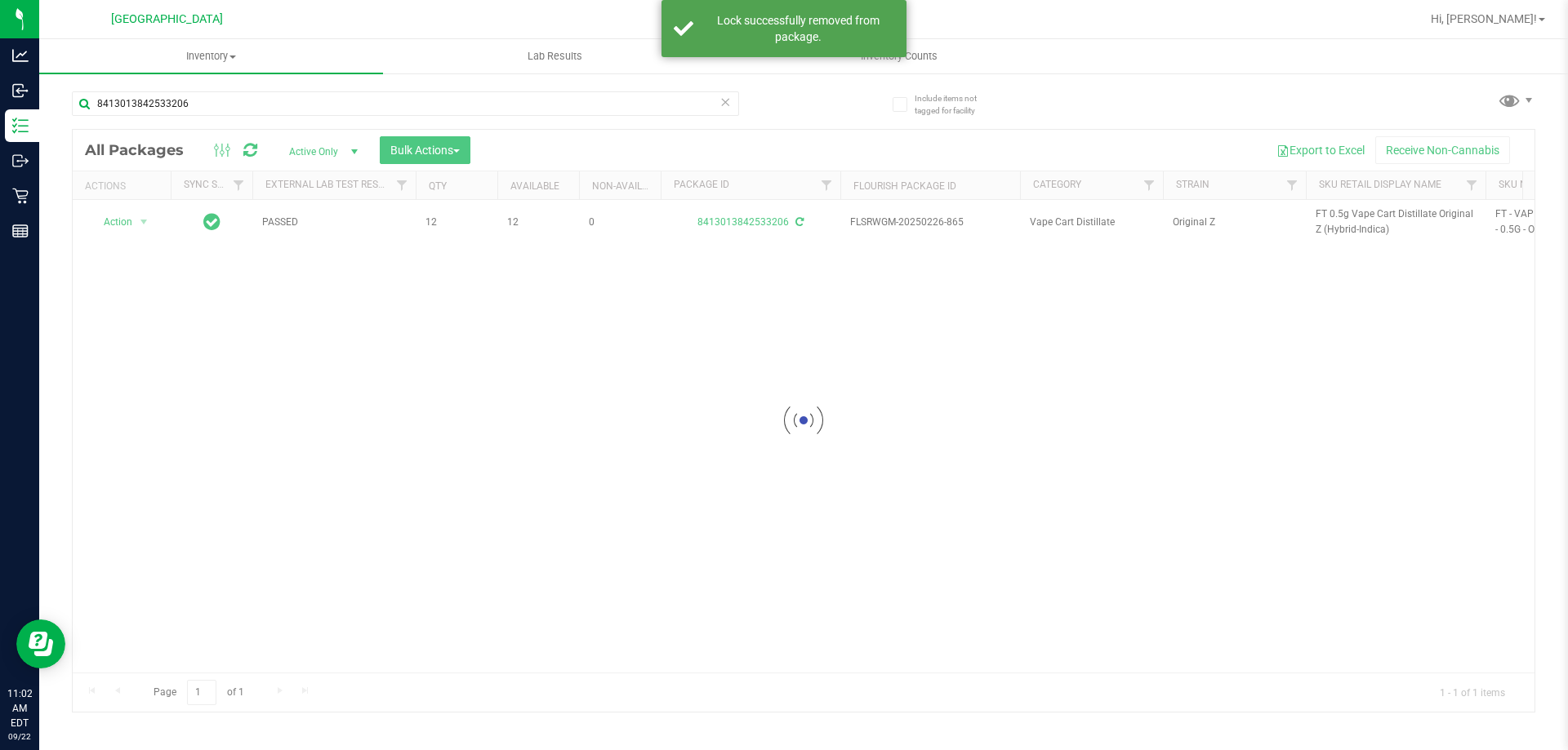
click at [1356, 211] on div at bounding box center [804, 420] width 1462 height 582
click at [1356, 211] on span "FT 0.5g Vape Cart Distillate Original Z (Hybrid-Indica)" at bounding box center [1396, 221] width 160 height 31
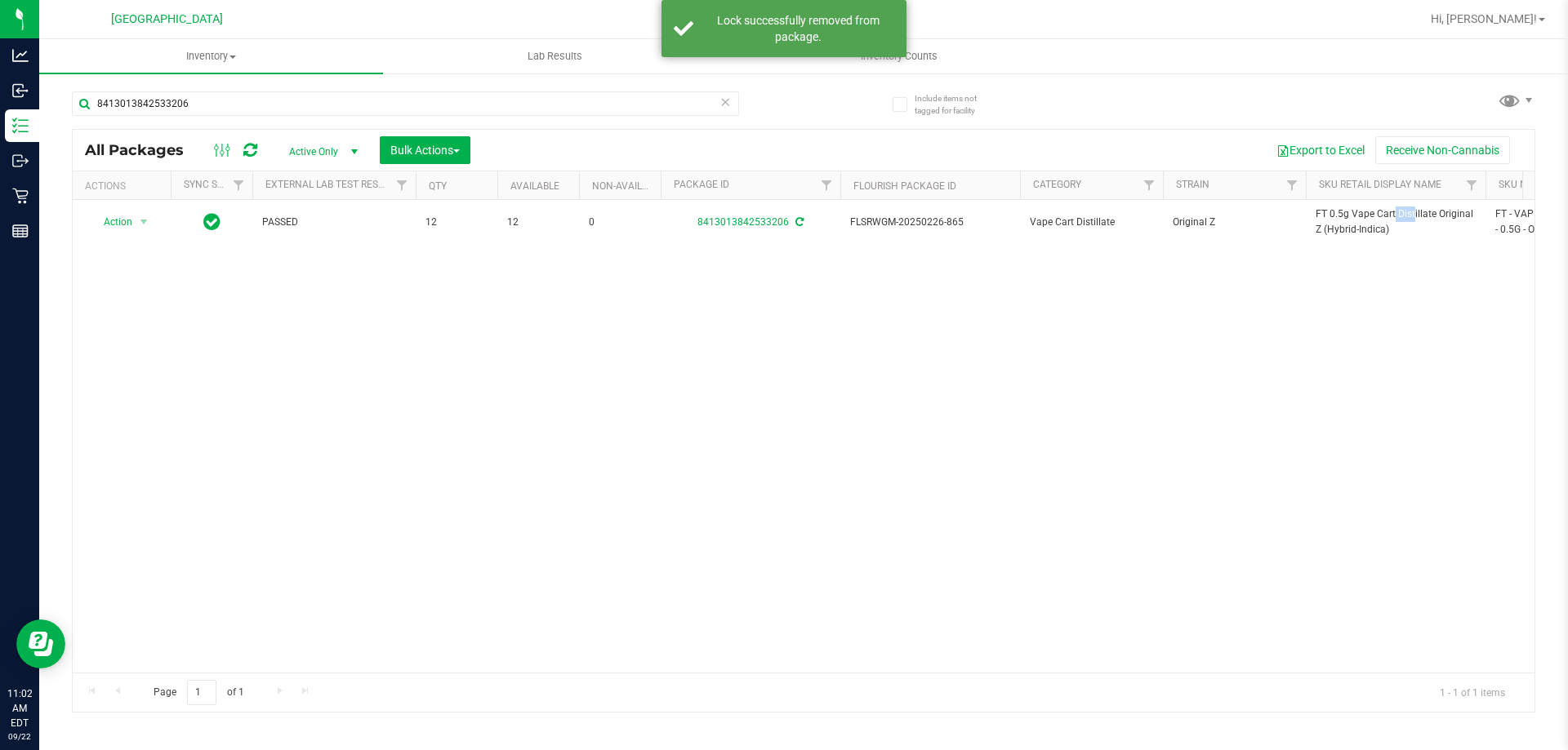
click at [1356, 211] on span "FT 0.5g Vape Cart Distillate Original Z (Hybrid-Indica)" at bounding box center [1396, 221] width 160 height 31
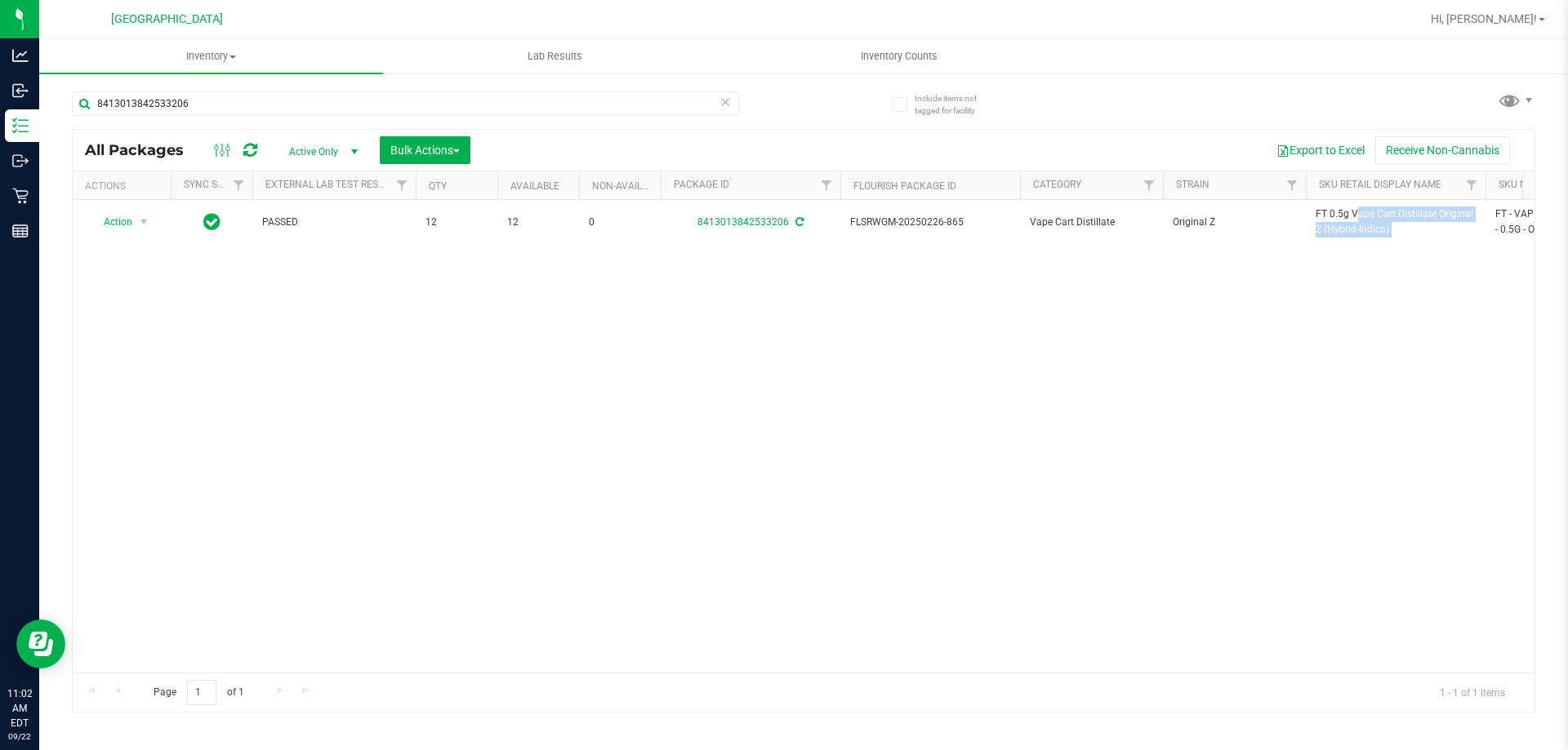
copy tr "FT 0.5g Vape Cart Distillate Original Z (Hybrid-Indica)"
click at [576, 108] on input "8413013842533206" at bounding box center [405, 104] width 667 height 25
paste input "FT 0.5g Vape Cart Distillate Original Z (Hybrid-Indica)"
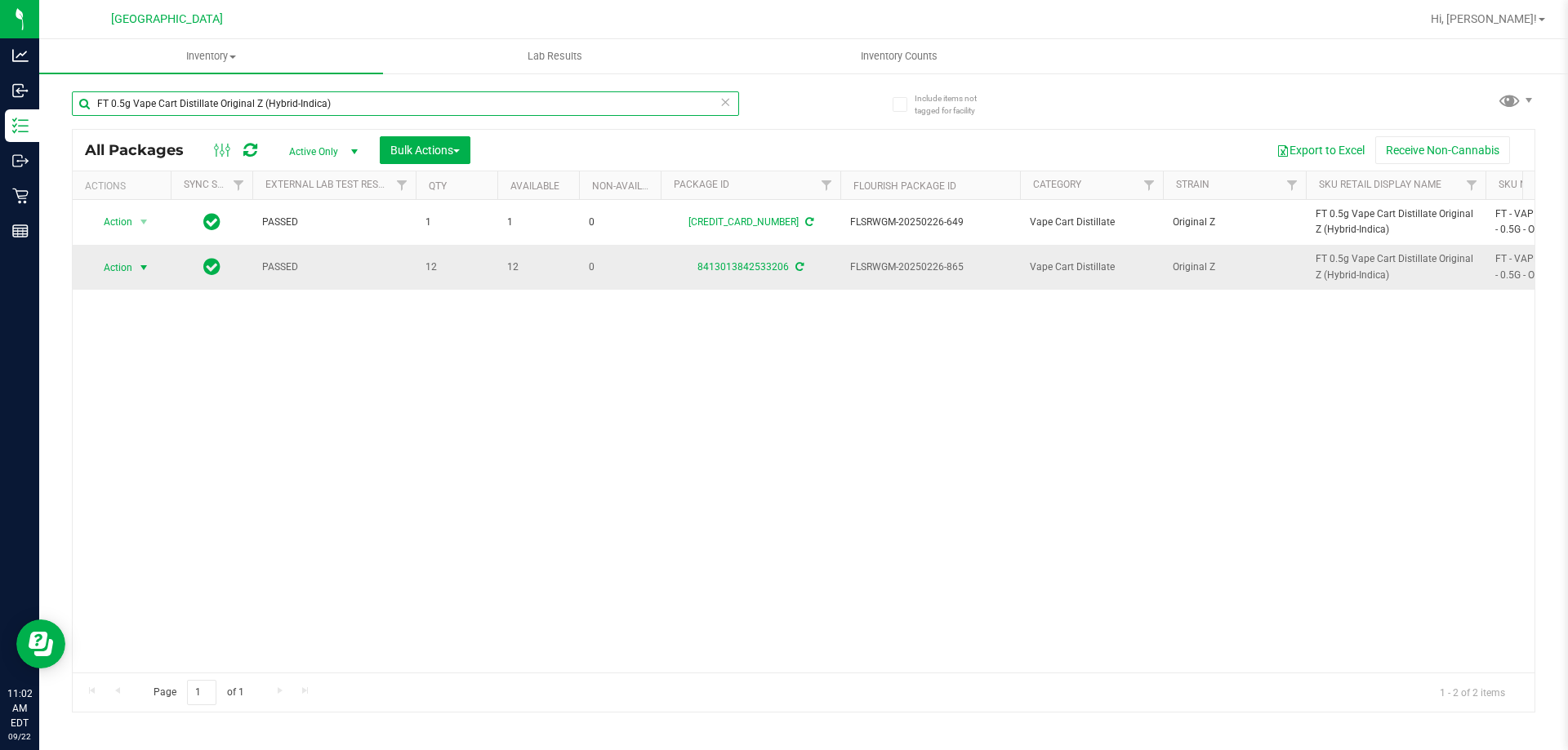
type input "FT 0.5g Vape Cart Distillate Original Z (Hybrid-Indica)"
click at [140, 267] on span "select" at bounding box center [143, 267] width 13 height 13
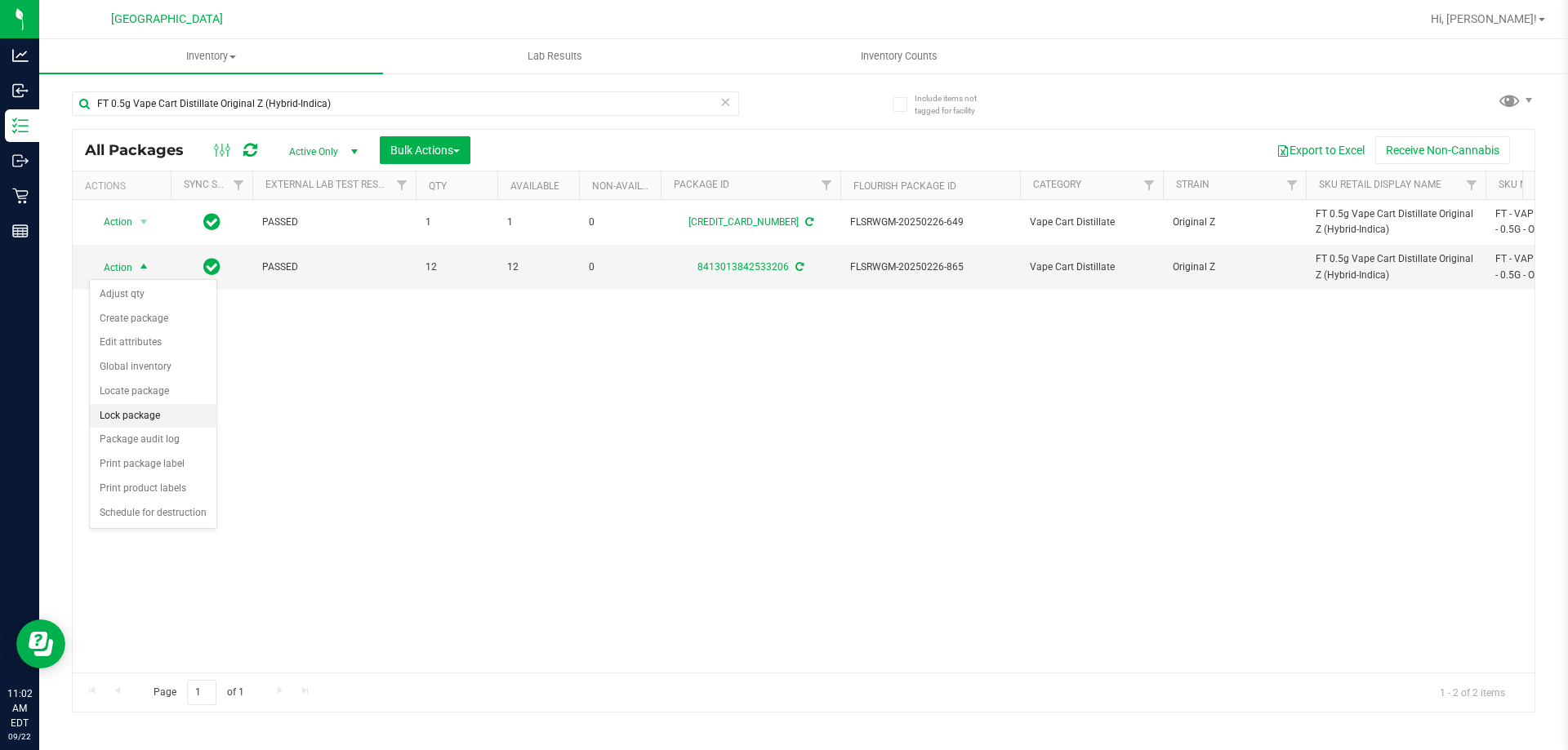
click at [146, 420] on li "Lock package" at bounding box center [153, 416] width 127 height 25
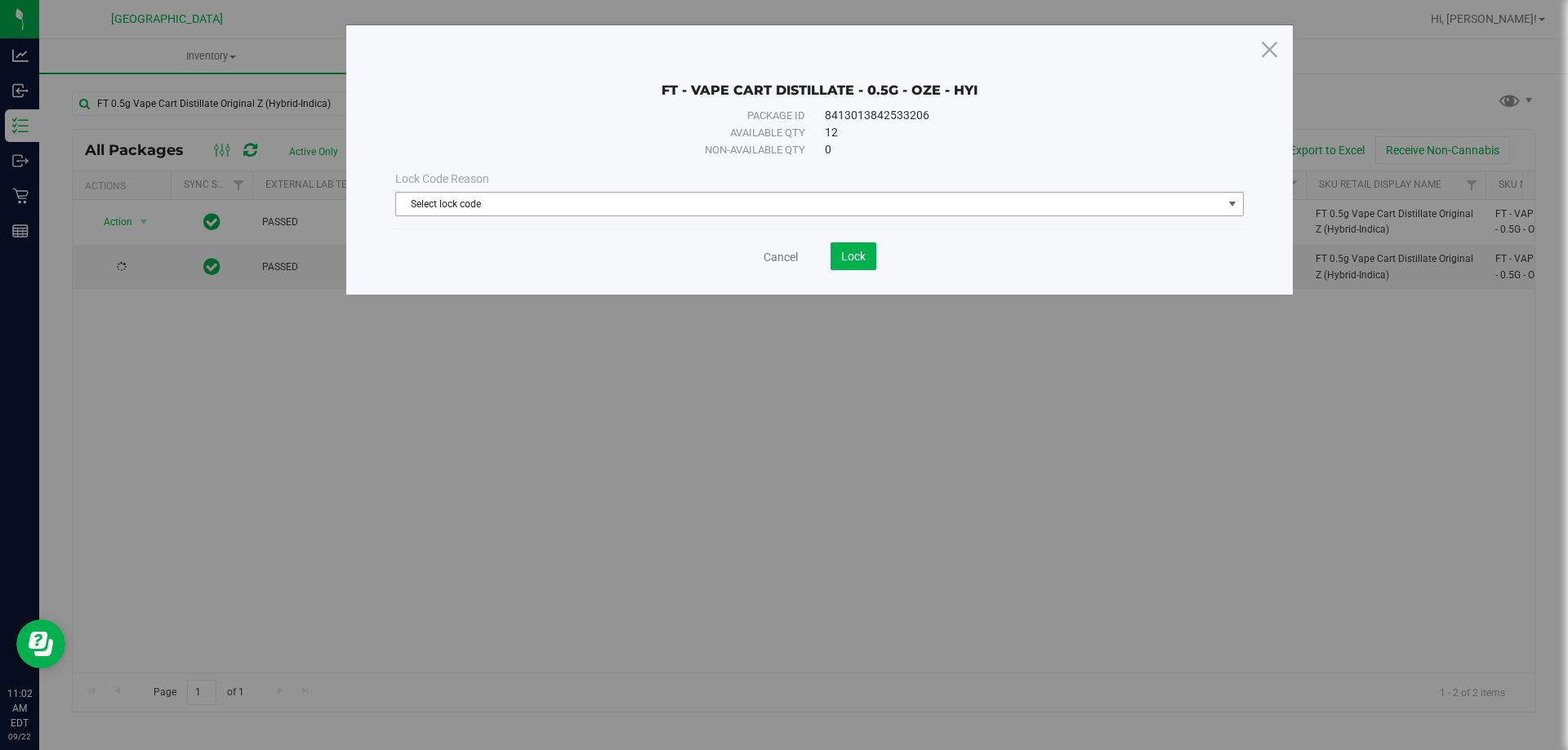
click at [751, 205] on span "Select lock code" at bounding box center [810, 204] width 827 height 23
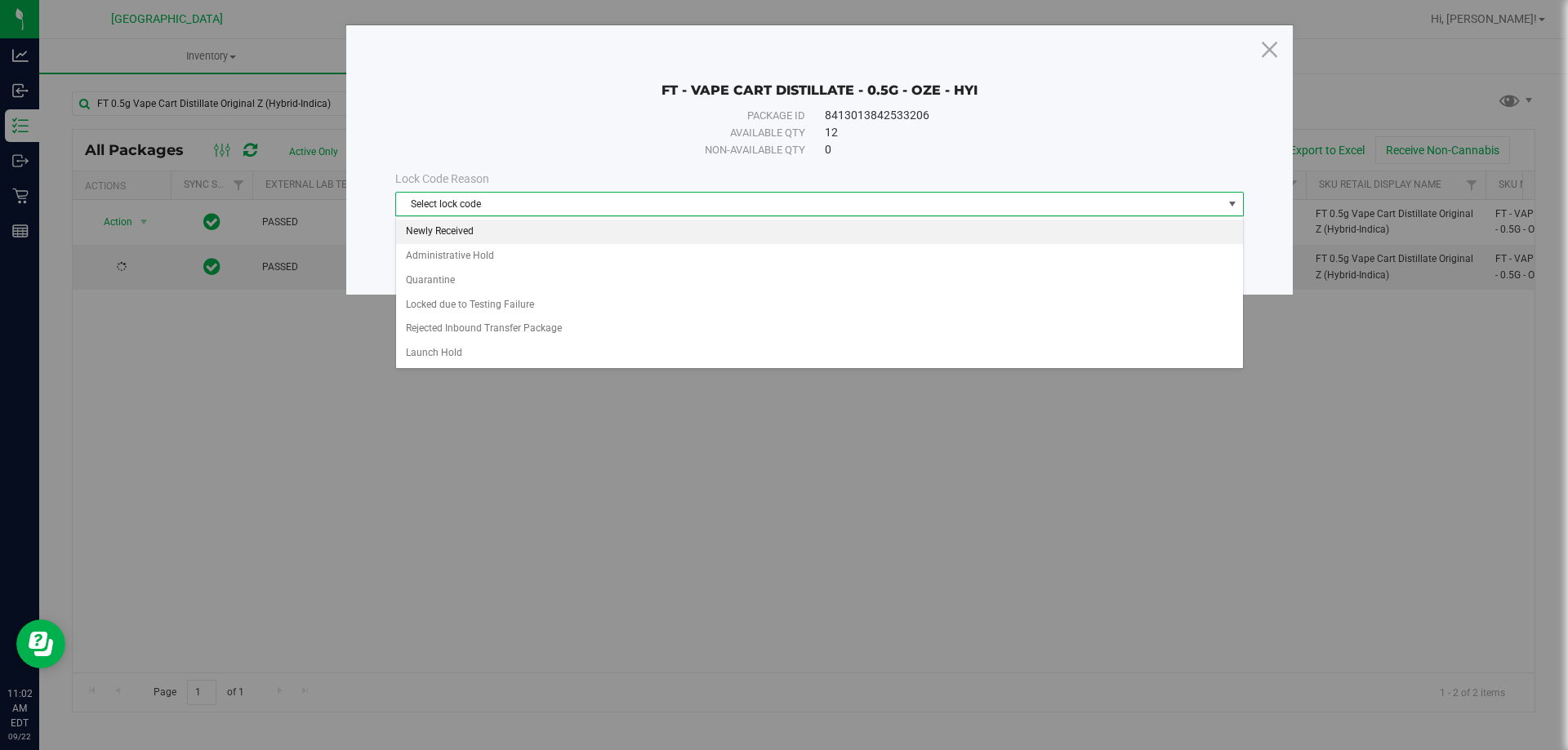
click at [502, 232] on li "Newly Received" at bounding box center [820, 231] width 847 height 25
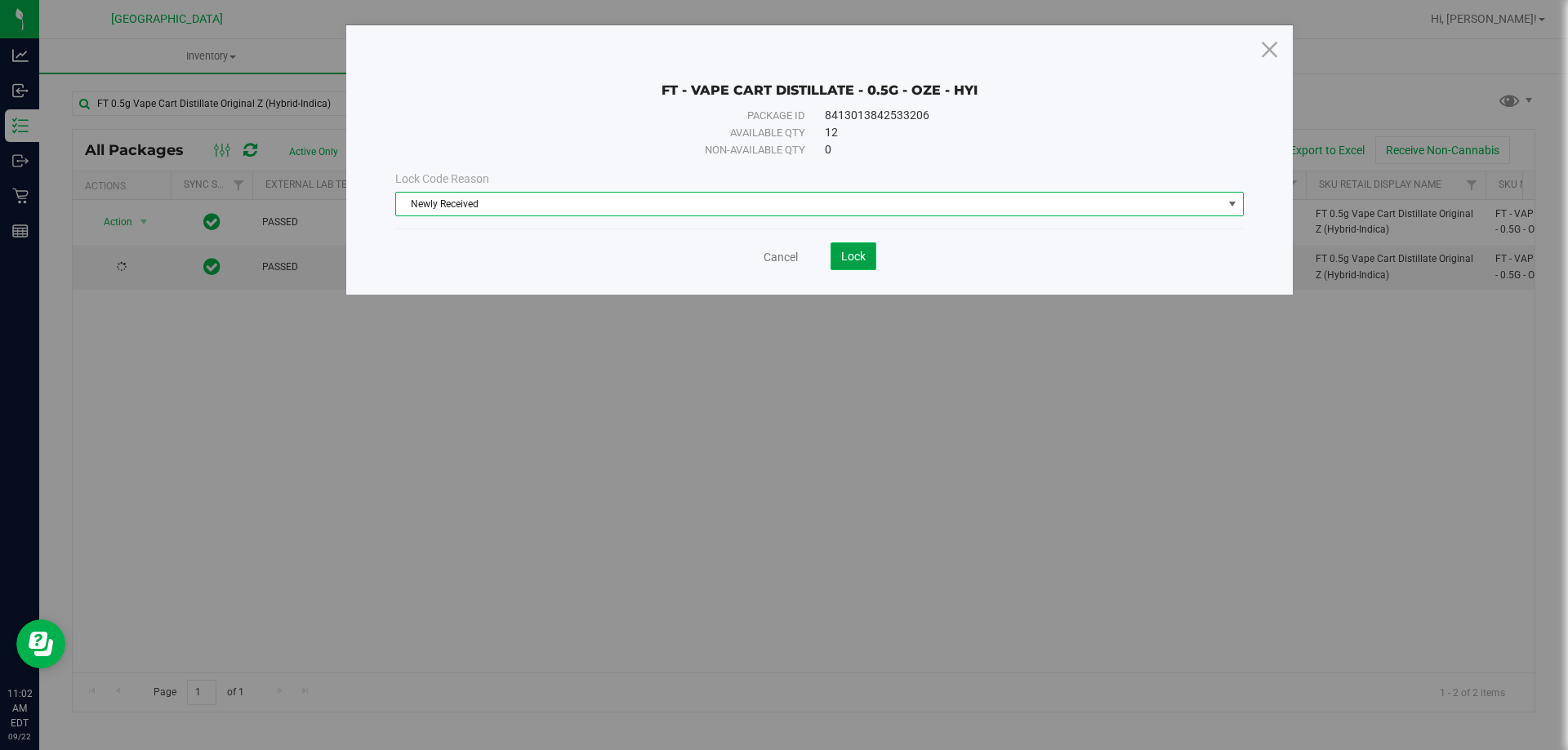
click at [857, 251] on span "Lock" at bounding box center [853, 256] width 25 height 13
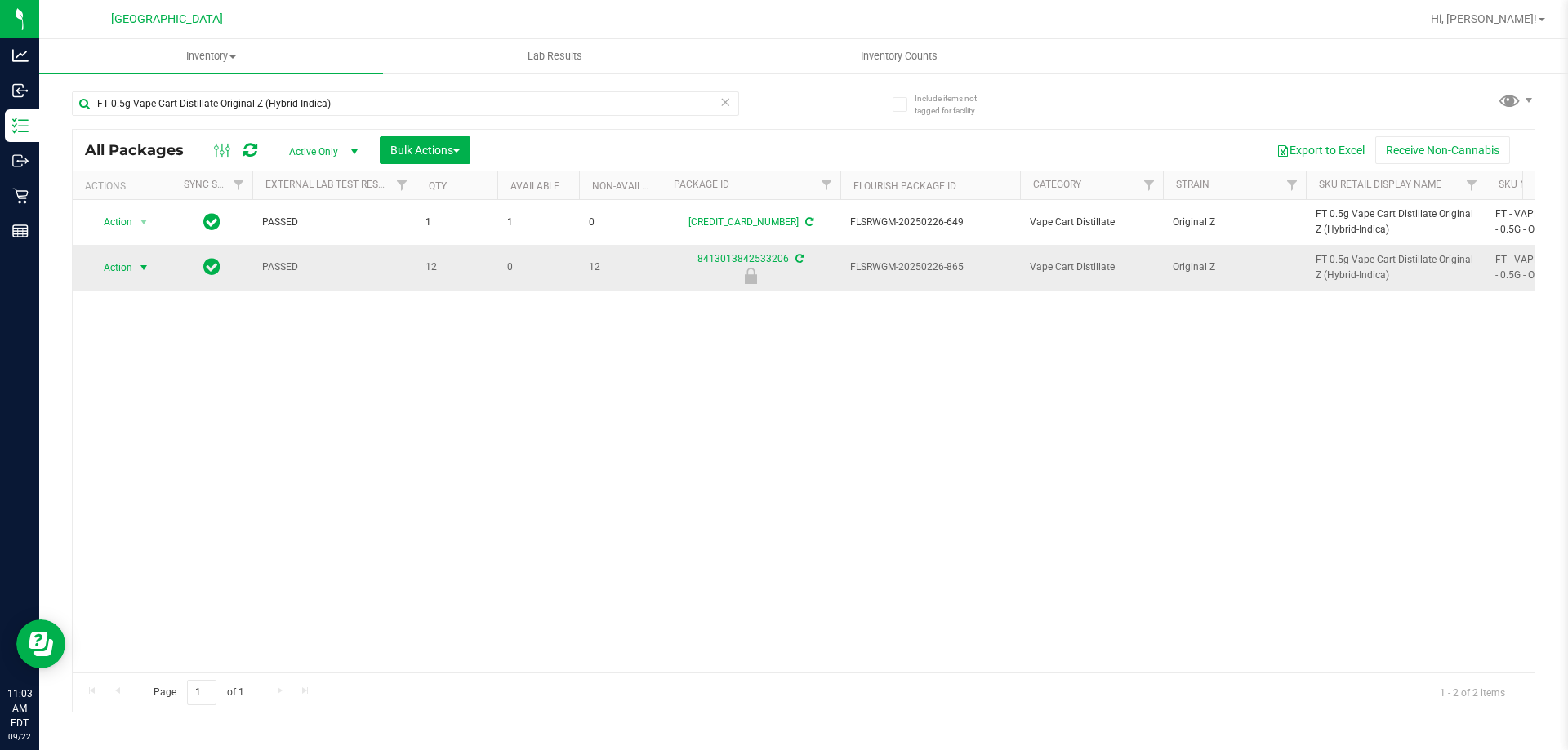
click at [148, 269] on span "select" at bounding box center [143, 267] width 13 height 13
click at [159, 449] on li "Unlock package" at bounding box center [142, 460] width 105 height 25
click at [294, 100] on input "FT 0.5g Vape Cart Distillate Original Z (Hybrid-Indica)" at bounding box center [405, 104] width 667 height 25
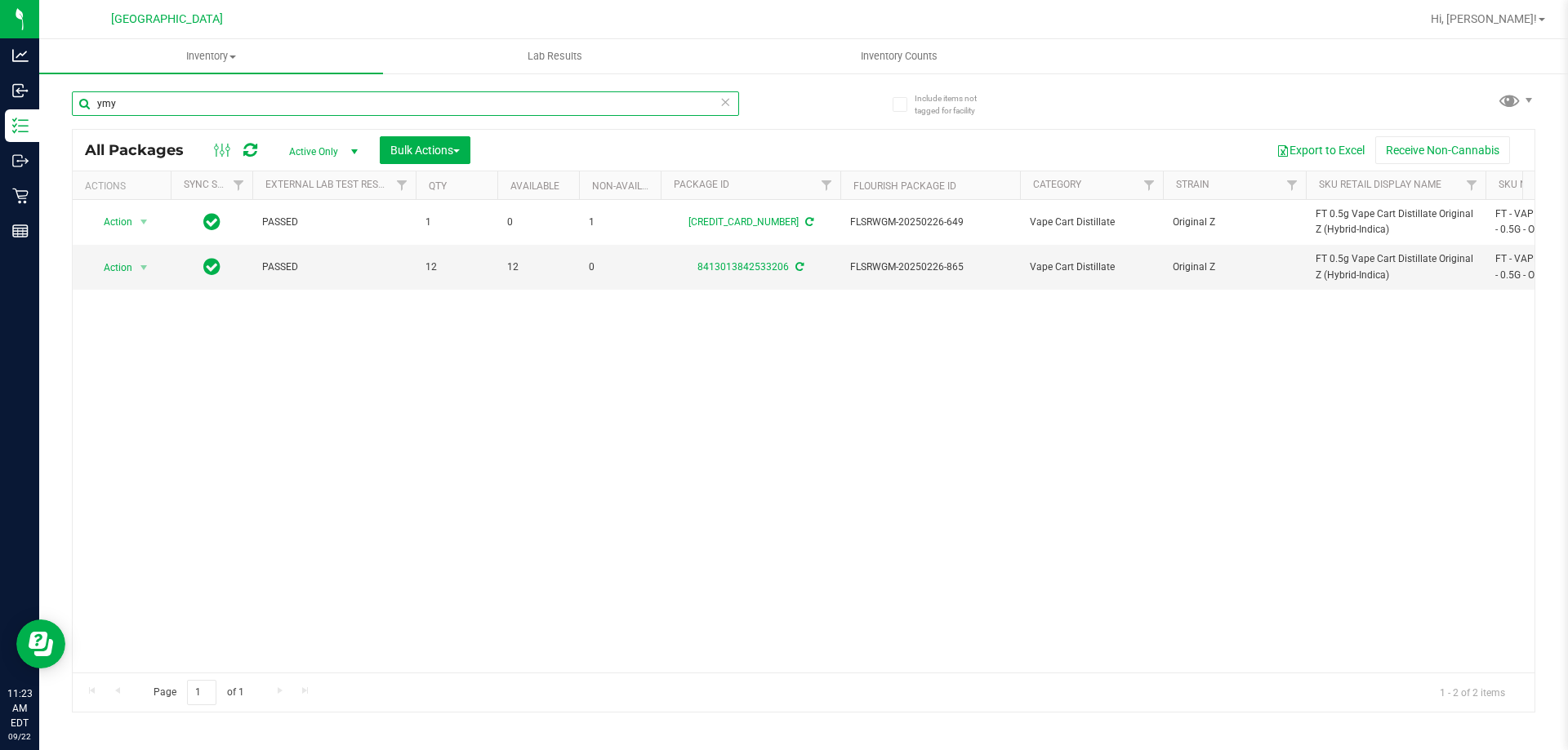
type input "ymy"
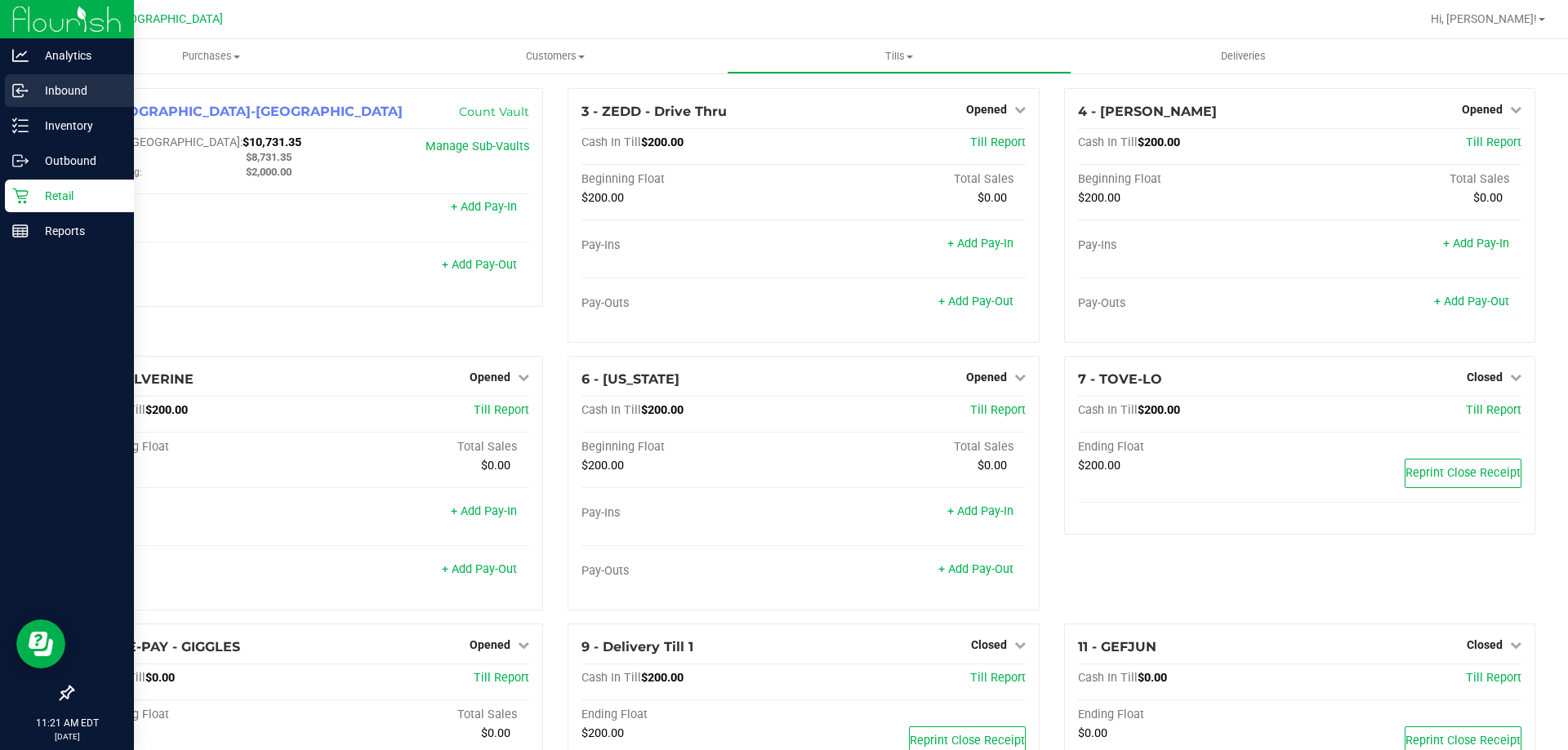
click at [23, 93] on icon at bounding box center [20, 90] width 17 height 17
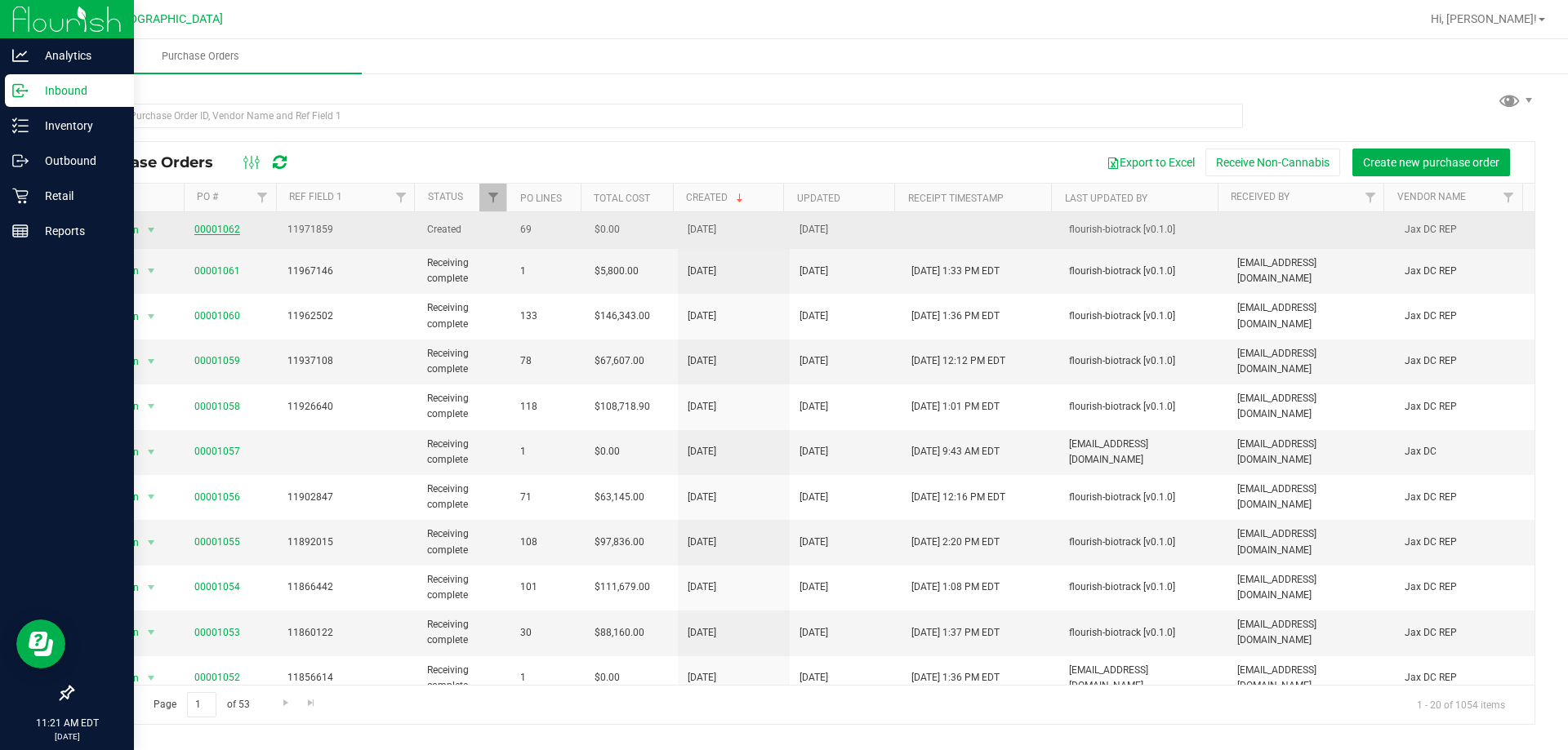
click at [208, 225] on link "00001062" at bounding box center [218, 229] width 45 height 12
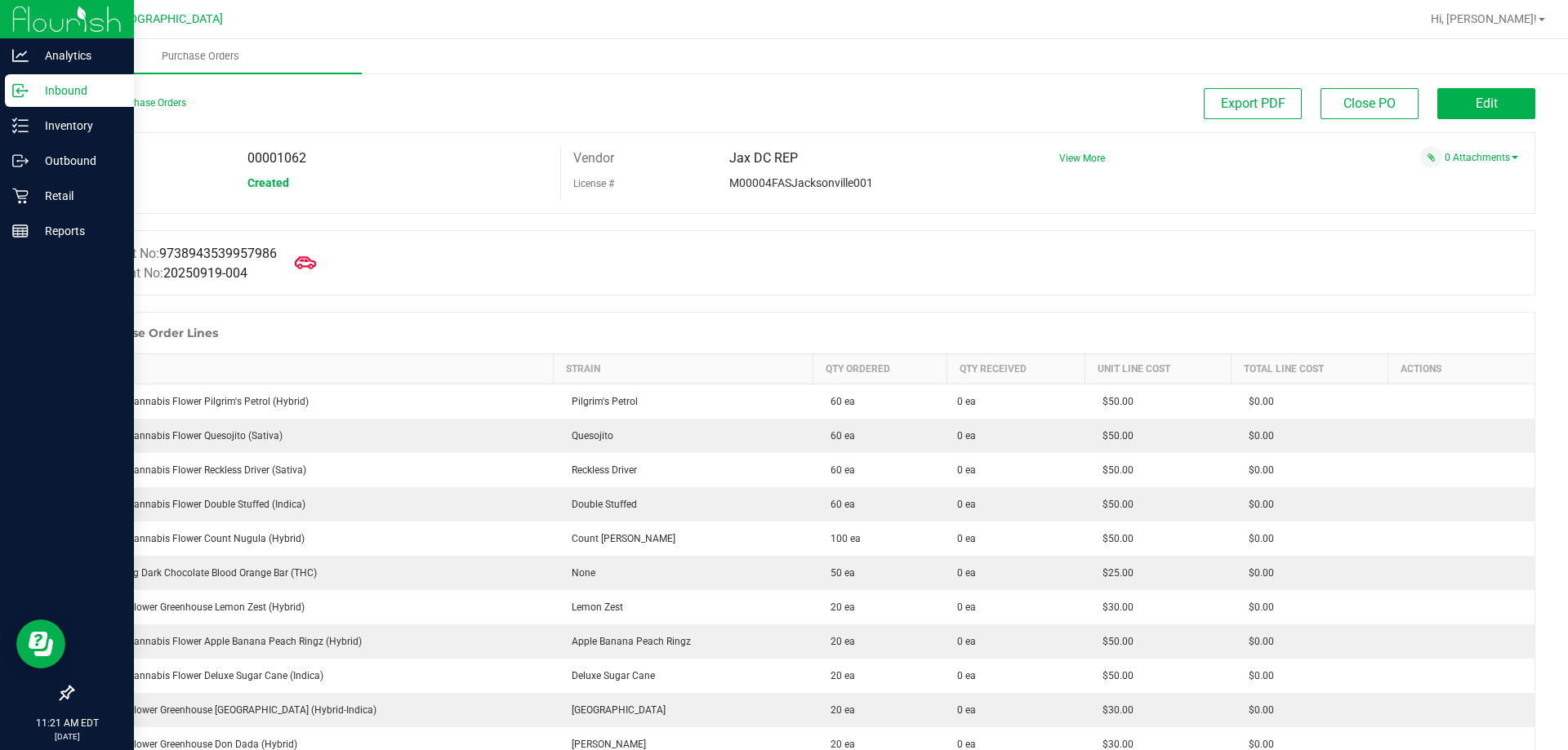
click at [306, 257] on icon at bounding box center [305, 262] width 21 height 21
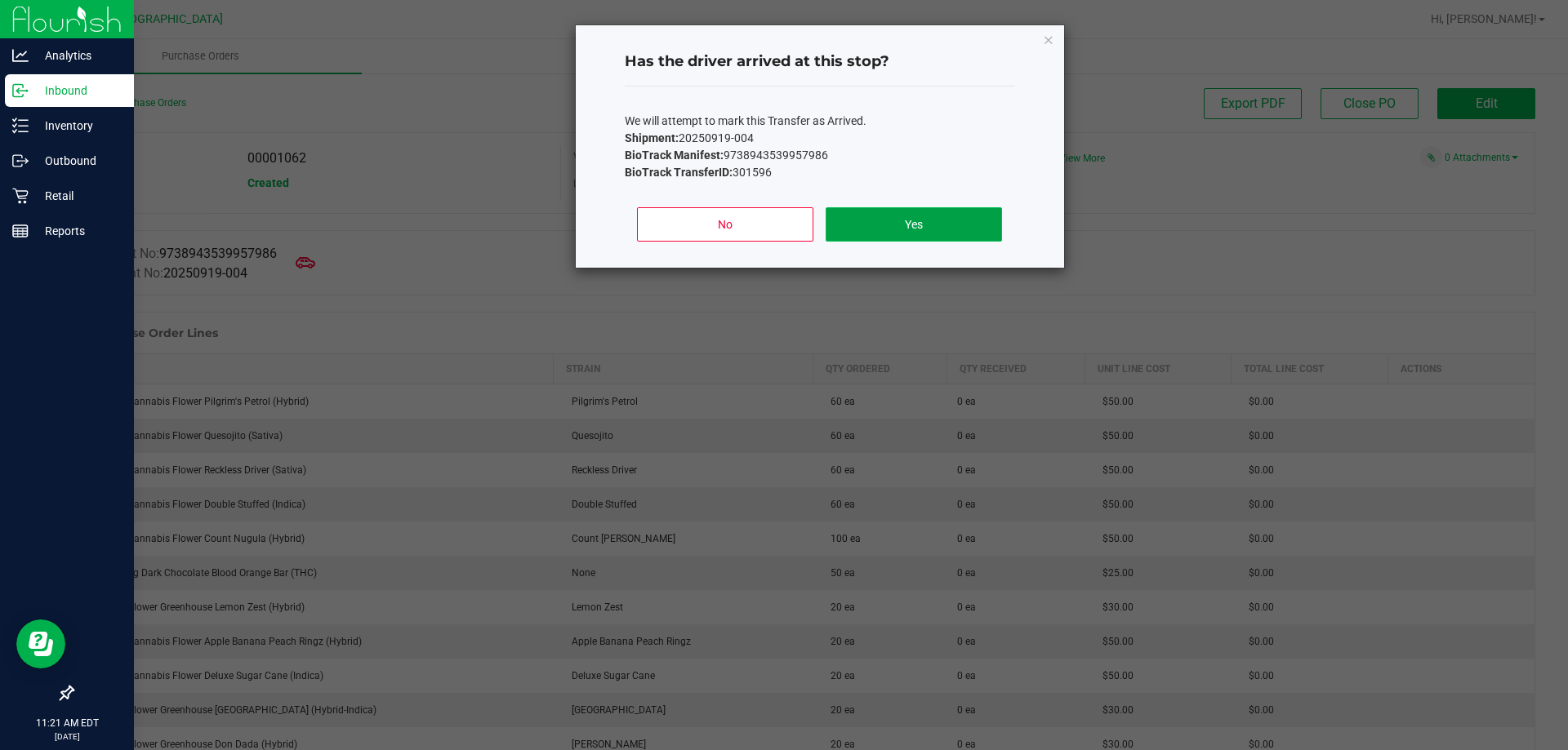
click at [867, 221] on button "Yes" at bounding box center [914, 224] width 176 height 35
